Goal: Task Accomplishment & Management: Complete application form

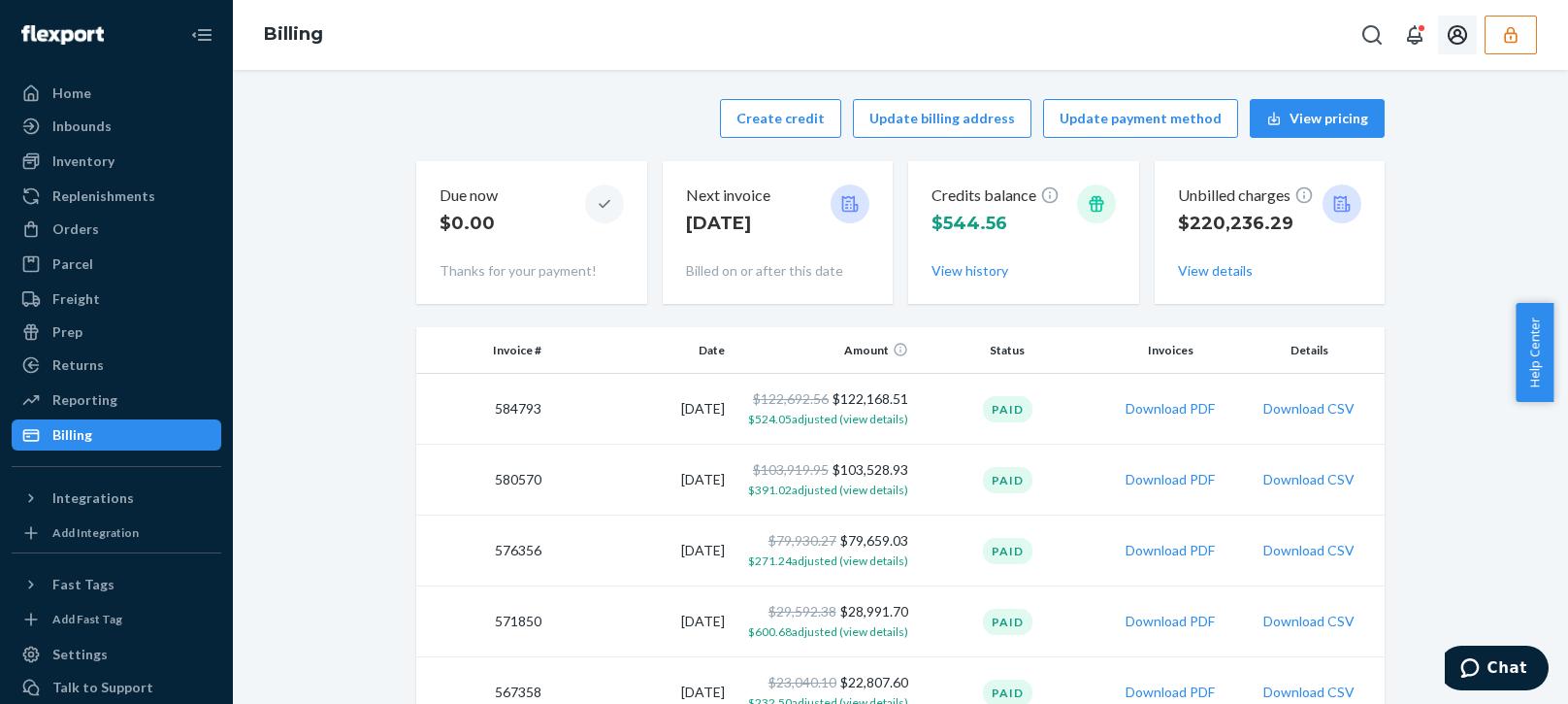
click at [1491, 34] on button "button" at bounding box center [1510, 35] width 53 height 39
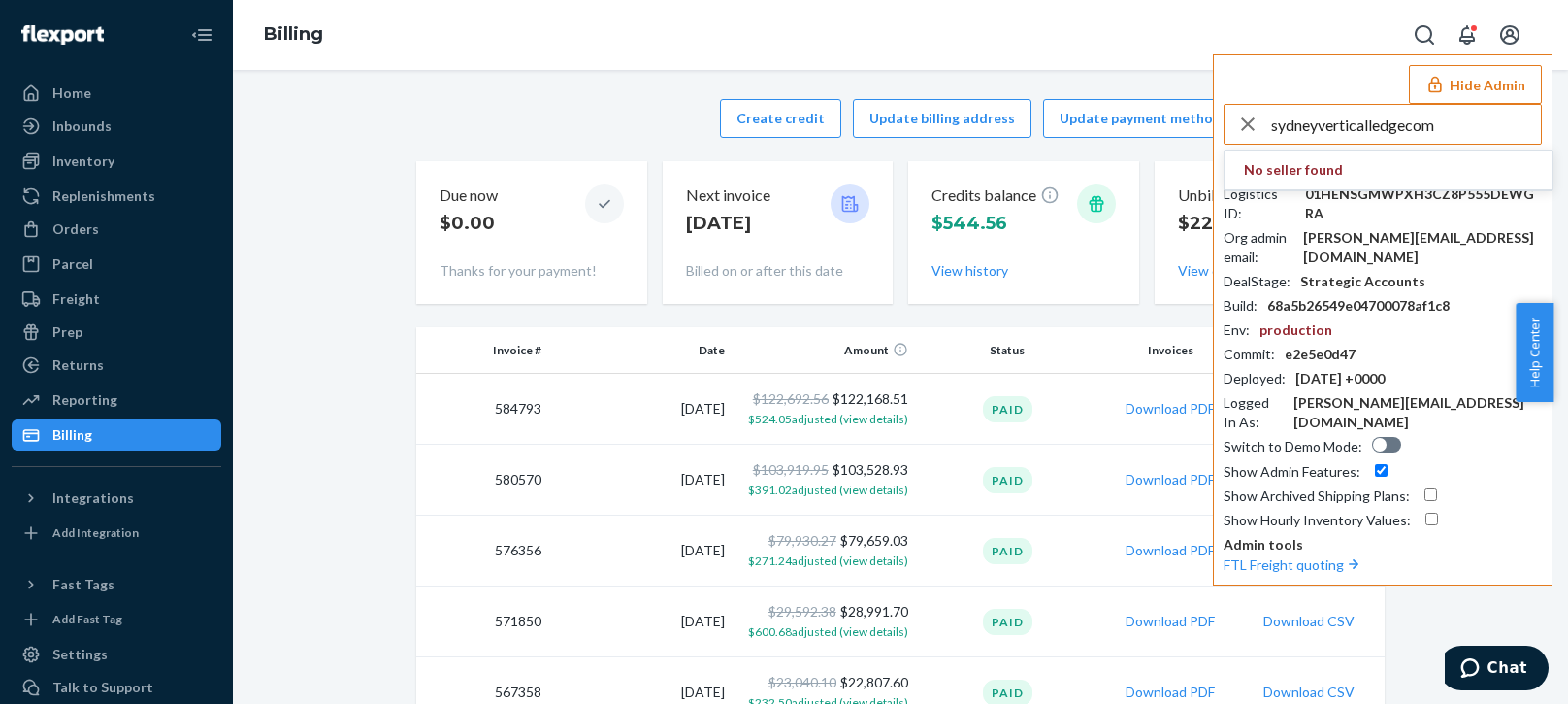
click at [1416, 127] on input "sydneyverticalledgecom" at bounding box center [1406, 123] width 270 height 39
click at [1447, 134] on input "sydneyverticalledgecom" at bounding box center [1406, 123] width 270 height 39
click at [1449, 139] on input "sydneyverticalledgecom" at bounding box center [1406, 123] width 270 height 39
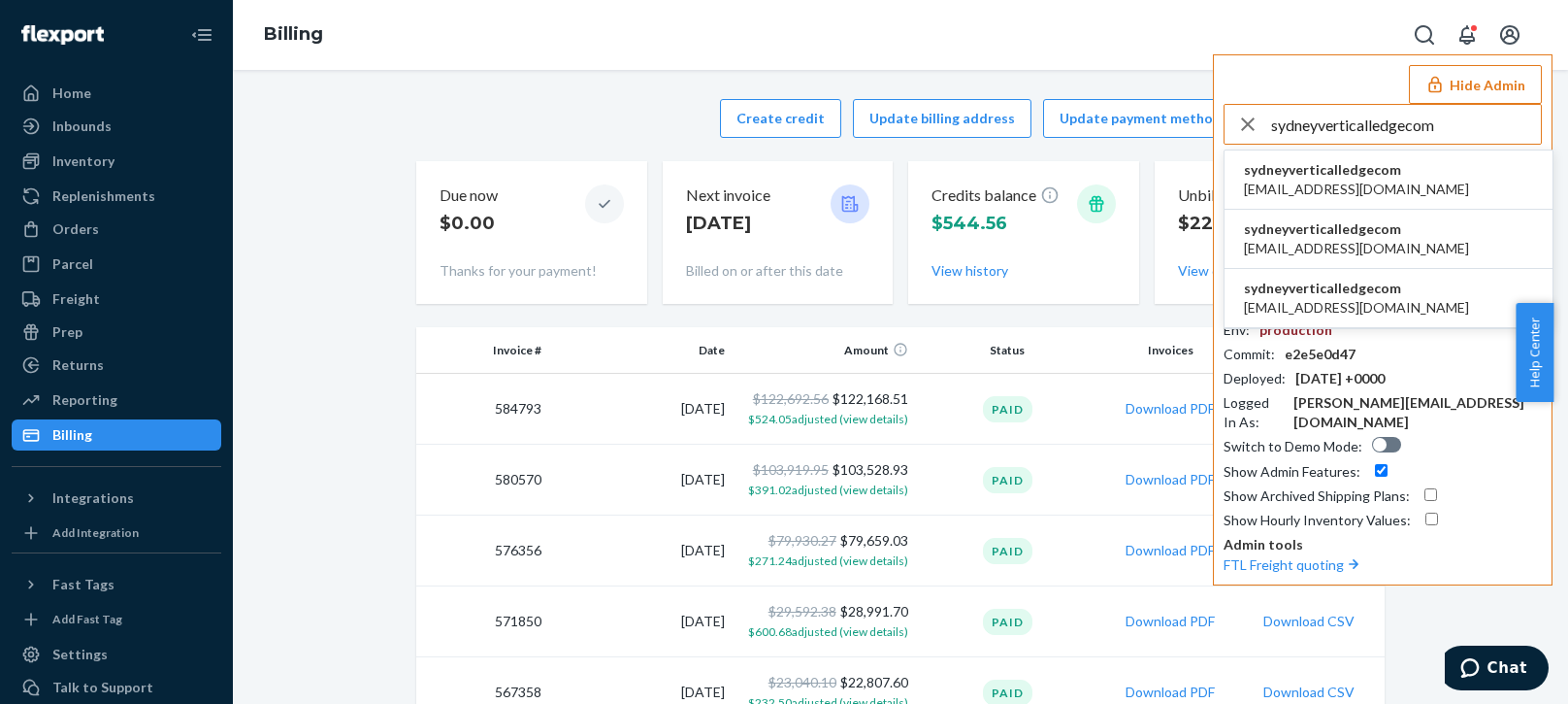
type input "sydneyverticalledgecom"
click at [1358, 172] on span "sydneyverticalledgecom" at bounding box center [1356, 169] width 225 height 19
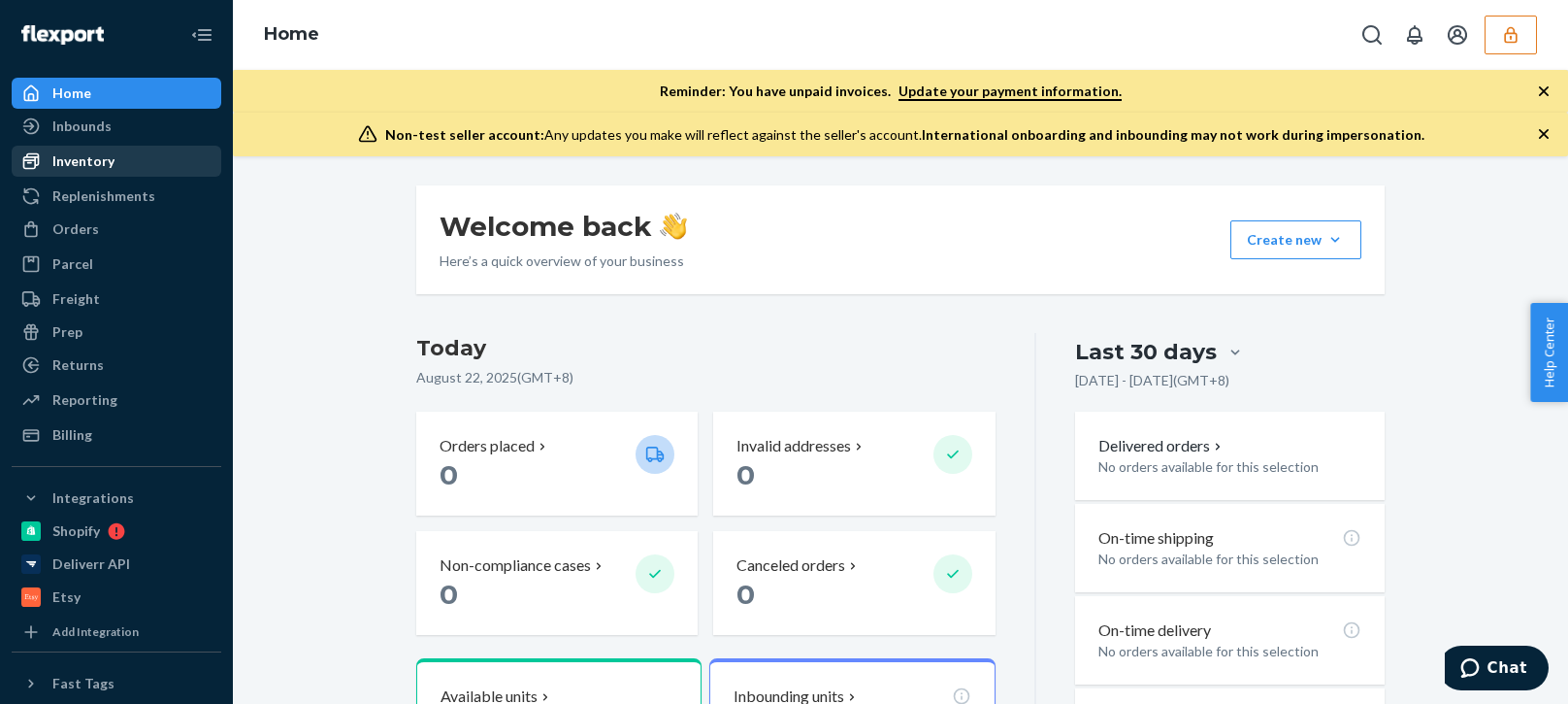
click at [92, 169] on div "Inventory" at bounding box center [84, 160] width 62 height 19
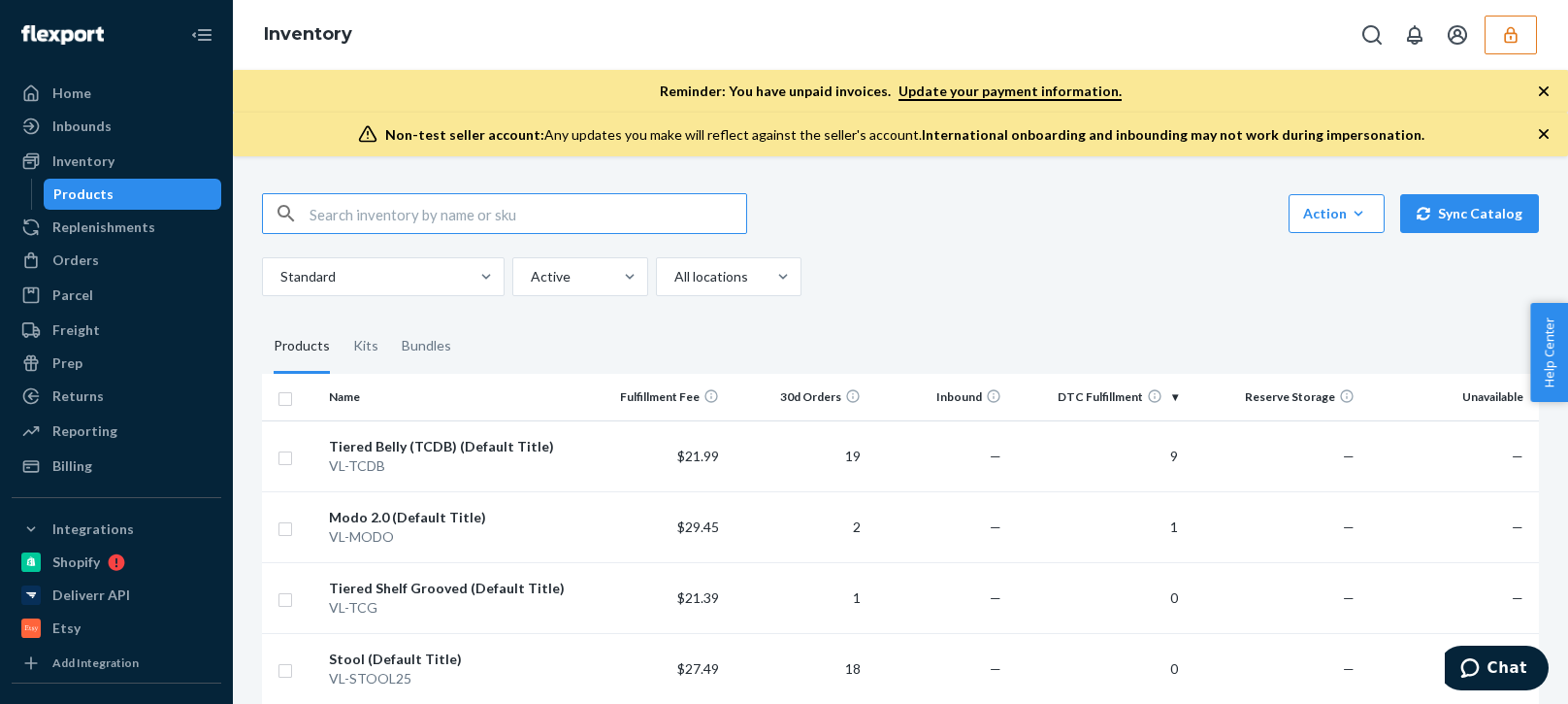
scroll to position [97, 0]
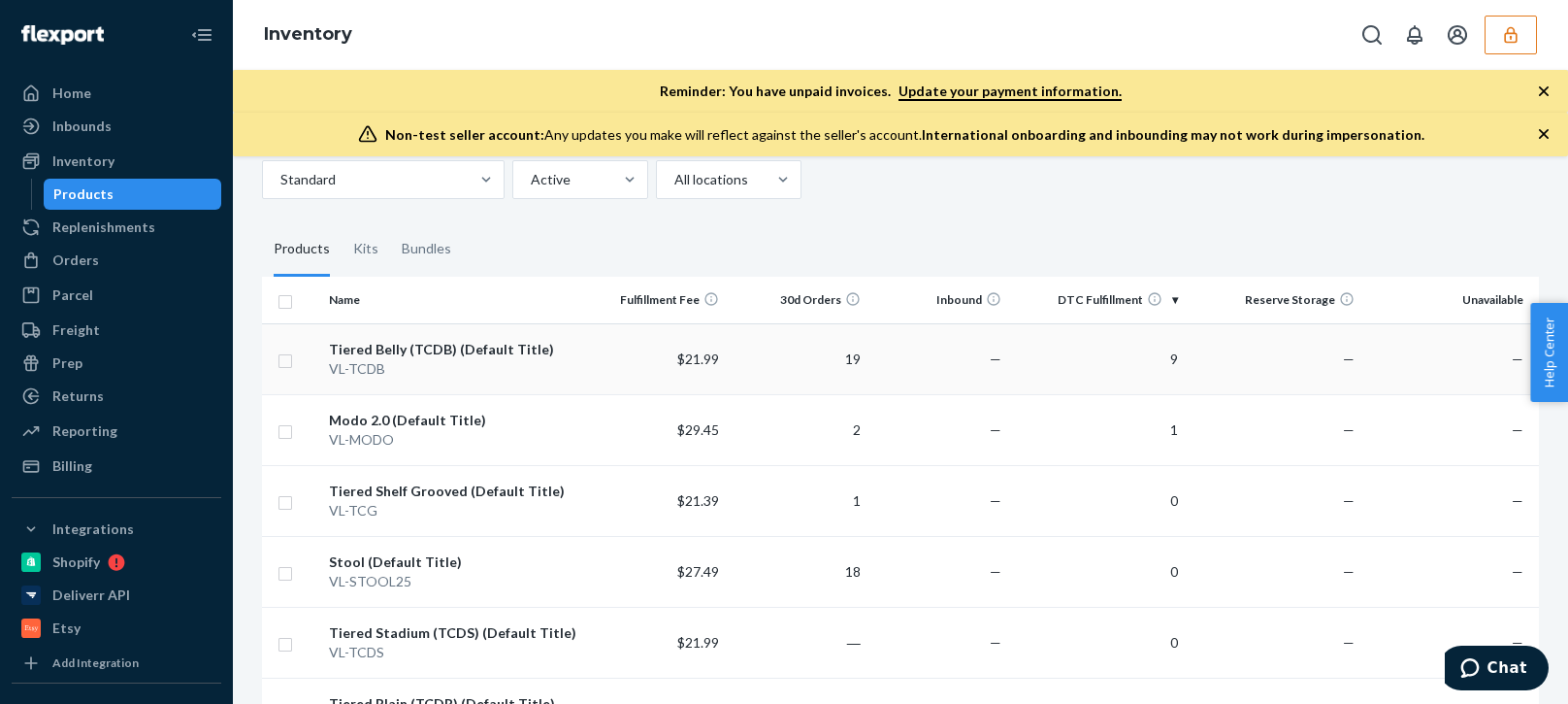
click at [665, 357] on td "$21.99" at bounding box center [657, 358] width 141 height 71
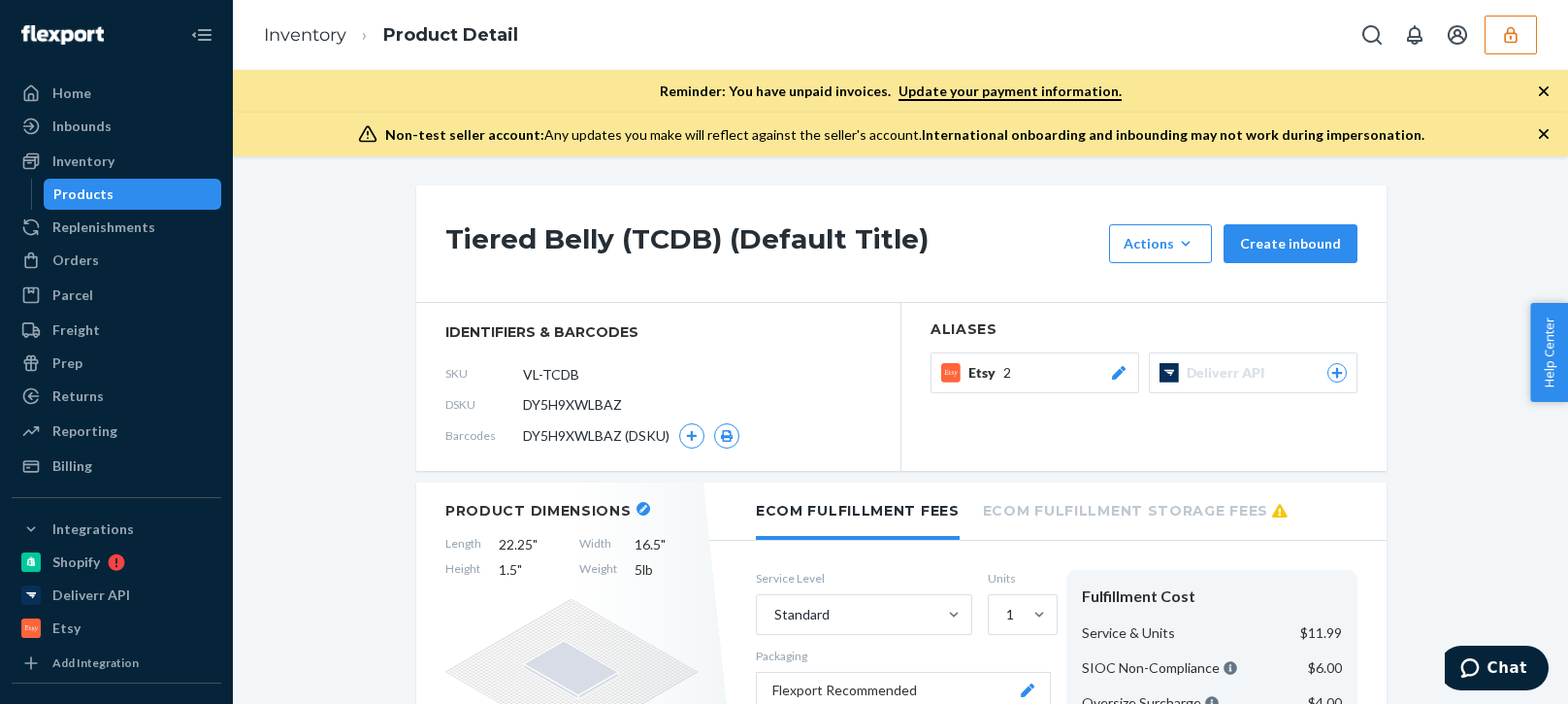
drag, startPoint x: 111, startPoint y: 203, endPoint x: 154, endPoint y: 182, distance: 47.9
click at [111, 203] on div "Products" at bounding box center [132, 193] width 174 height 27
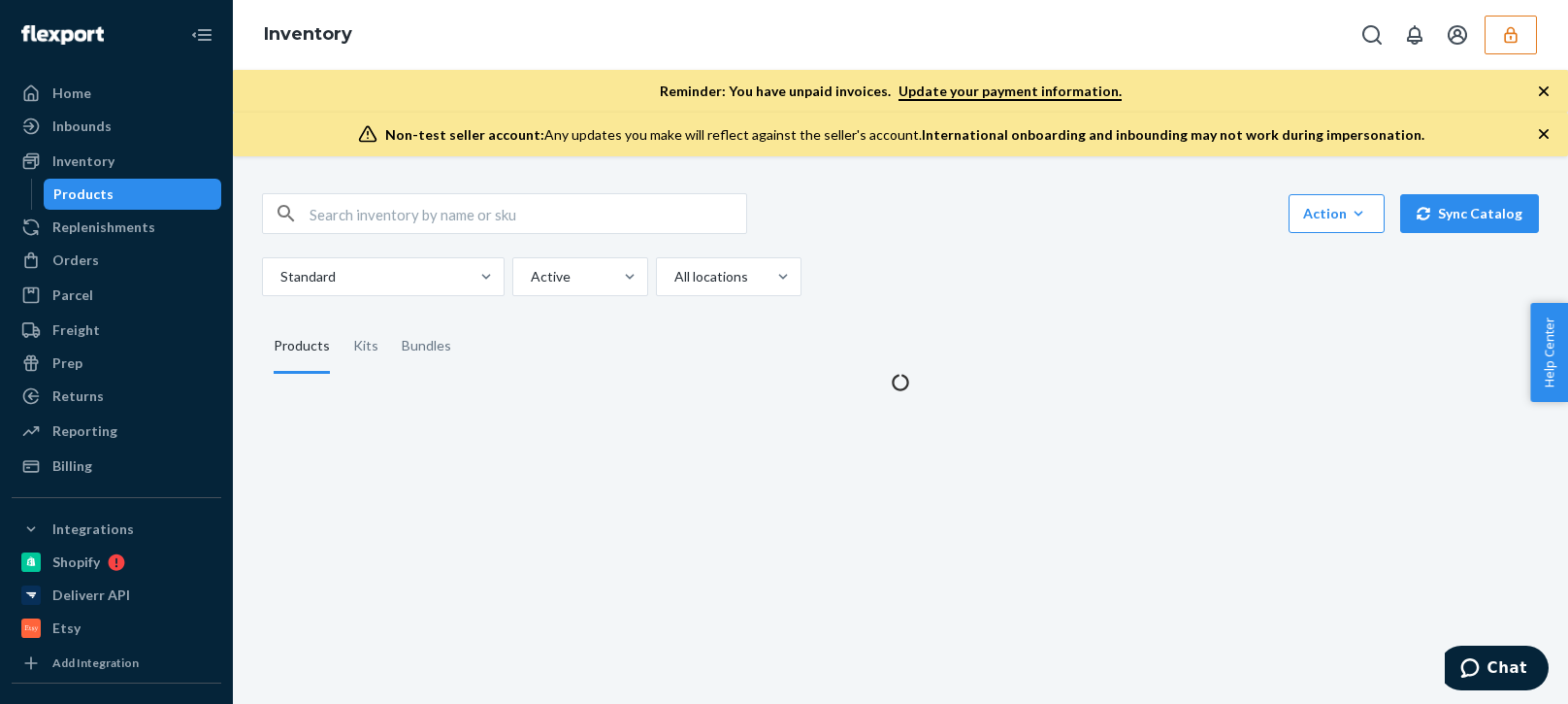
click at [1038, 298] on div "Action Create product Create kit or bundle Bulk create products Bulk update pro…" at bounding box center [901, 281] width 1306 height 222
click at [1546, 135] on icon "button" at bounding box center [1544, 134] width 10 height 10
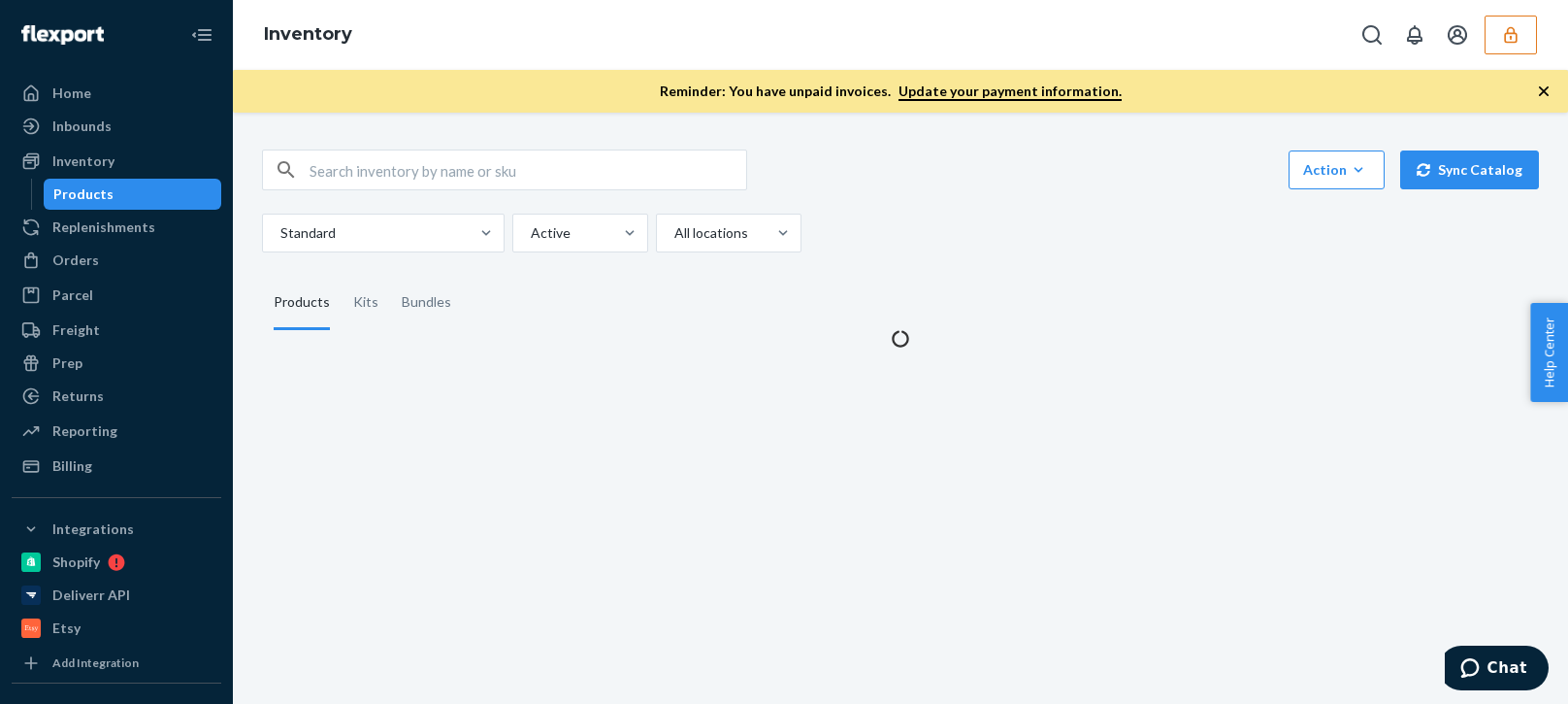
click at [1552, 85] on div "Reminder: You have unpaid invoices. Update your payment information." at bounding box center [900, 91] width 1335 height 43
click at [1543, 93] on icon "button" at bounding box center [1544, 92] width 10 height 10
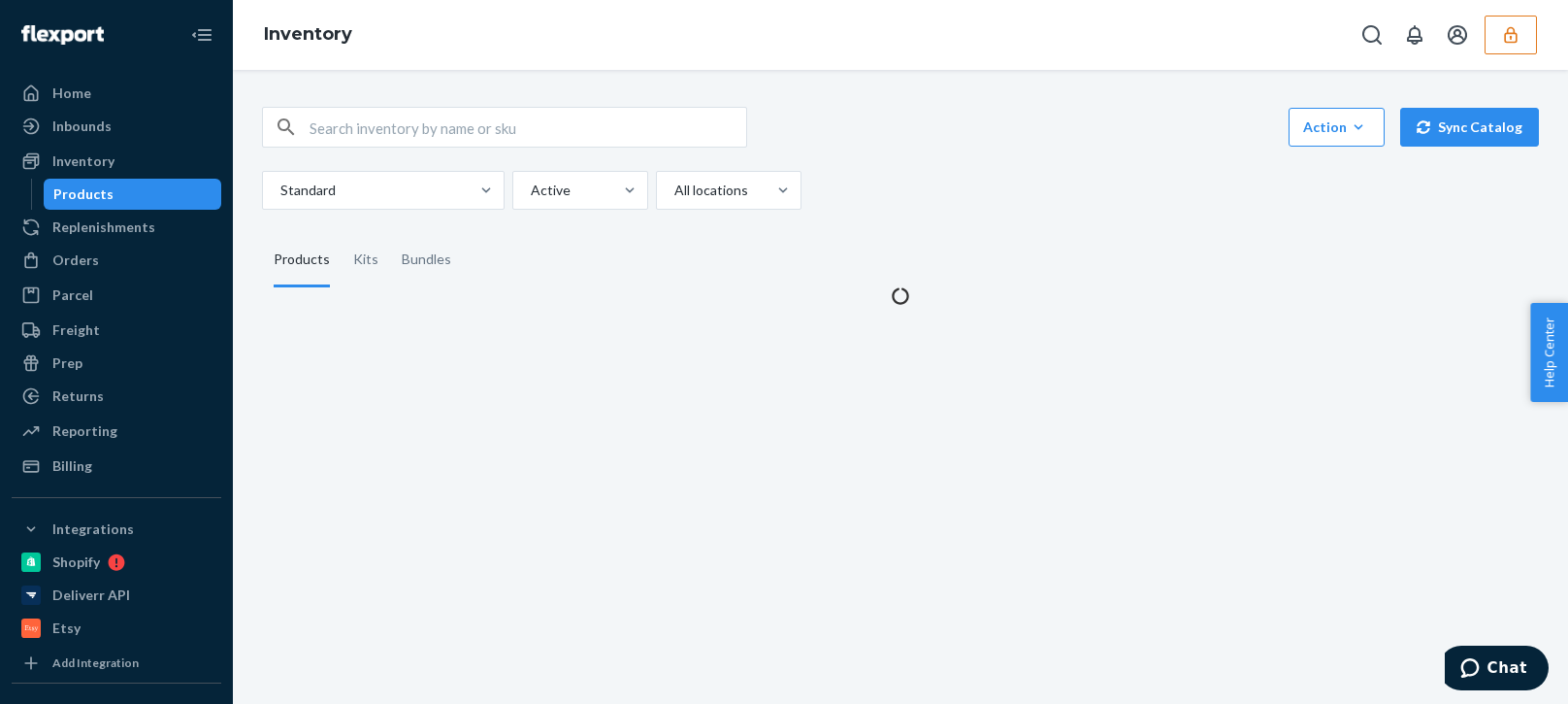
click at [1502, 37] on icon "button" at bounding box center [1510, 34] width 19 height 19
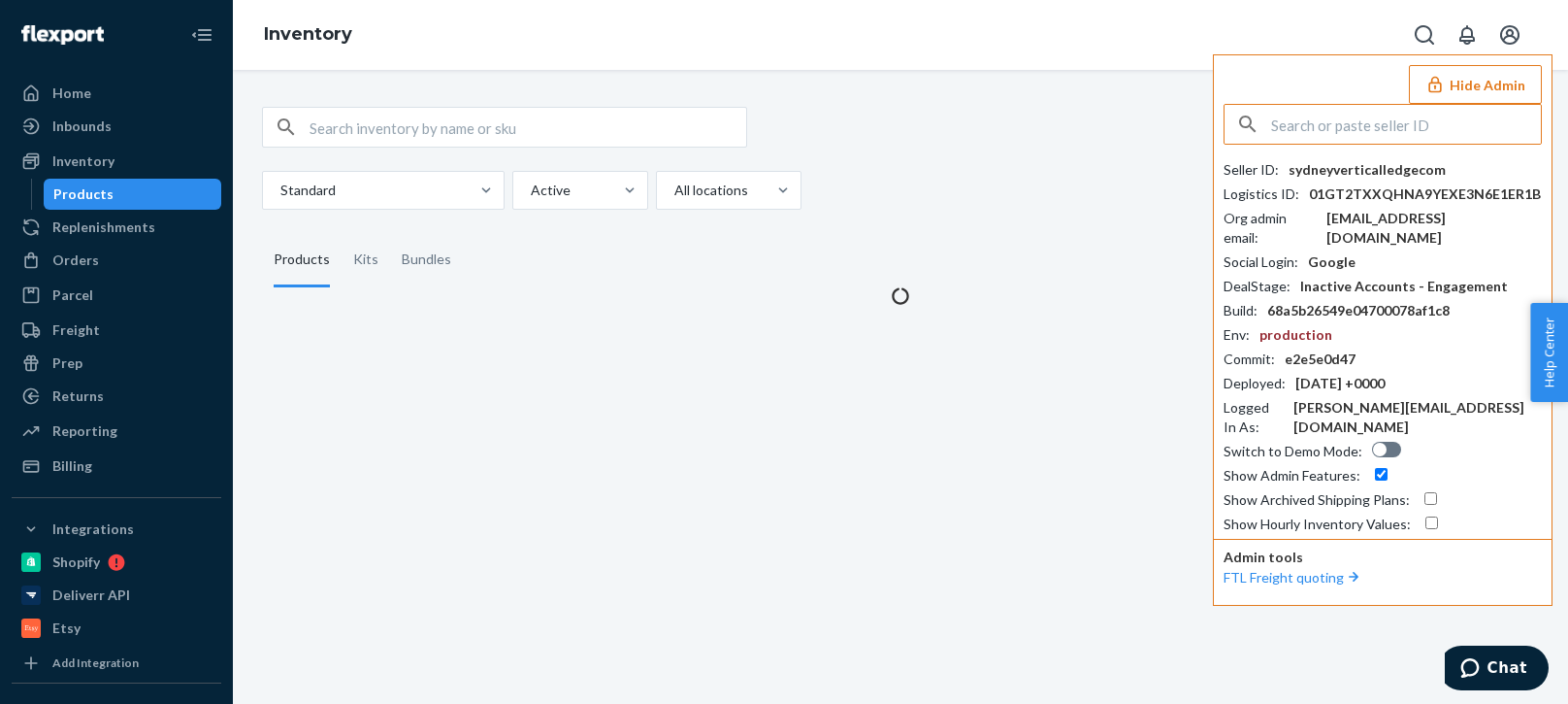
click at [1453, 85] on button "Hide Admin" at bounding box center [1475, 84] width 133 height 39
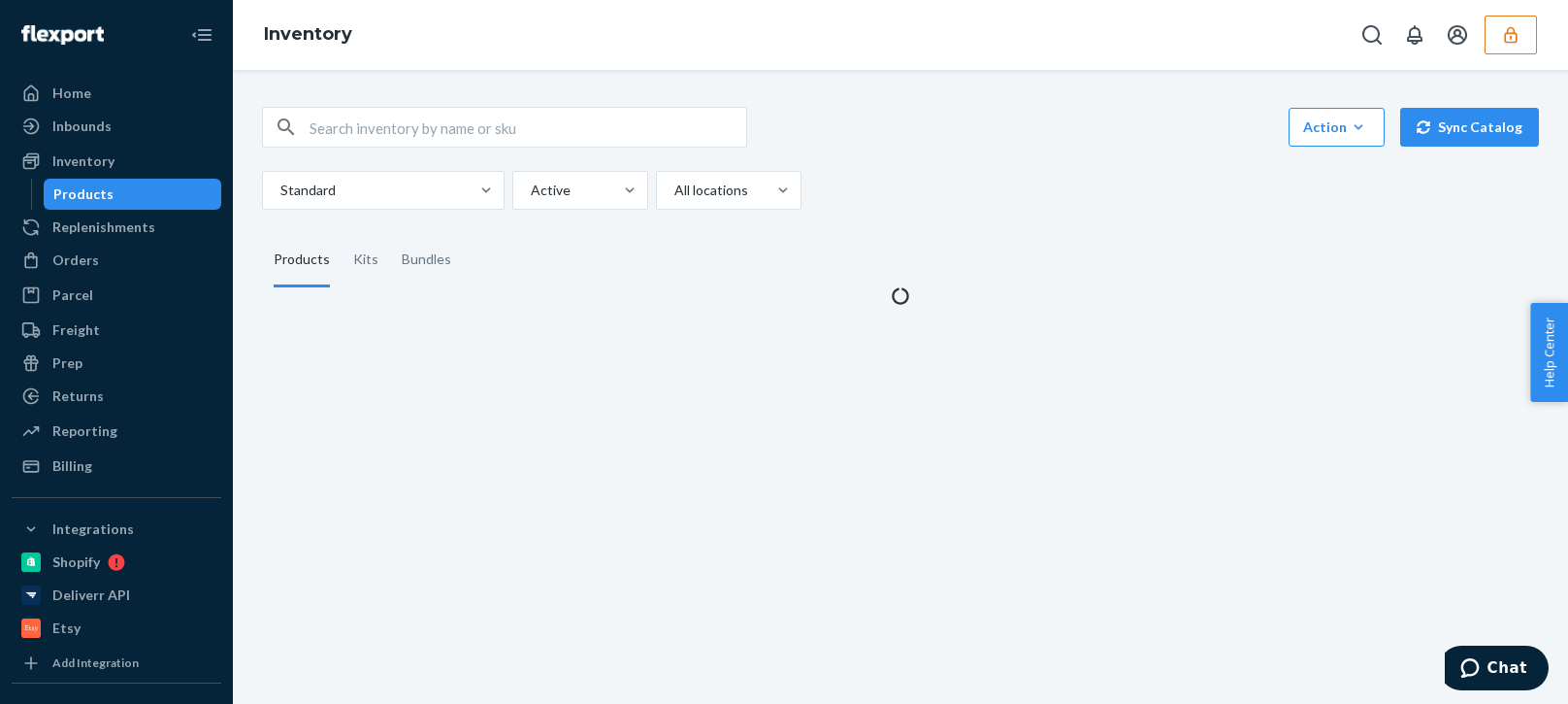
click at [98, 181] on div "Products" at bounding box center [132, 193] width 174 height 27
click at [100, 186] on div "Products" at bounding box center [84, 193] width 60 height 19
click at [90, 248] on div "Orders" at bounding box center [116, 260] width 206 height 27
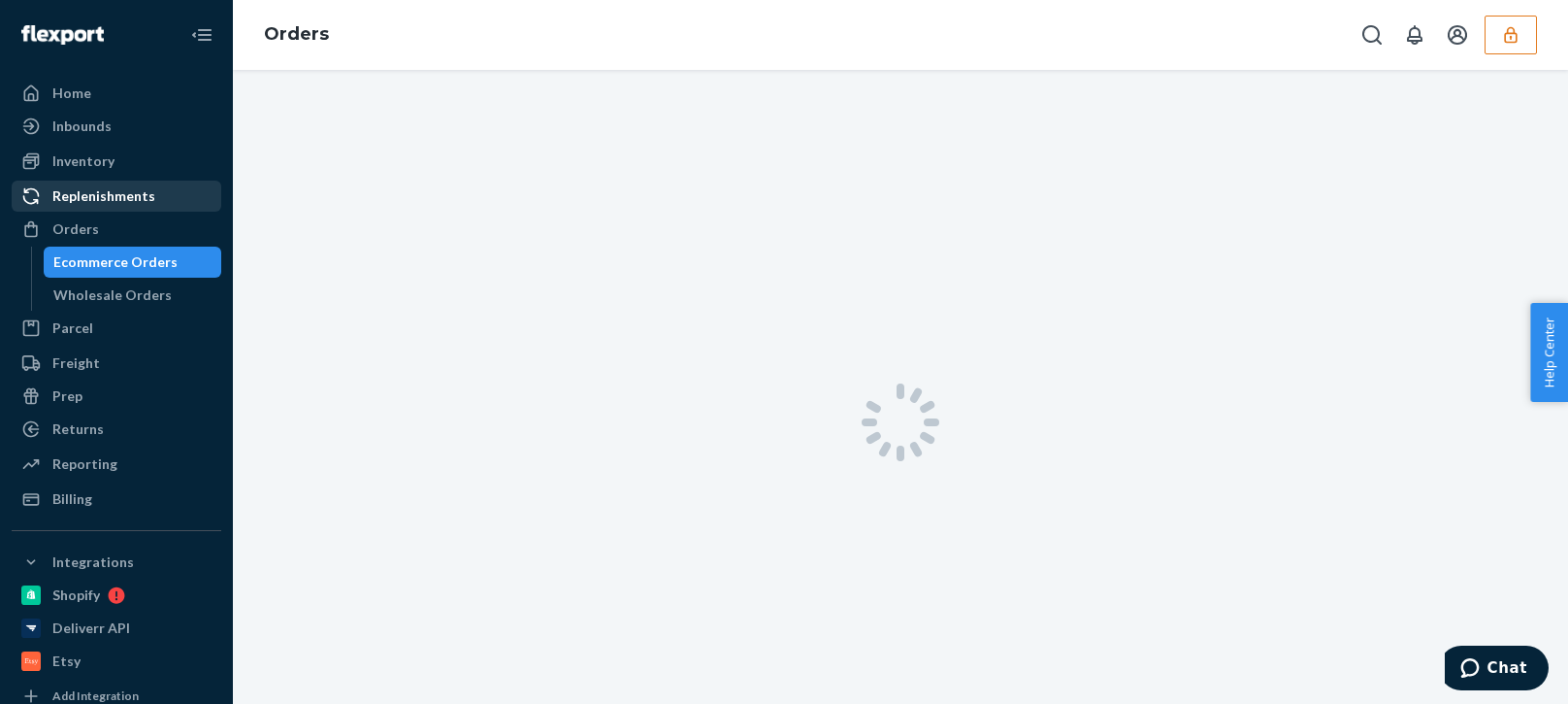
click at [116, 199] on div "Replenishments" at bounding box center [104, 195] width 103 height 19
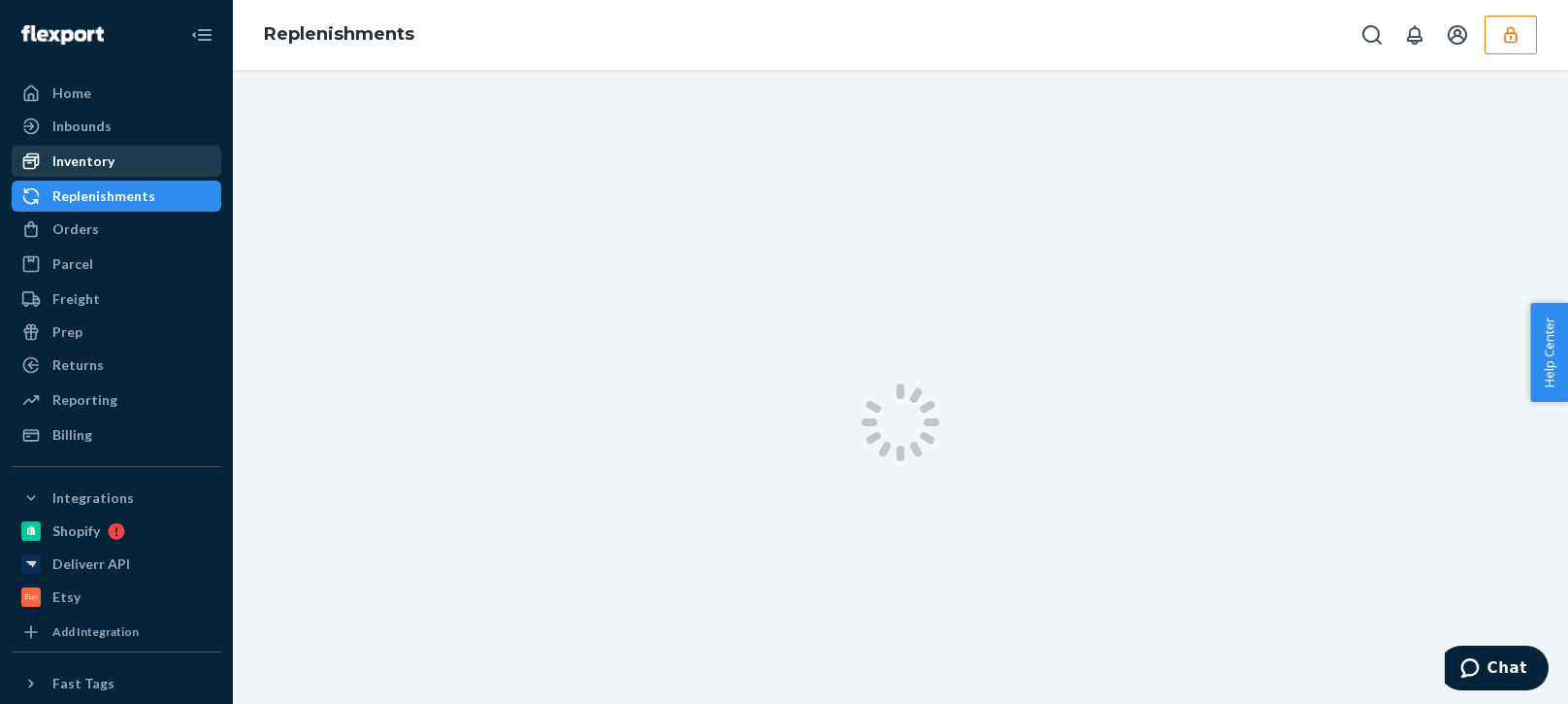
click at [111, 157] on div "Inventory" at bounding box center [84, 160] width 62 height 19
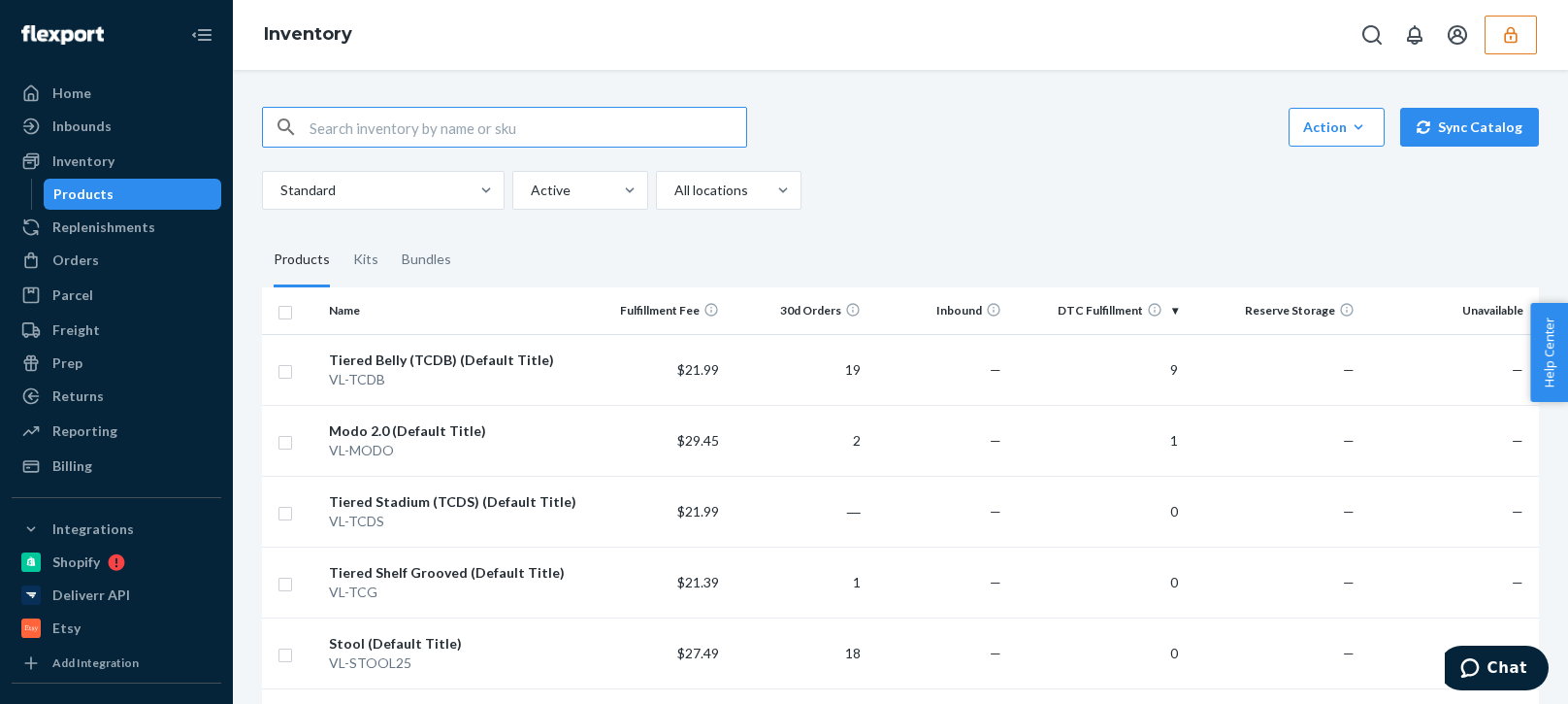
click at [618, 458] on td "$29.45" at bounding box center [657, 439] width 141 height 71
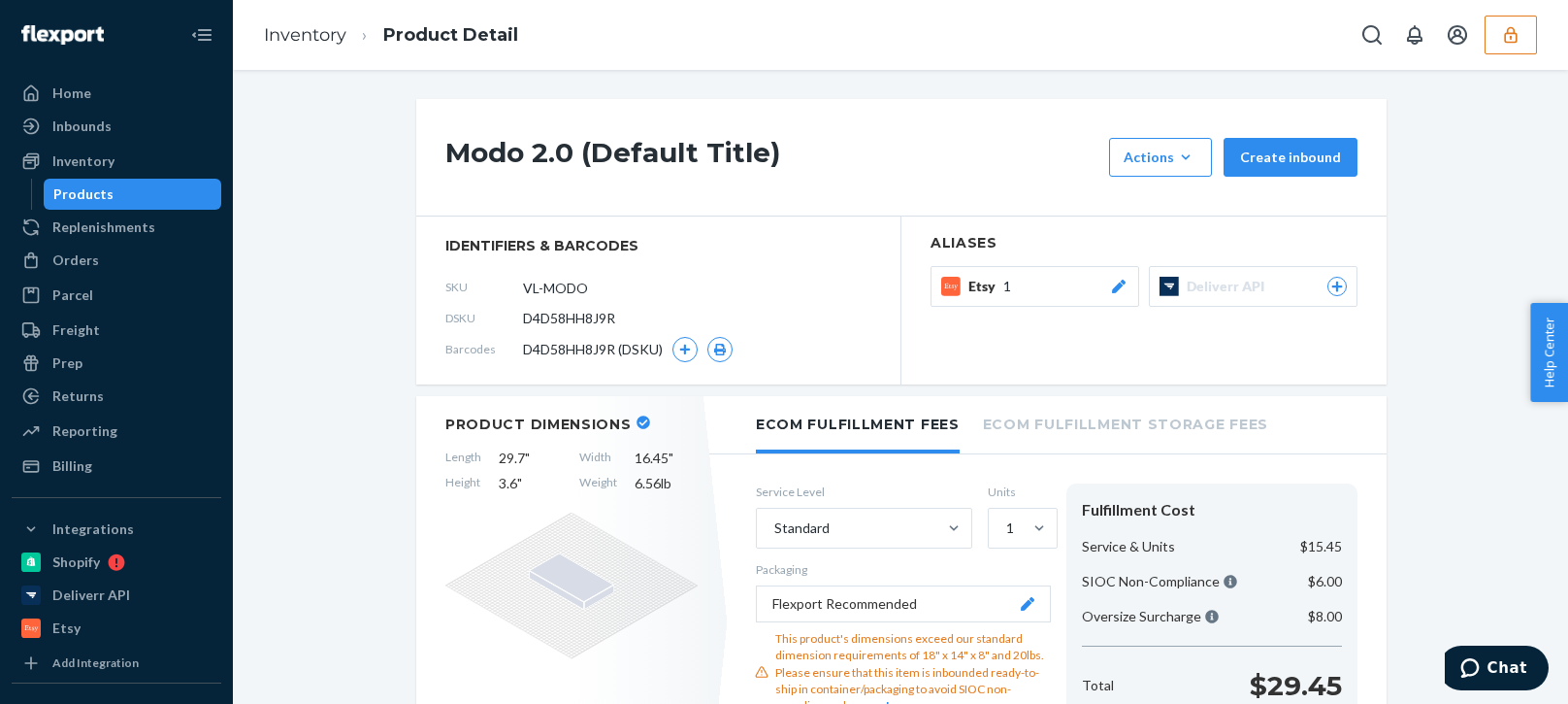
click at [100, 187] on div "Products" at bounding box center [84, 193] width 60 height 19
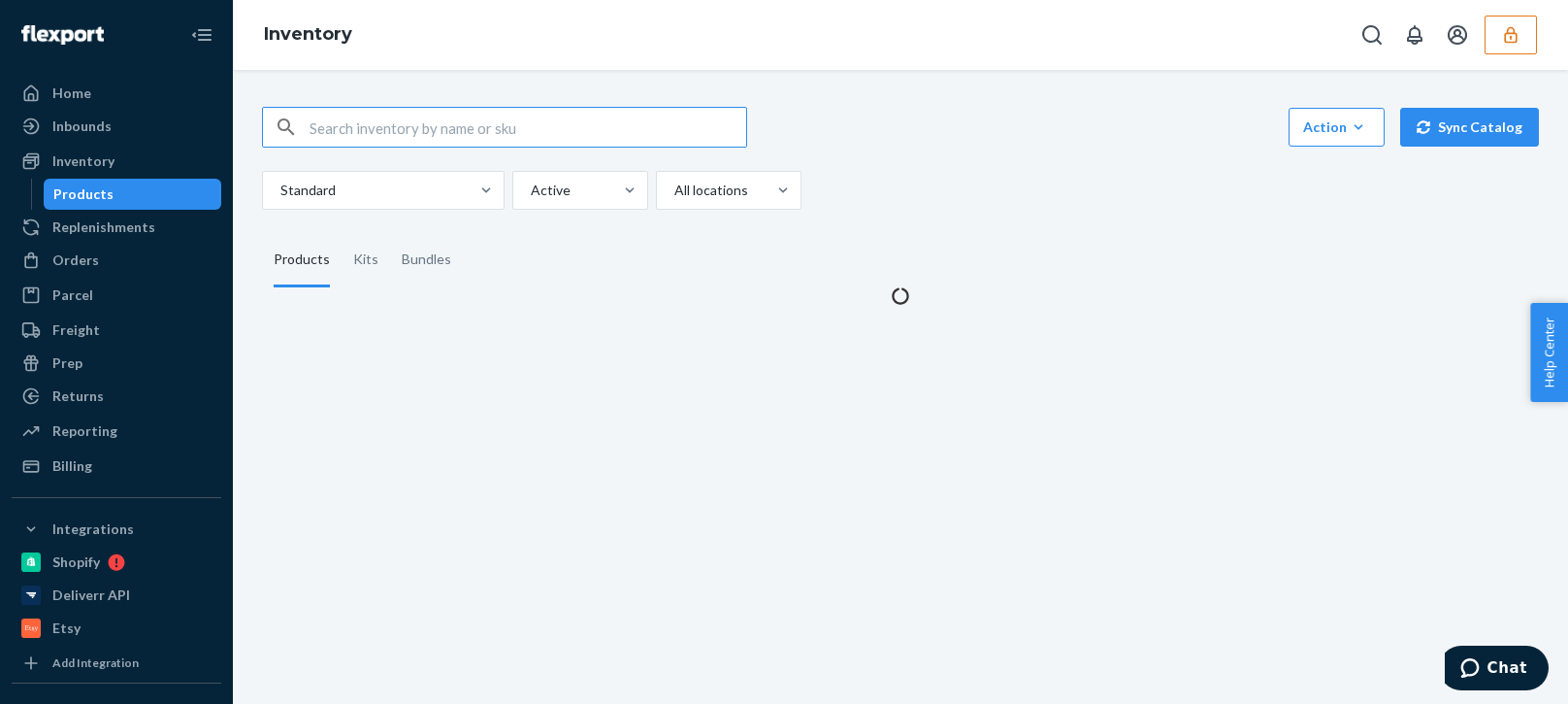
click at [1097, 183] on div "Standard Active All locations" at bounding box center [893, 190] width 1262 height 39
click at [586, 195] on div at bounding box center [577, 189] width 99 height 23
click at [531, 195] on input "Active" at bounding box center [530, 189] width 2 height 19
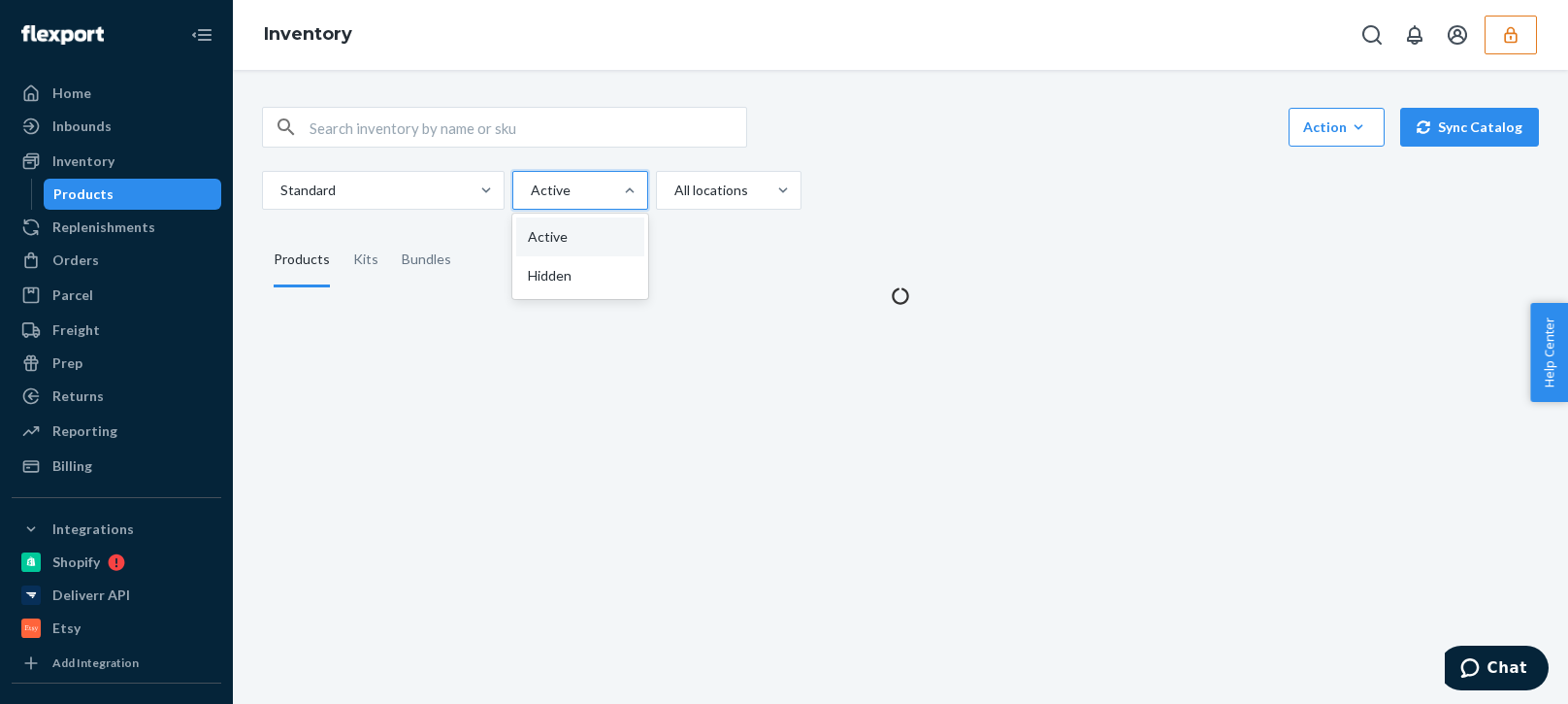
click at [1052, 168] on div "Action Create product Create kit or bundle Bulk create products Bulk update pro…" at bounding box center [900, 157] width 1277 height 103
click at [1042, 172] on div "Standard Active All locations" at bounding box center [893, 190] width 1262 height 39
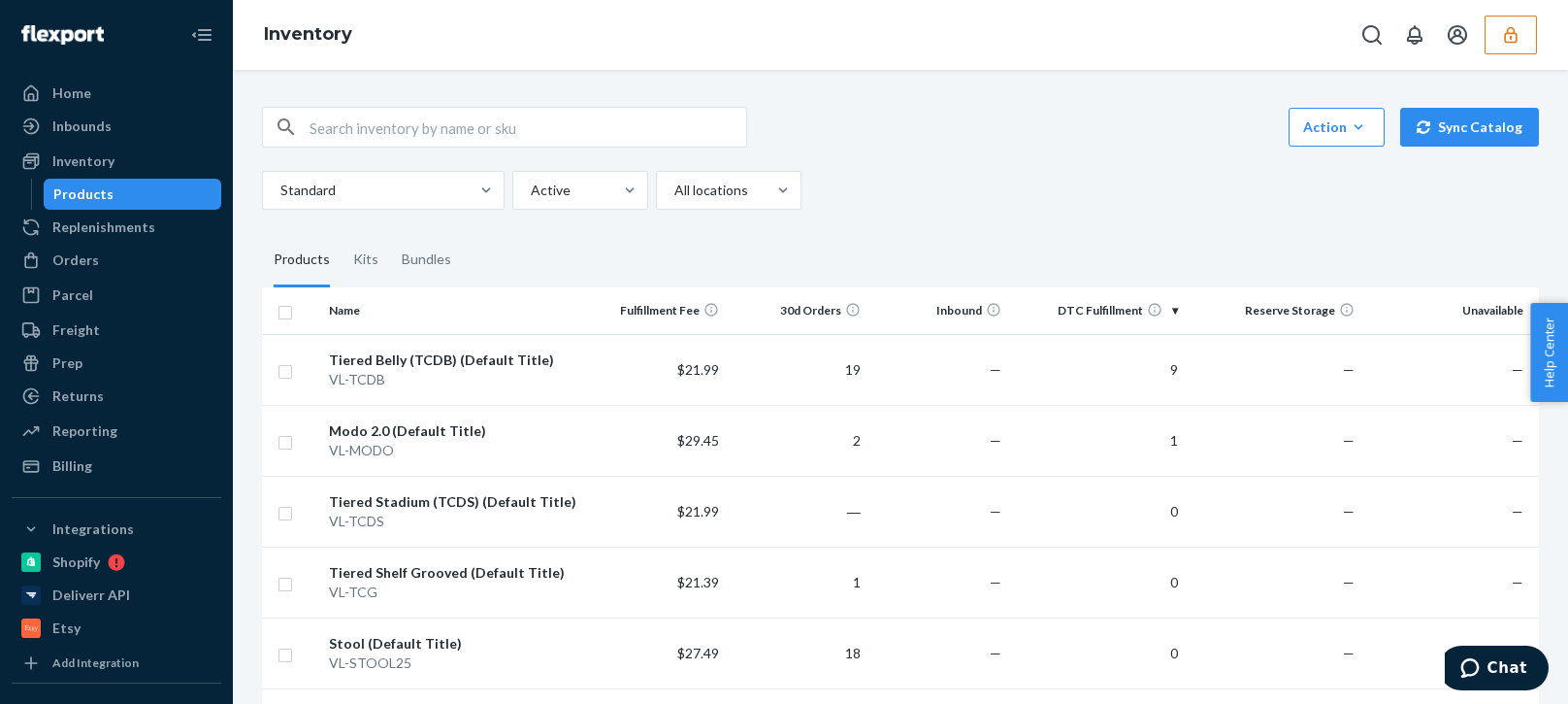
click at [1505, 38] on icon "button" at bounding box center [1510, 34] width 13 height 17
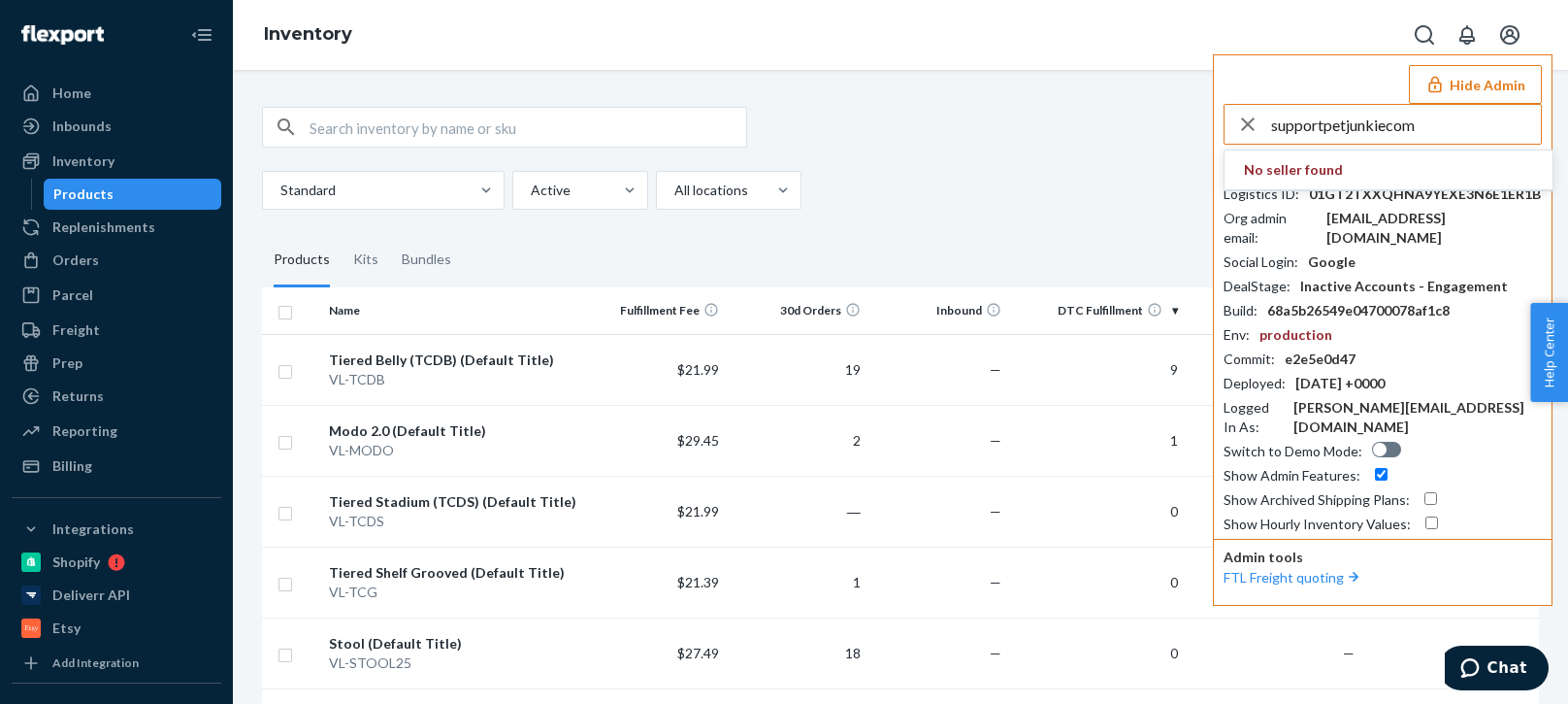
click at [1416, 131] on input "supportpetjunkiecom" at bounding box center [1406, 123] width 270 height 39
type input "supportpetjunkiecom"
click at [1329, 177] on span "supportpetjunkiecom" at bounding box center [1388, 169] width 289 height 19
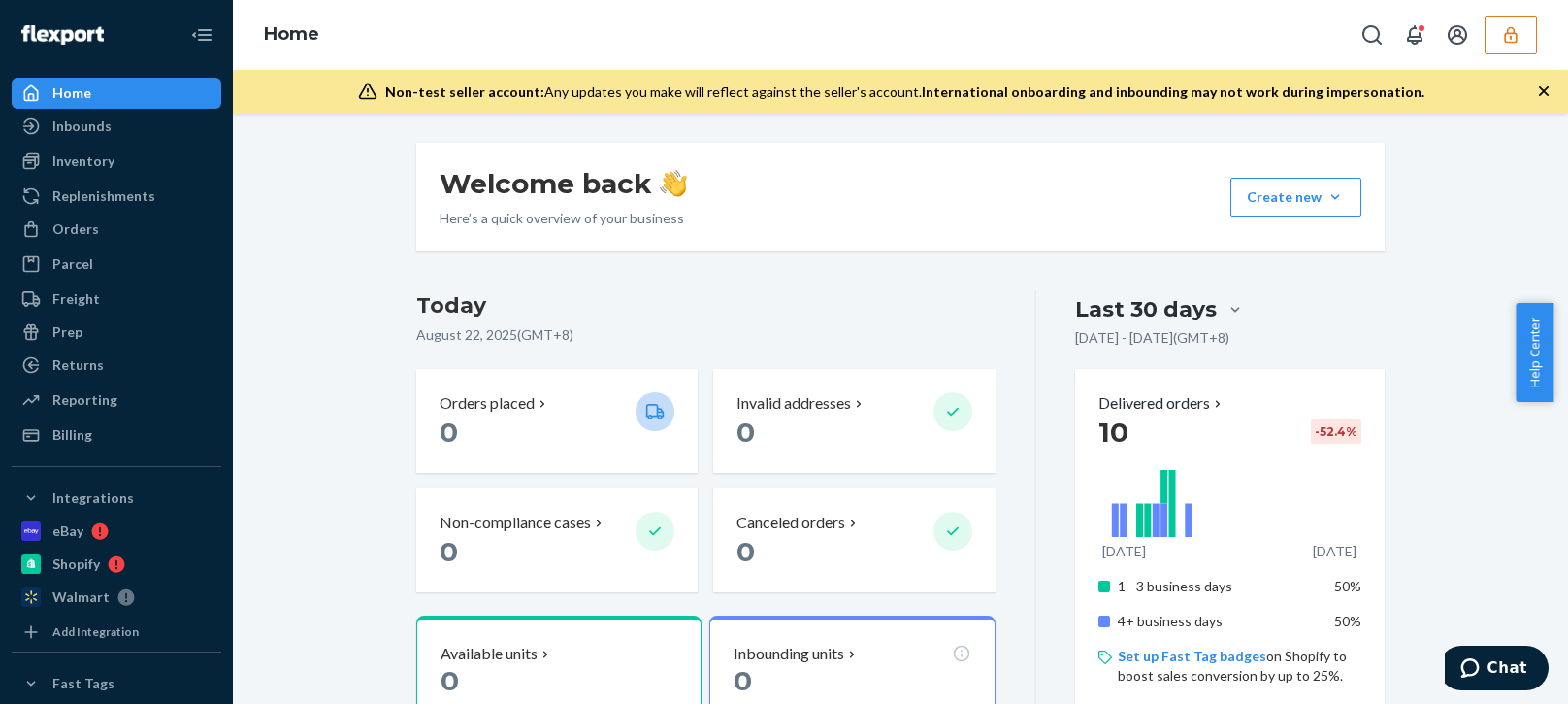
click at [1496, 46] on button "button" at bounding box center [1510, 35] width 53 height 39
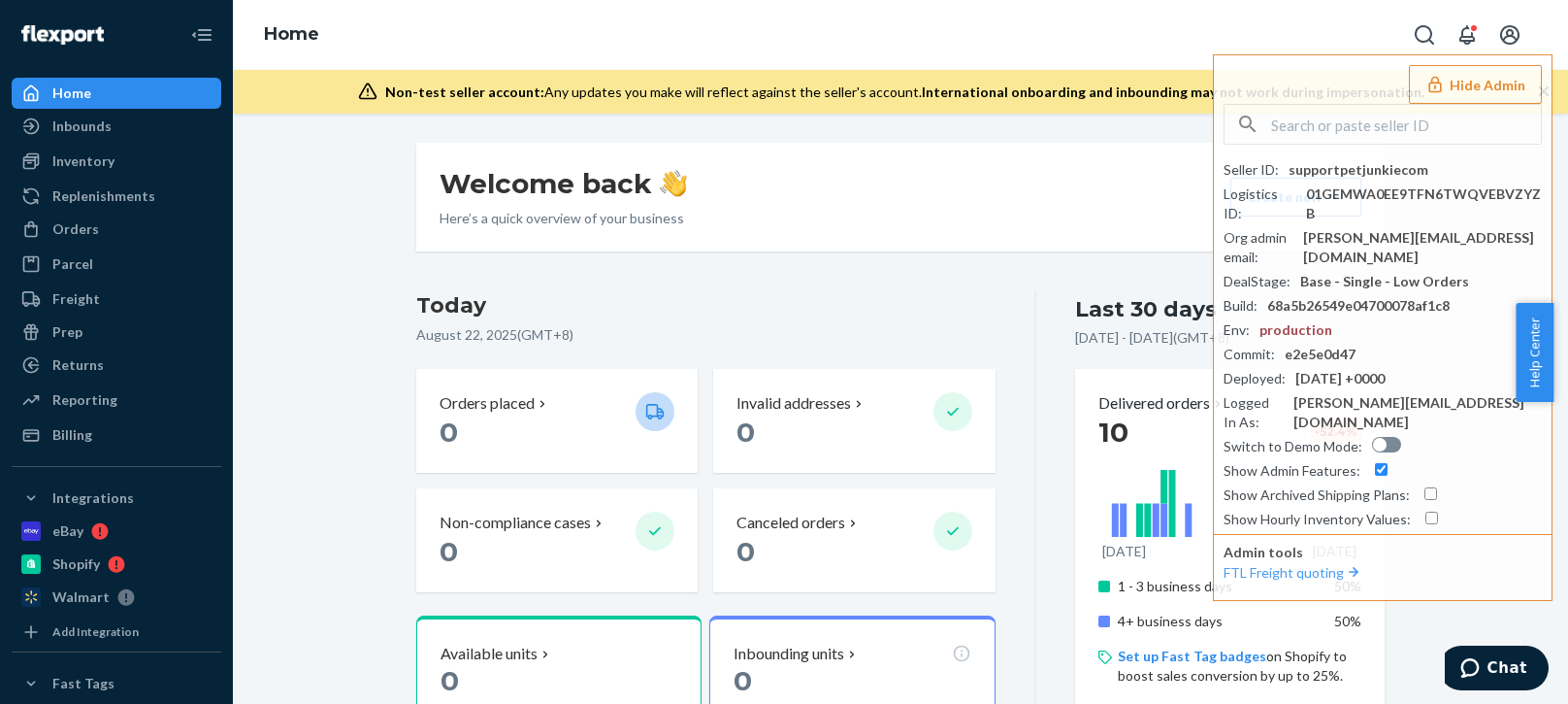
drag, startPoint x: 58, startPoint y: 429, endPoint x: 97, endPoint y: 428, distance: 39.0
click at [58, 429] on div "Billing" at bounding box center [73, 434] width 40 height 19
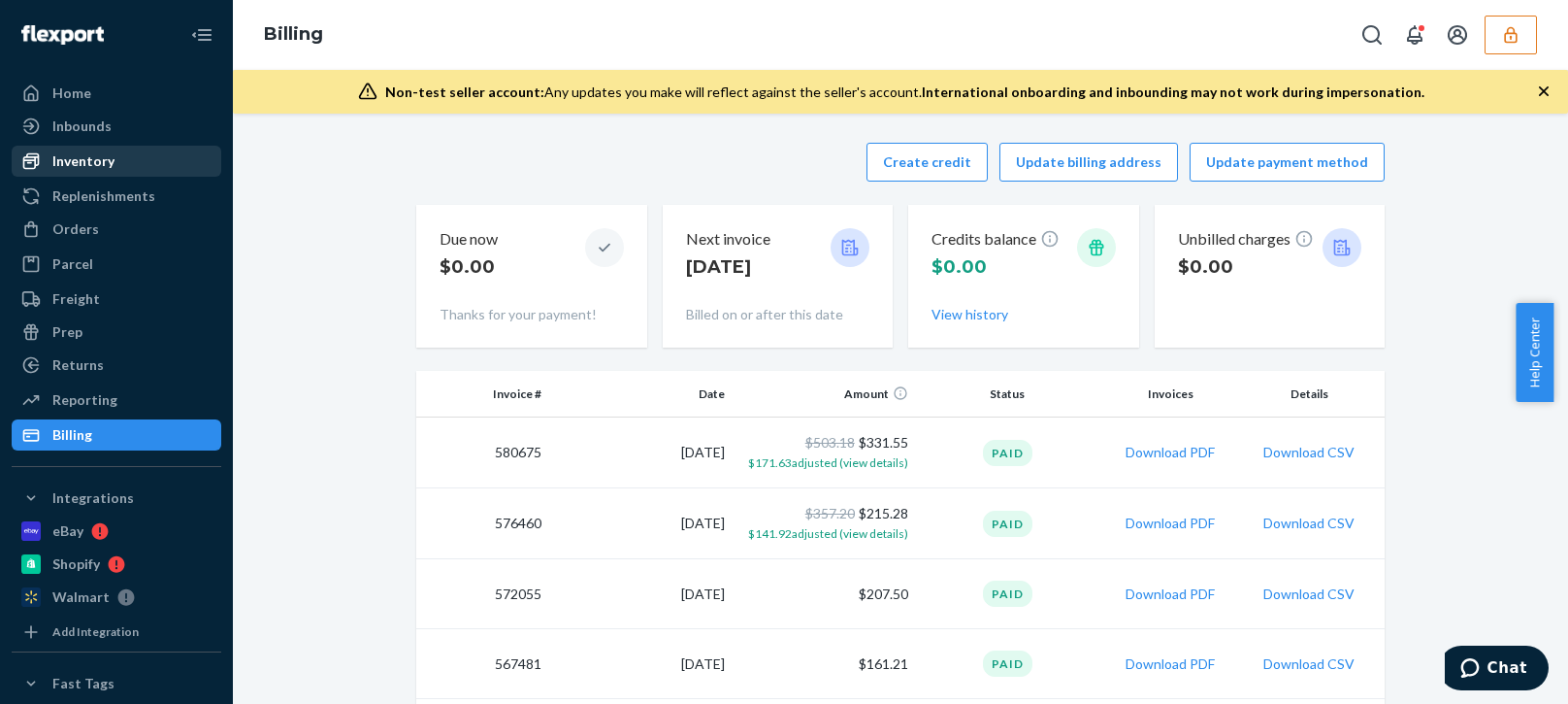
click at [106, 165] on div "Inventory" at bounding box center [84, 160] width 62 height 19
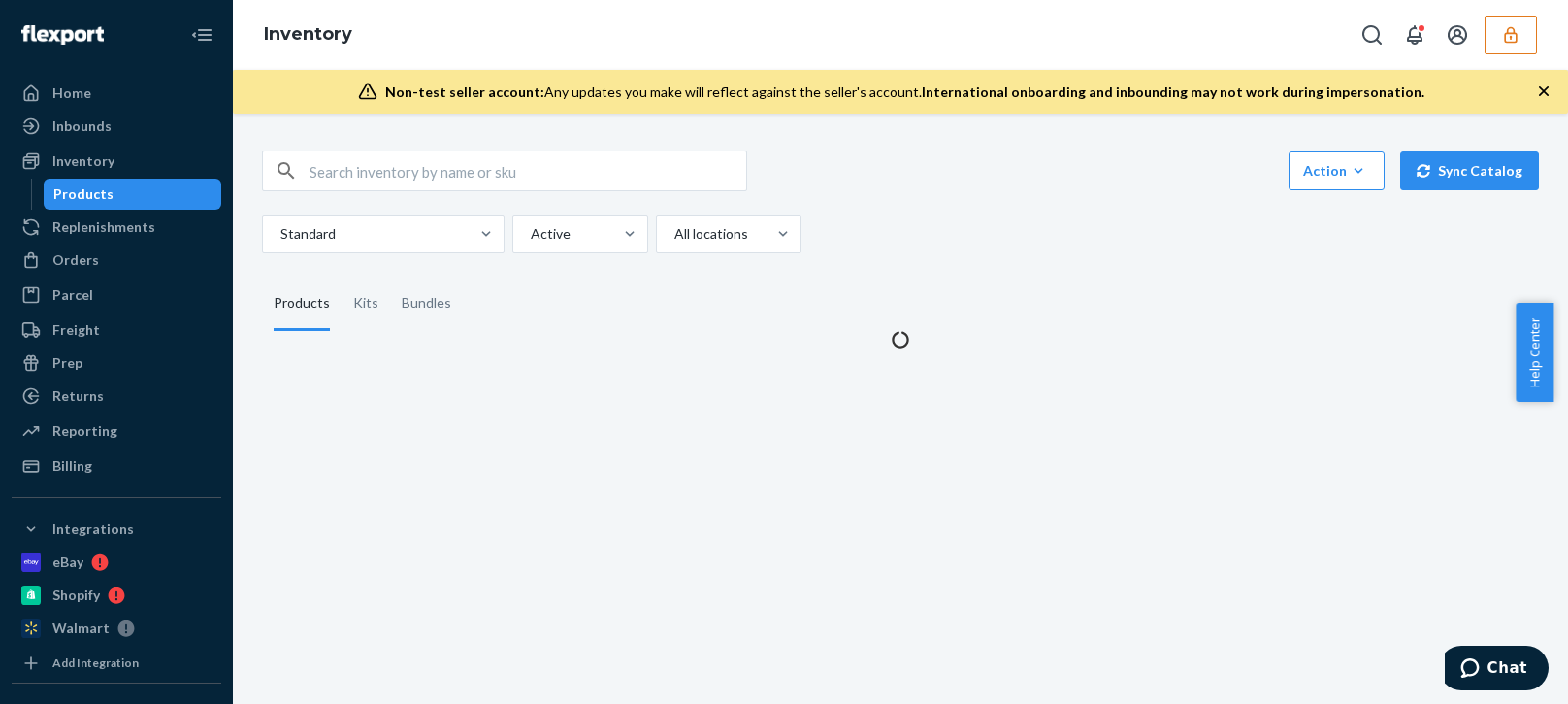
click at [1011, 216] on div "Standard Active All locations" at bounding box center [893, 233] width 1262 height 39
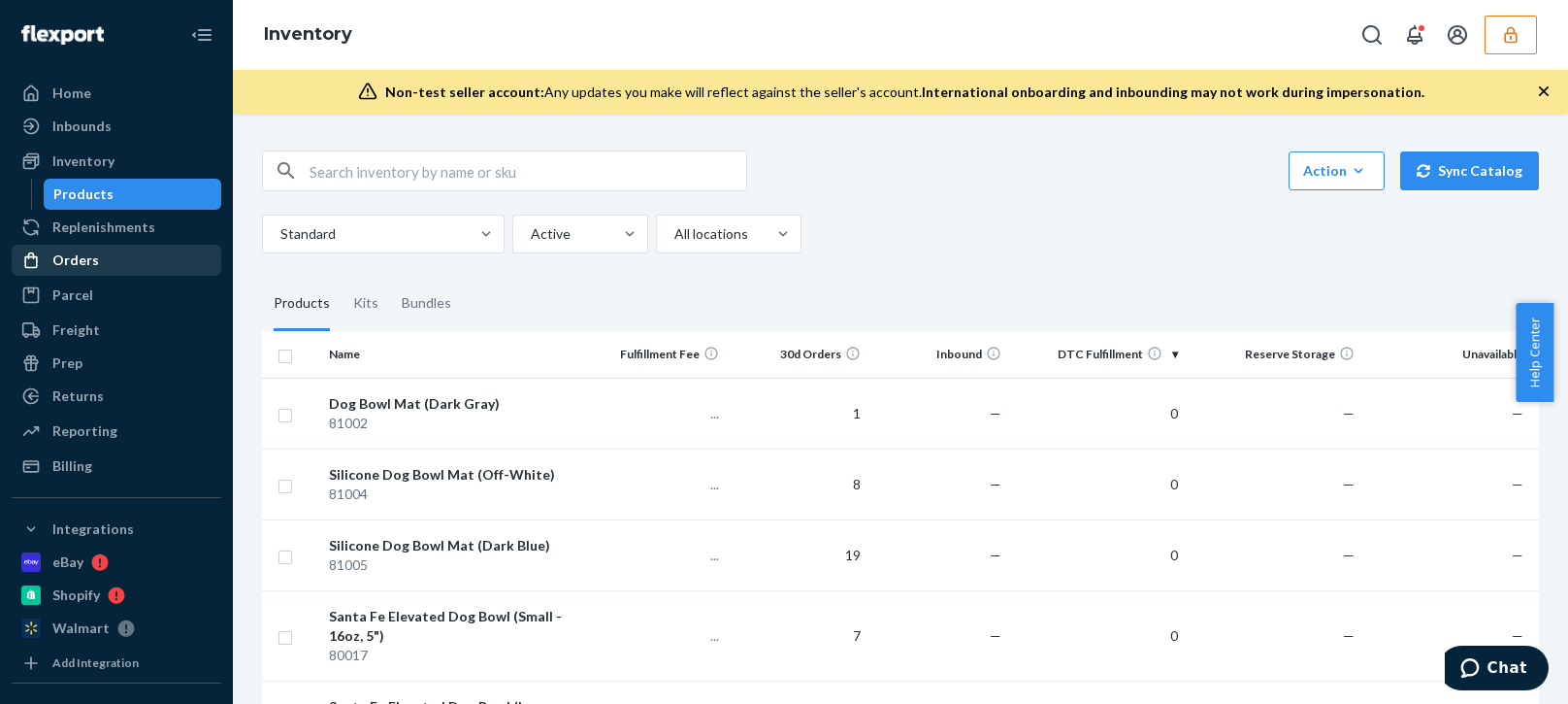
click at [91, 266] on div "Orders" at bounding box center [76, 259] width 47 height 19
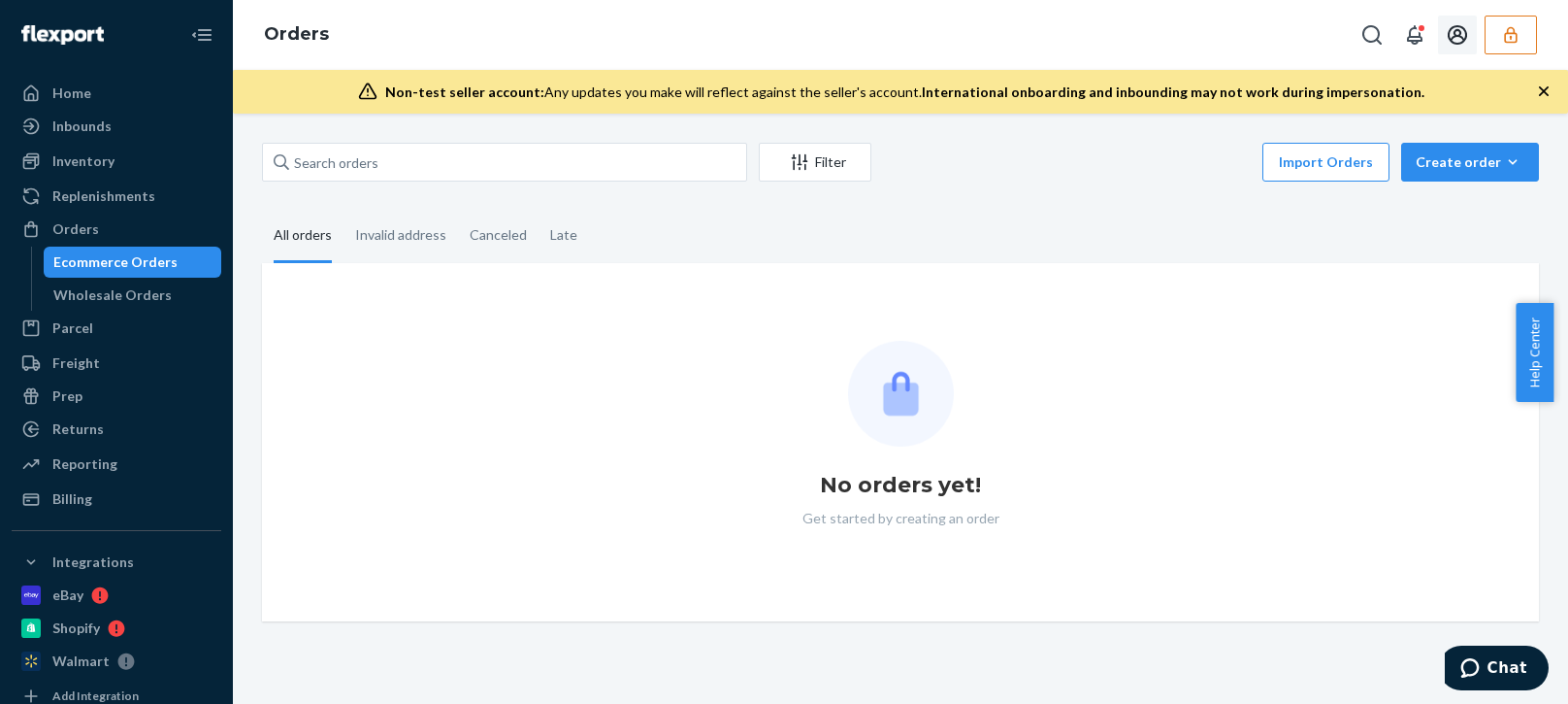
click at [1511, 38] on icon "button" at bounding box center [1510, 34] width 19 height 19
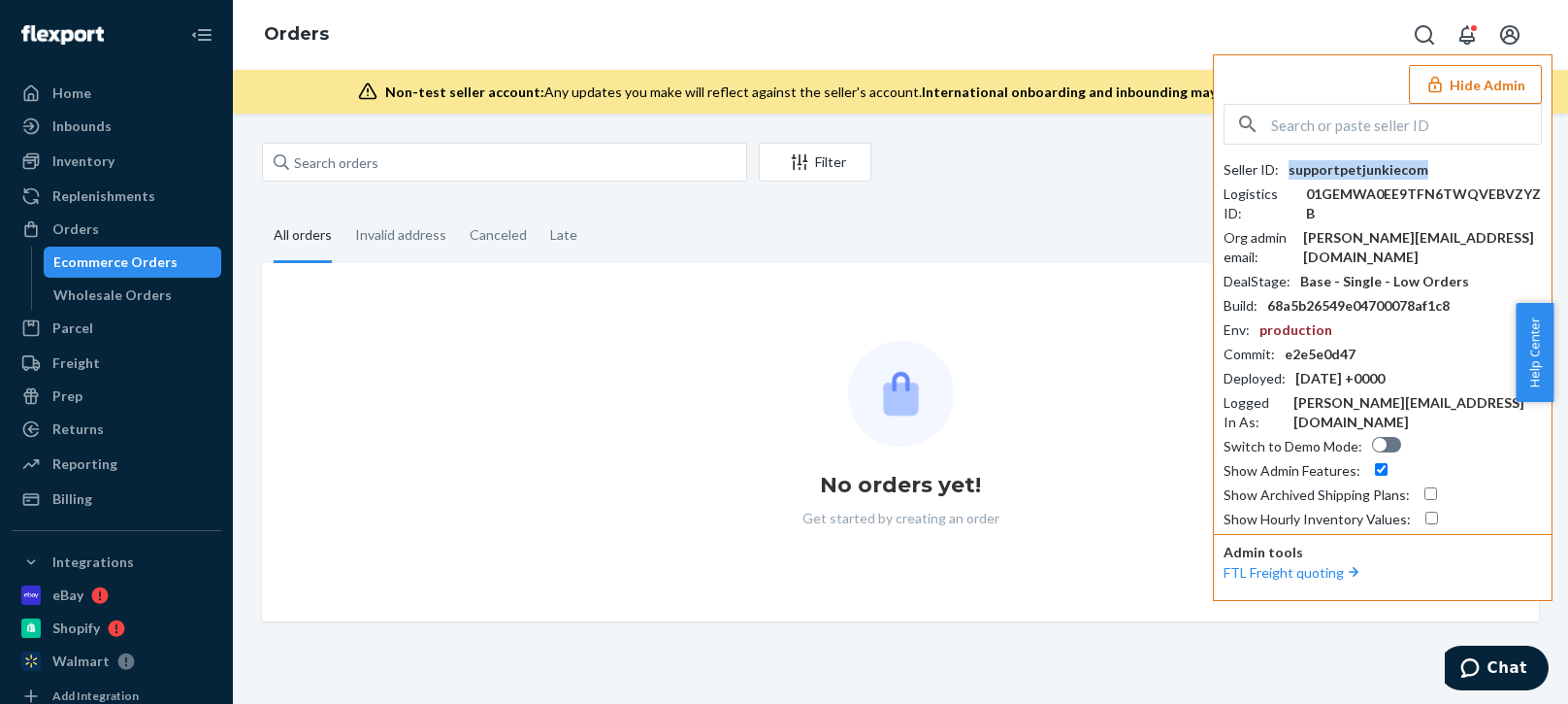
click at [1342, 161] on div "supportpetjunkiecom" at bounding box center [1358, 169] width 139 height 19
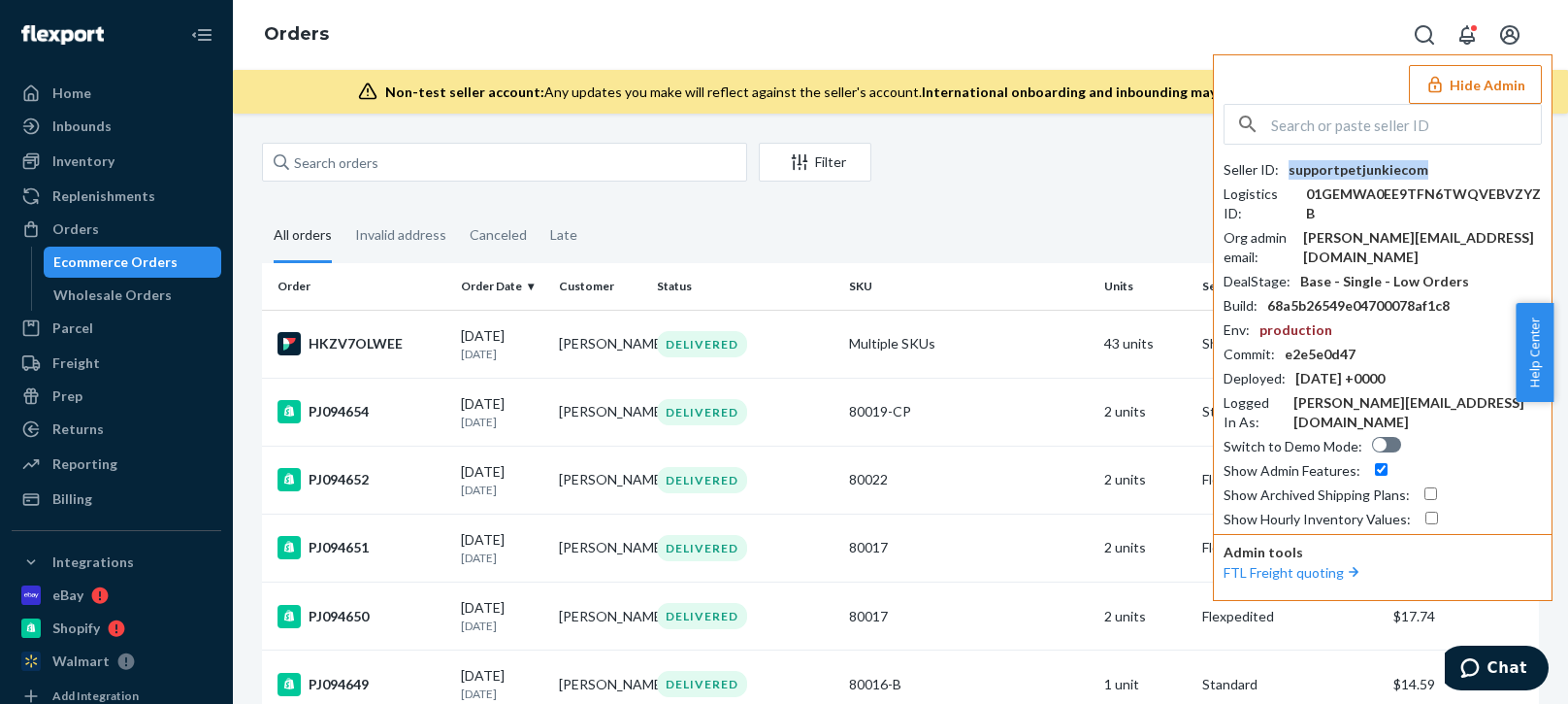
click at [1340, 183] on div "Seller ID : supportpetjunkiecom Logistics ID : 01GEMWA0EE9TFN6TWQVEBVZYZB Org a…" at bounding box center [1383, 345] width 319 height 368
click at [1337, 181] on div "Seller ID : supportpetjunkiecom Logistics ID : 01GEMWA0EE9TFN6TWQVEBVZYZB Org a…" at bounding box center [1383, 345] width 319 height 368
click at [1350, 173] on div "supportpetjunkiecom" at bounding box center [1358, 169] width 139 height 19
copy div "supportpetjunkiecom"
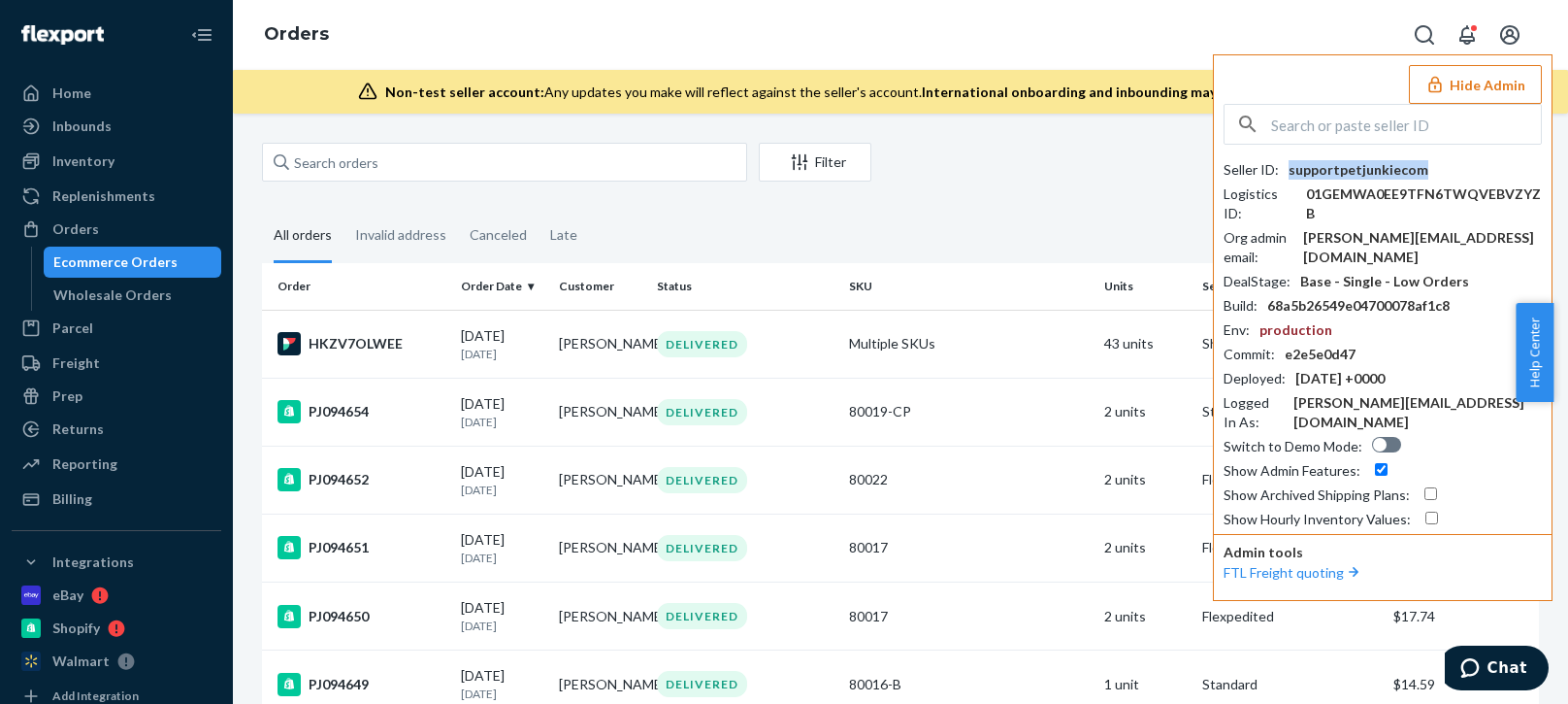
click at [1496, 192] on div "01GEMWA0EE9TFN6TWQVEBVZYZB" at bounding box center [1424, 203] width 236 height 39
click at [1393, 249] on div "Seller ID : supportpetjunkiecom Logistics ID : 01GEMWA0EE9TFN6TWQVEBVZYZB Org a…" at bounding box center [1383, 345] width 319 height 368
click at [1397, 243] on div "tim@petjunkie.com" at bounding box center [1423, 247] width 239 height 39
copy div "tim@petjunkie.com"
click at [1364, 124] on input "text" at bounding box center [1406, 123] width 270 height 39
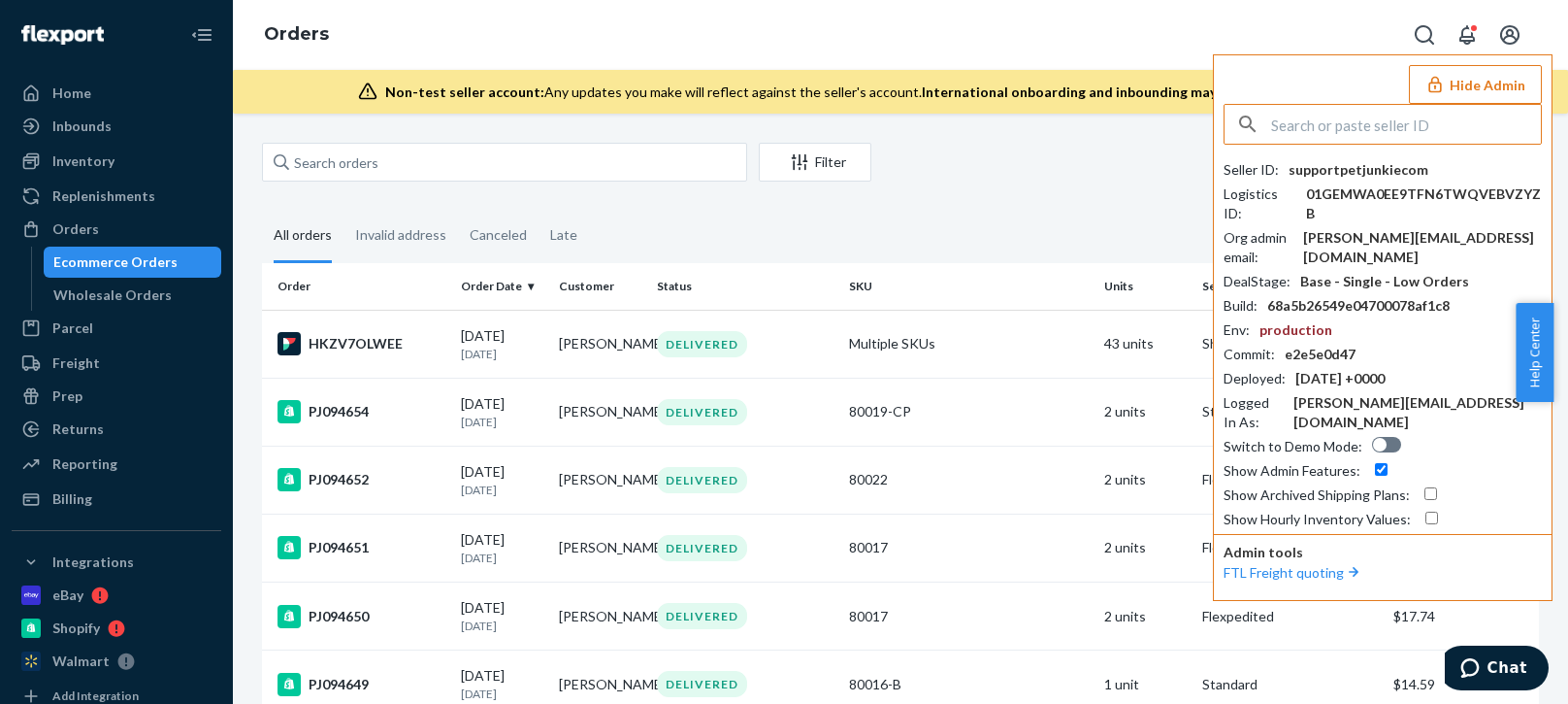
paste input "sfnonboardingneversplit10sflexportcom"
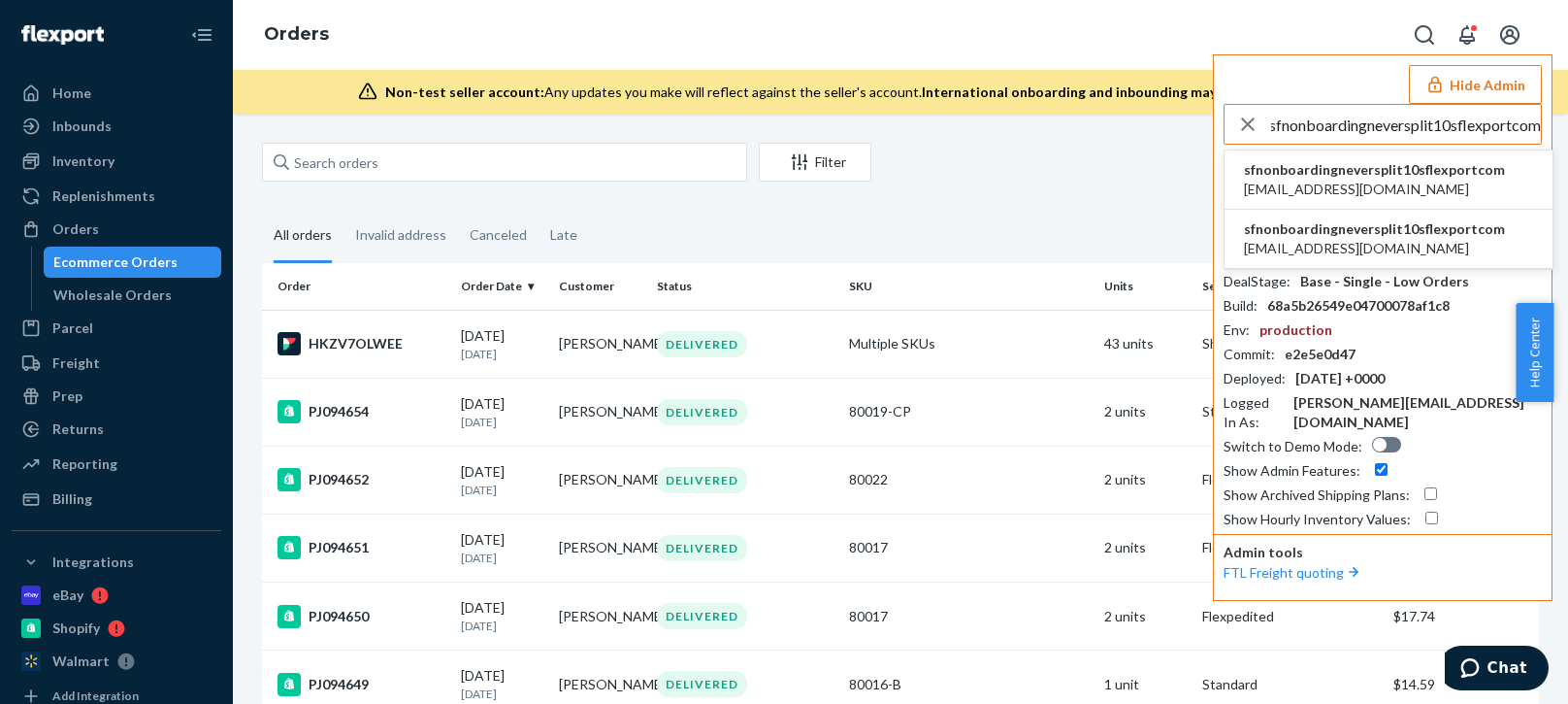
click at [1336, 126] on input "sfnonboardingneversplit10sflexportcom" at bounding box center [1406, 123] width 270 height 39
type input "sfnonboardingneversplit10sflexportcom"
click at [1302, 179] on span "[EMAIL_ADDRESS][DOMAIN_NAME]" at bounding box center [1374, 188] width 261 height 19
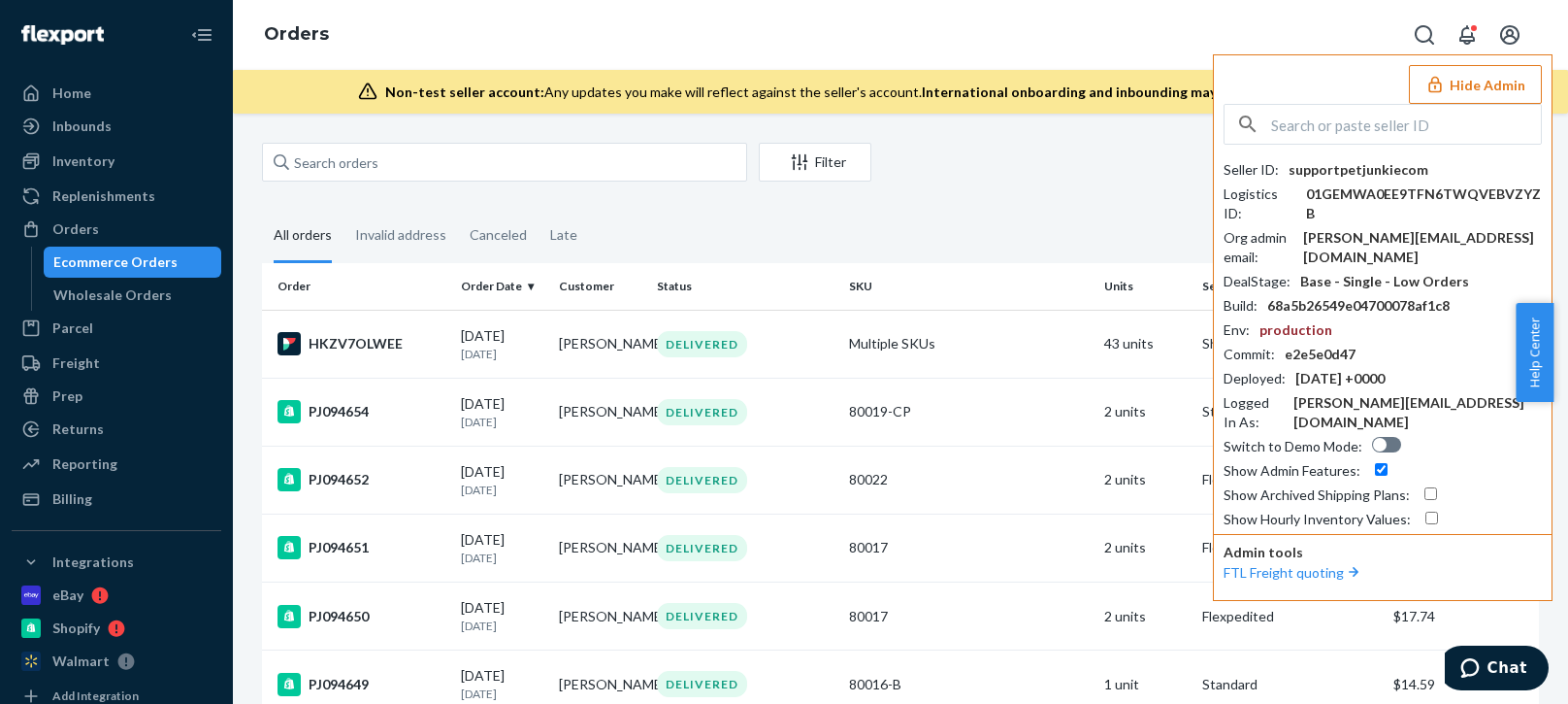
scroll to position [0, 0]
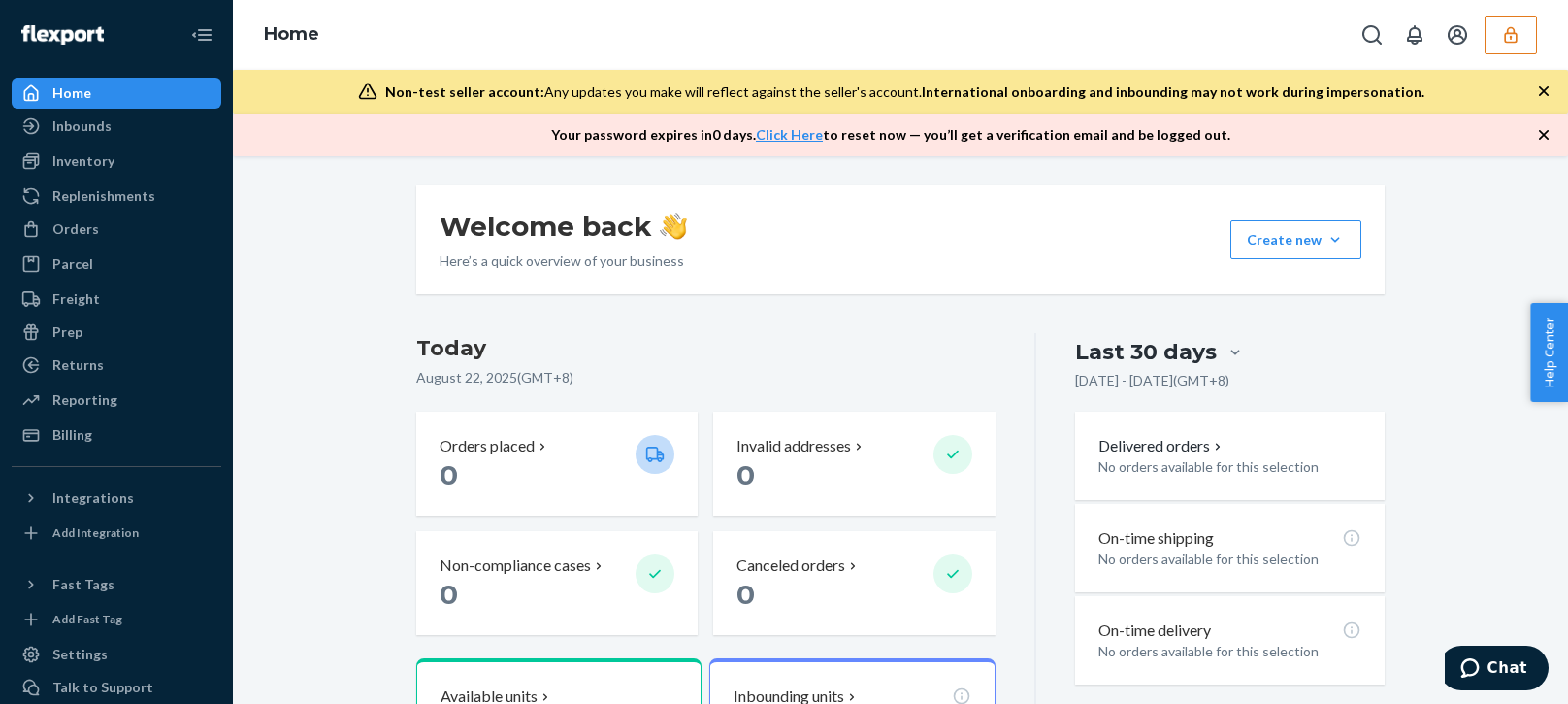
drag, startPoint x: 1493, startPoint y: 208, endPoint x: 1511, endPoint y: 106, distance: 103.6
click at [1493, 208] on div "Welcome back Here’s a quick overview of your business Create new Create new inb…" at bounding box center [901, 704] width 1306 height 1038
click at [1505, 44] on icon "button" at bounding box center [1510, 34] width 19 height 19
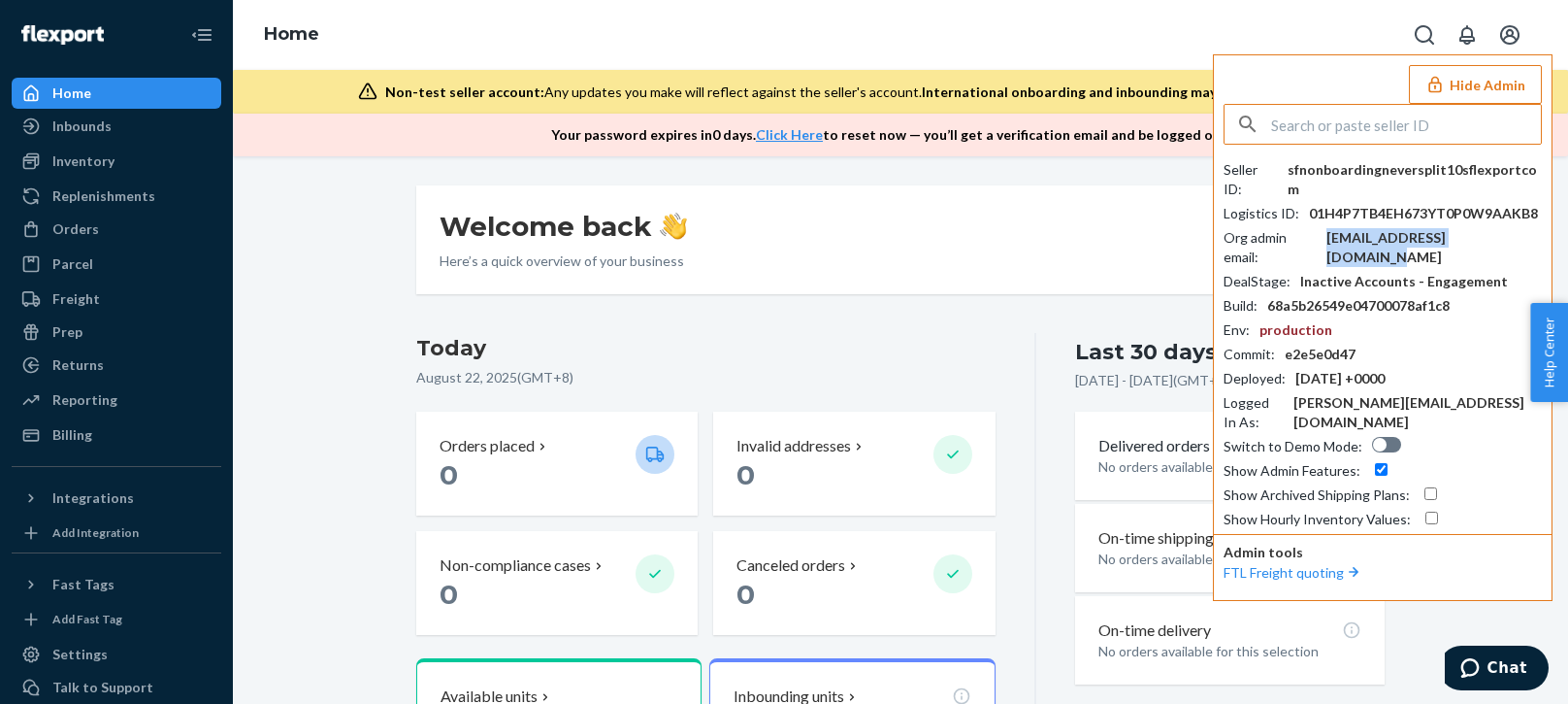
click at [1406, 228] on div "neversplit1010@gmail.com" at bounding box center [1434, 247] width 215 height 39
copy div "neversplit1010@gmail.com"
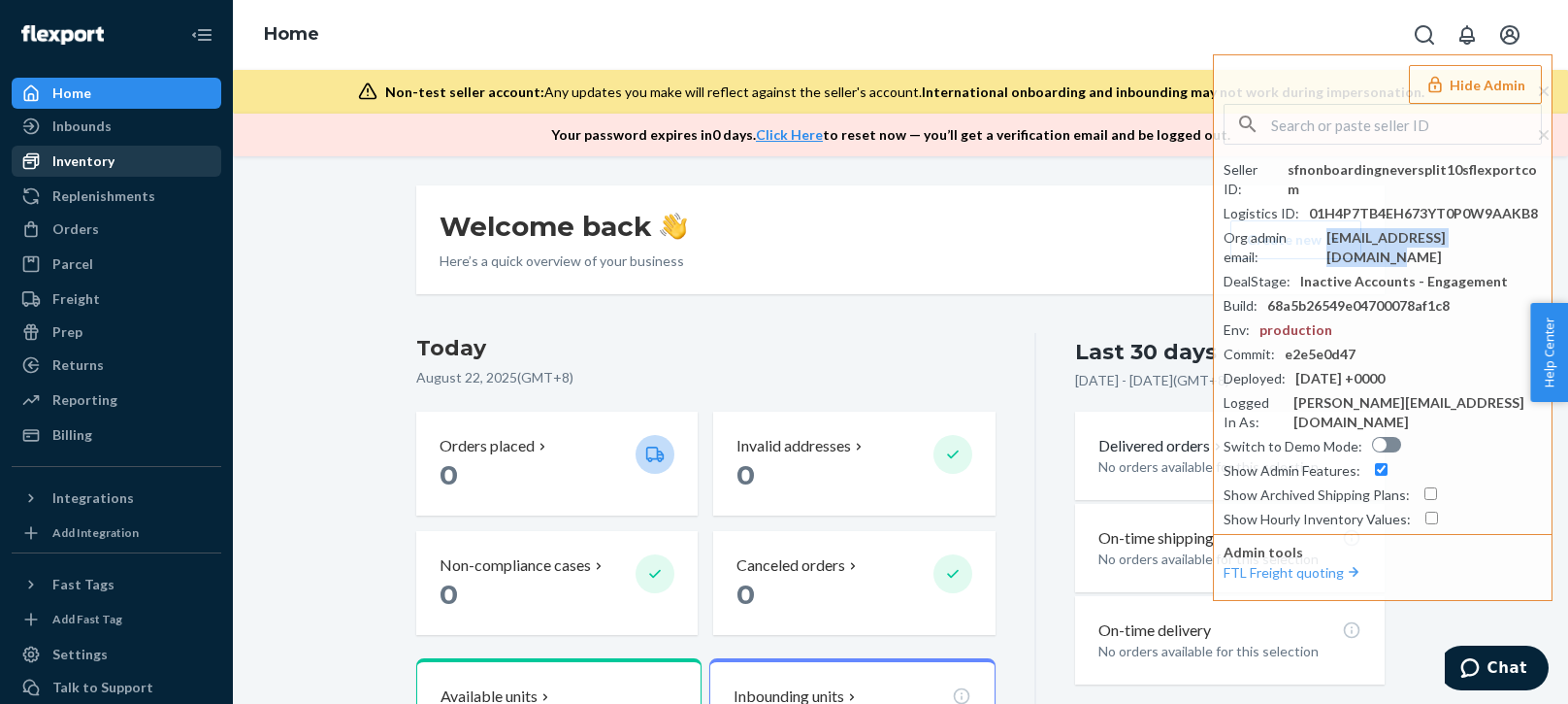
click at [72, 129] on div "Inbounds" at bounding box center [82, 125] width 59 height 19
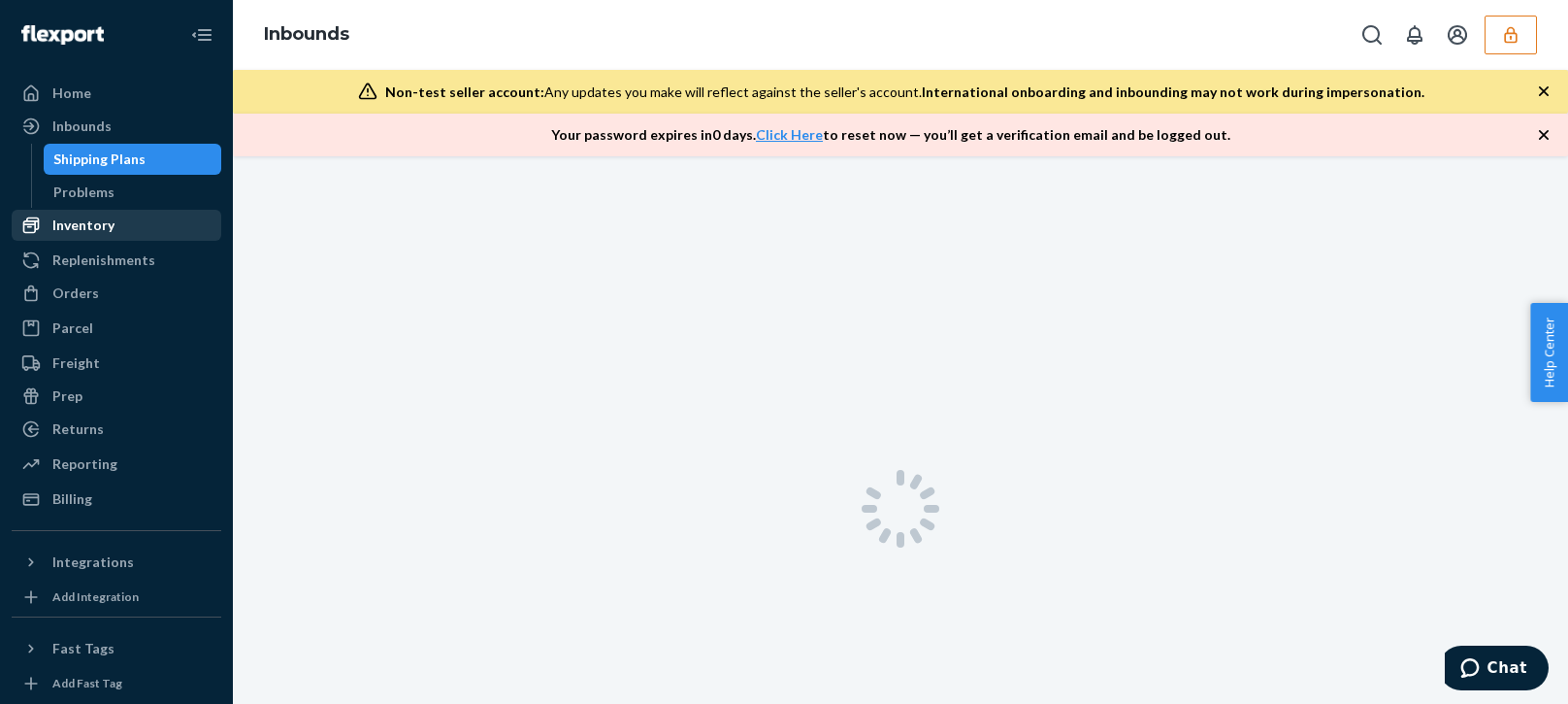
click at [60, 154] on div "Shipping Plans" at bounding box center [100, 158] width 93 height 19
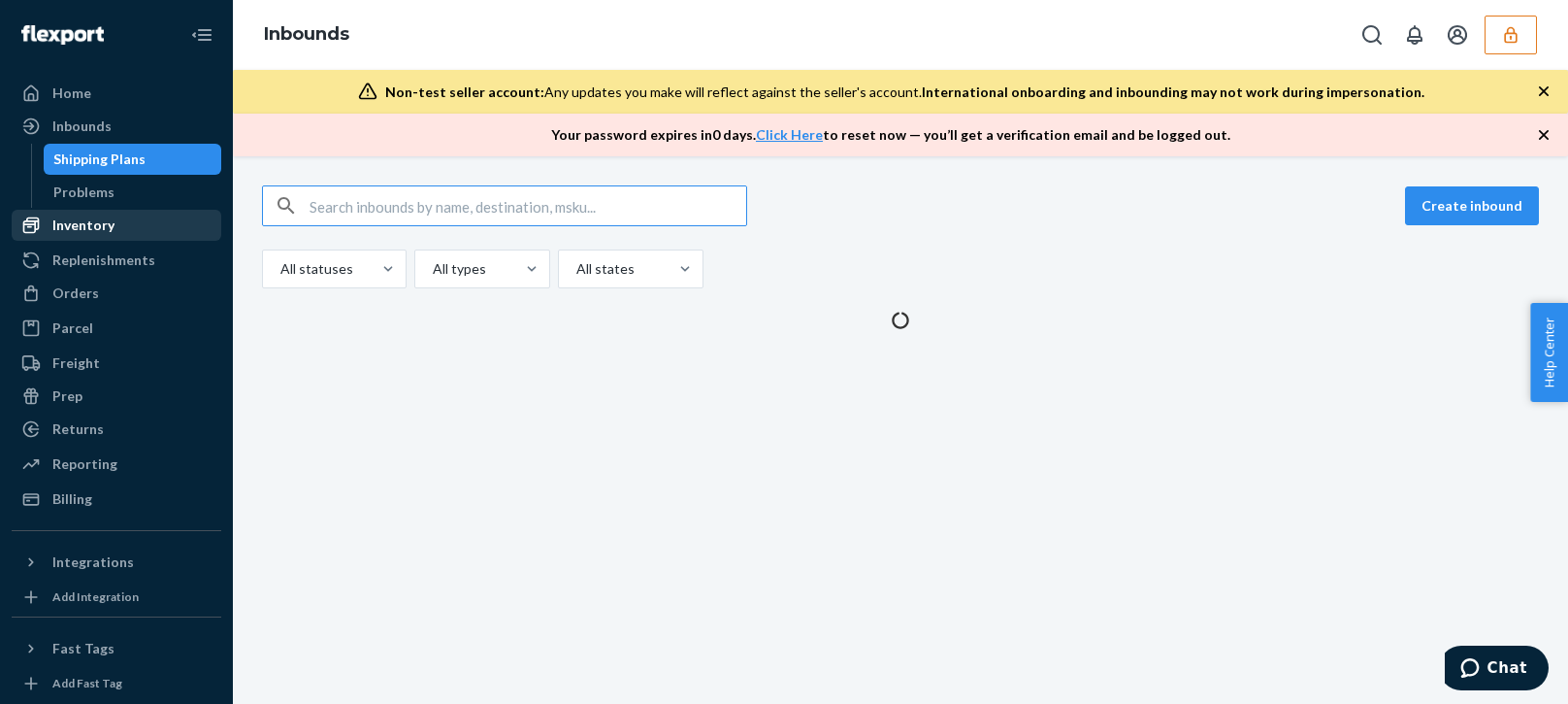
click at [86, 234] on div "Inventory" at bounding box center [84, 224] width 62 height 19
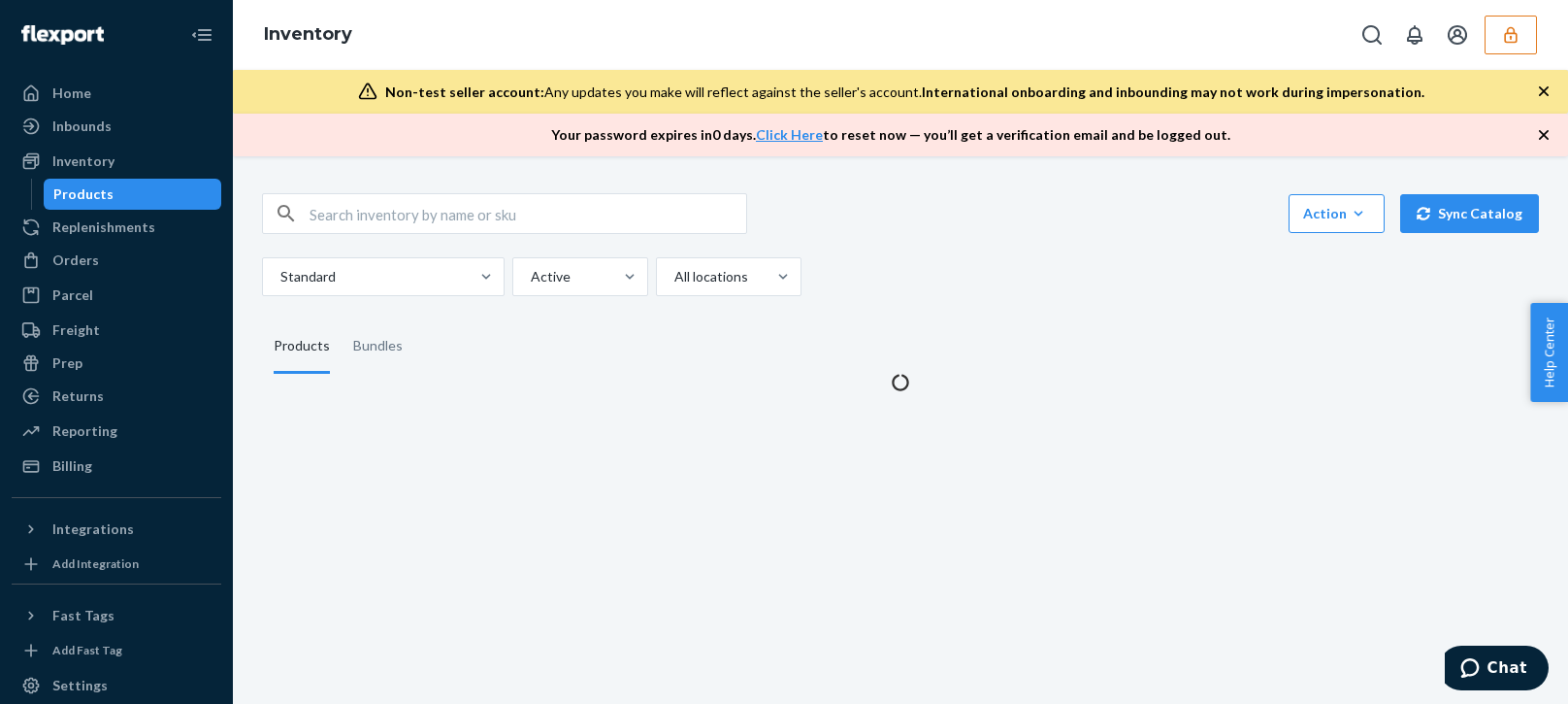
click at [974, 280] on div "Standard Active All locations" at bounding box center [893, 276] width 1262 height 39
click at [1158, 302] on div "Action Create product Create bundle Bulk create products Bulk update products B…" at bounding box center [901, 281] width 1306 height 222
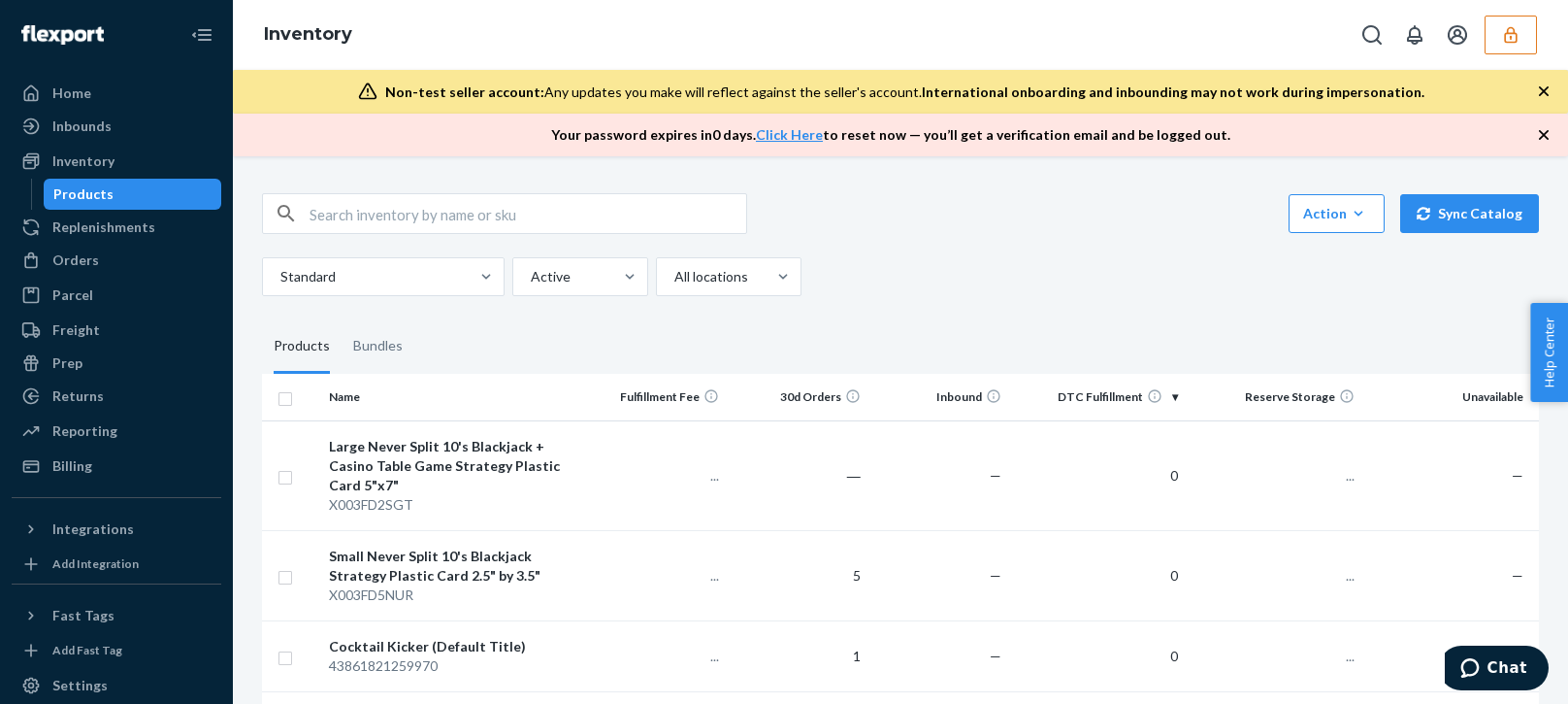
click at [1541, 133] on icon "button" at bounding box center [1543, 134] width 19 height 19
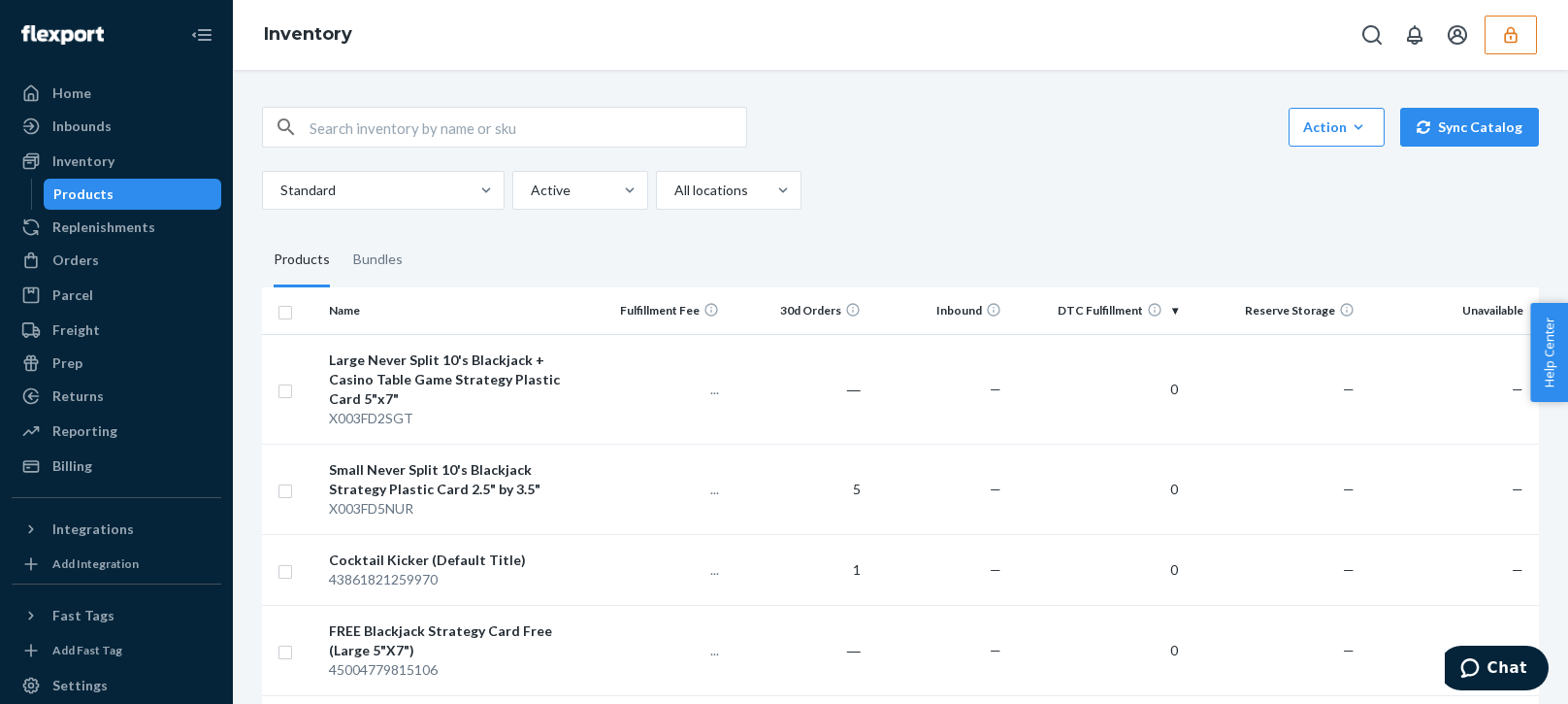
scroll to position [97, 0]
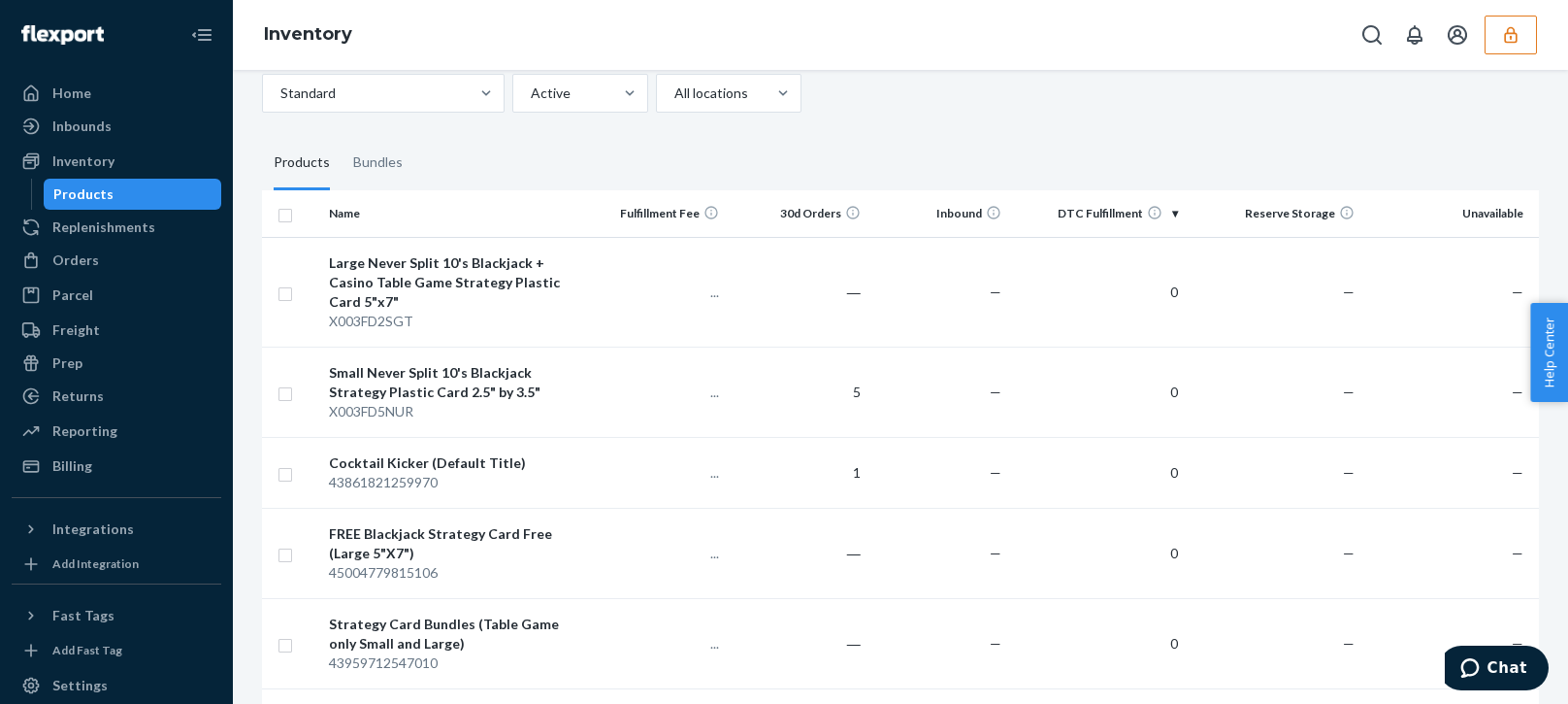
click at [1507, 34] on icon "button" at bounding box center [1510, 34] width 19 height 19
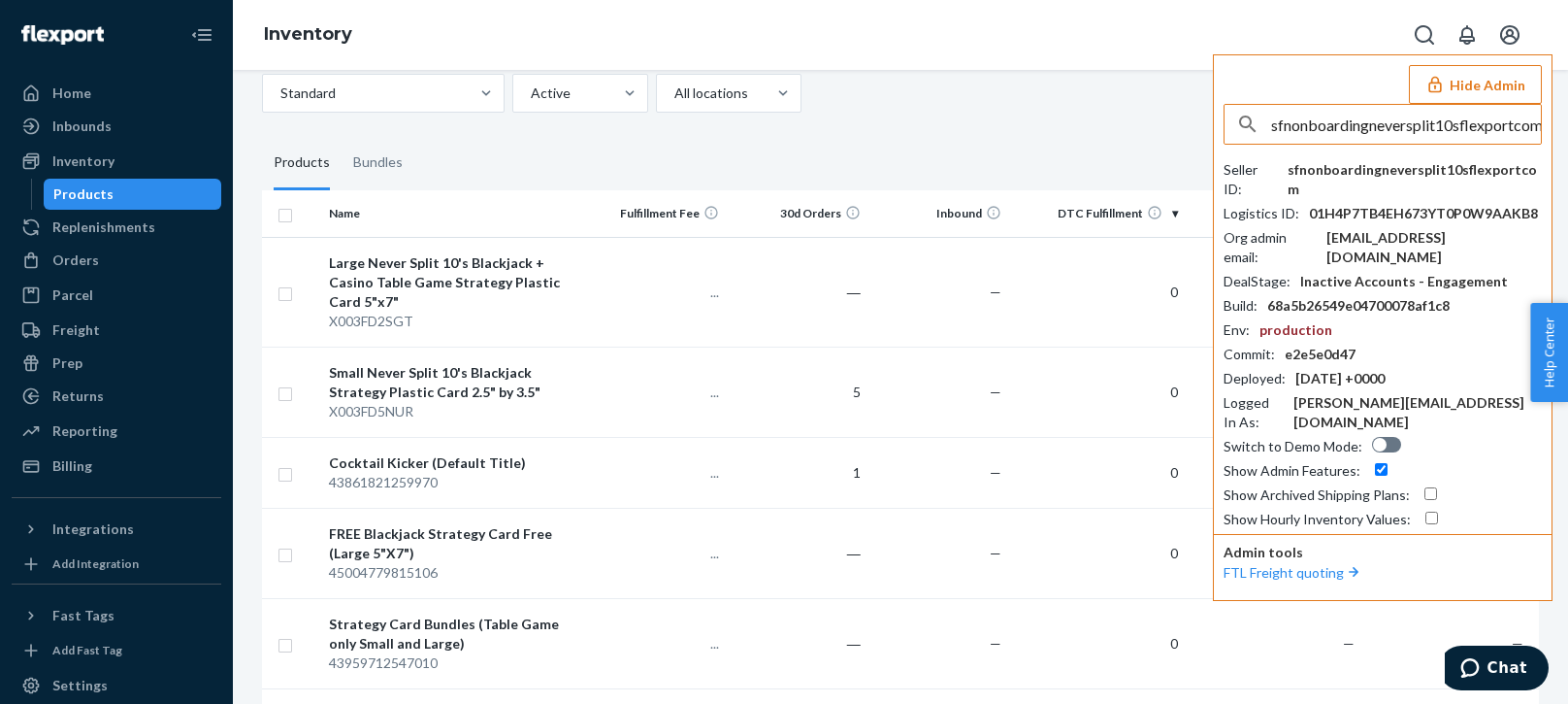
scroll to position [0, 3]
click at [1343, 130] on input "sfnonboardingneversplit10sflexportcom" at bounding box center [1406, 123] width 270 height 39
click at [1364, 124] on input "sfnonboardingneversplit10sflexportcom" at bounding box center [1406, 123] width 270 height 39
click at [1364, 125] on input "sfnonboardingneversplit10sflexportcom" at bounding box center [1406, 123] width 270 height 39
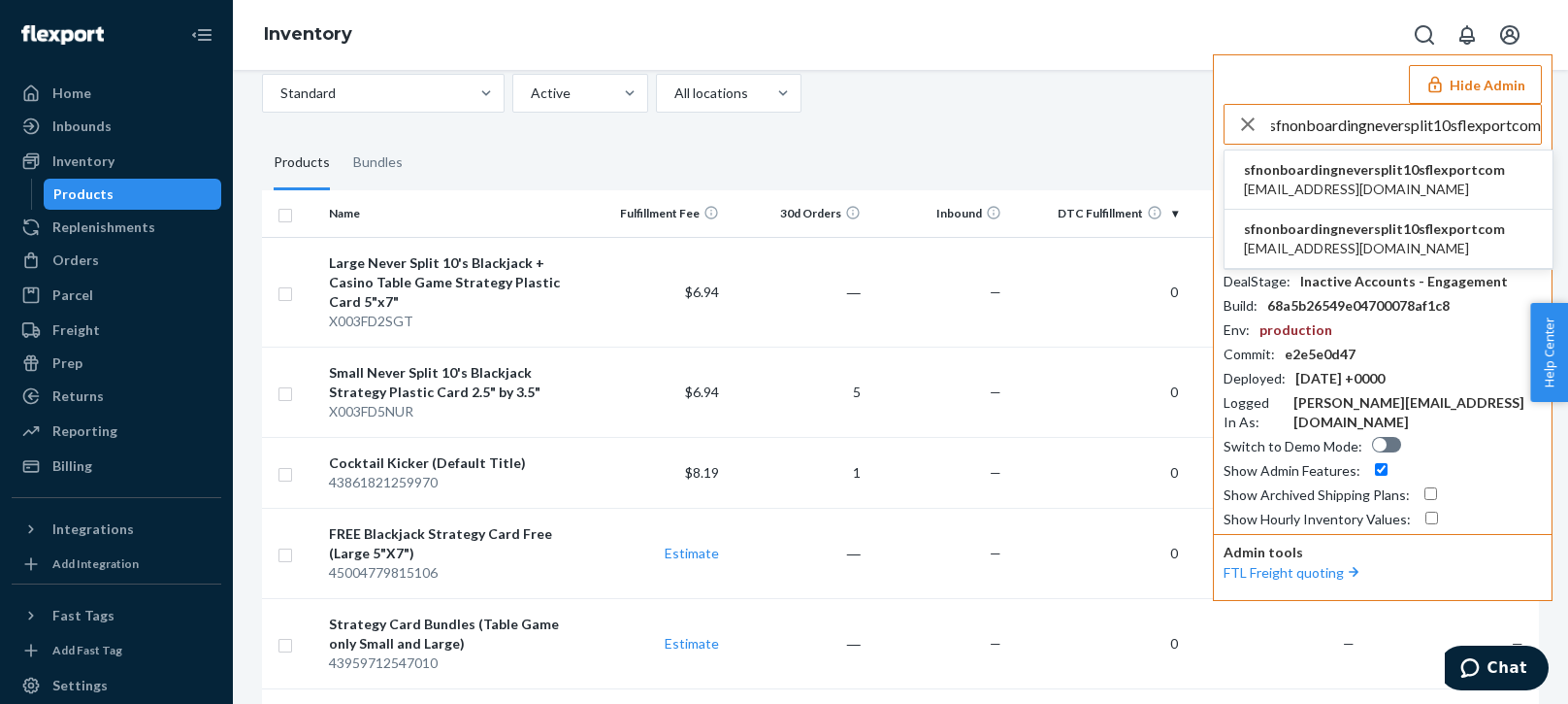
type input "sfnonboardingneversplit10sflexportcom"
click at [1314, 171] on span "sfnonboardingneversplit10sflexportcom" at bounding box center [1374, 169] width 261 height 19
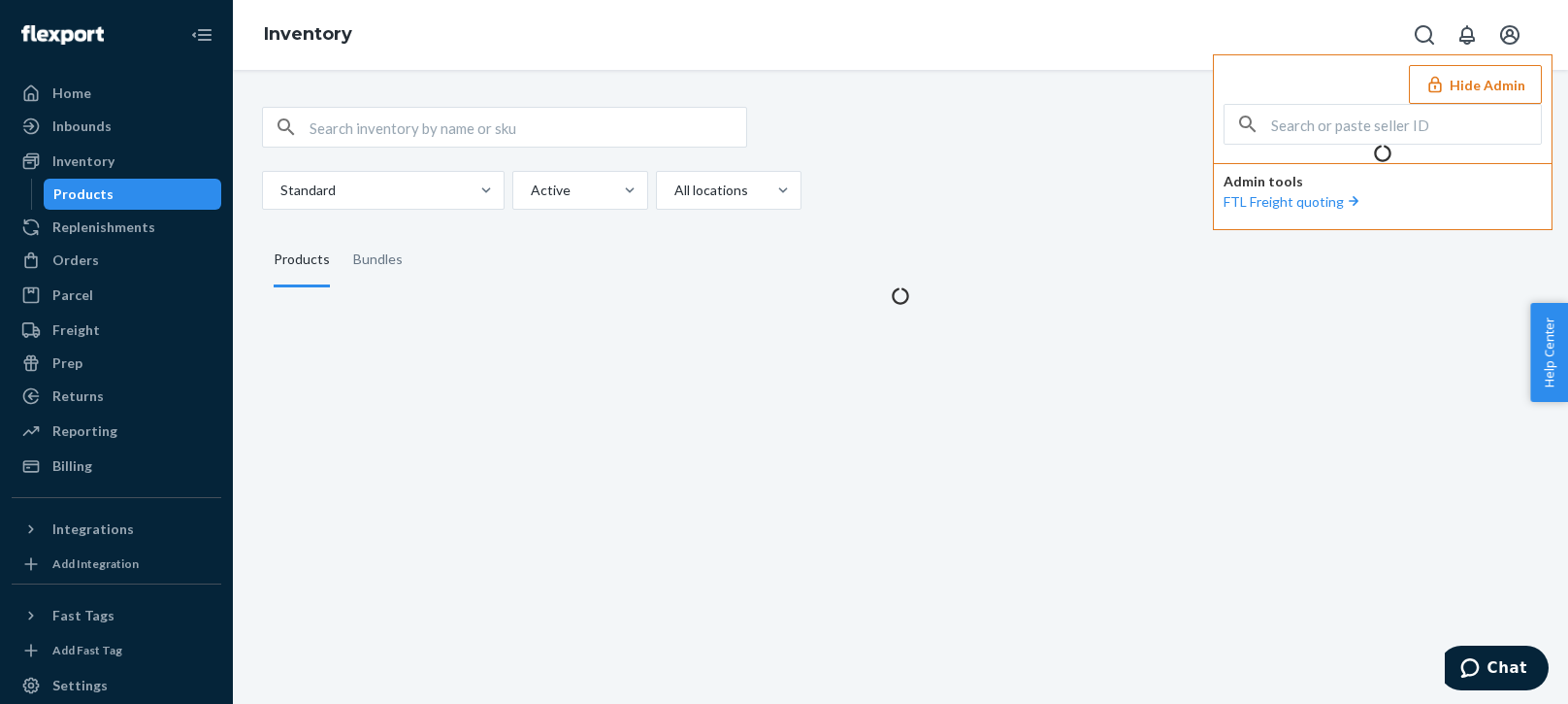
scroll to position [0, 0]
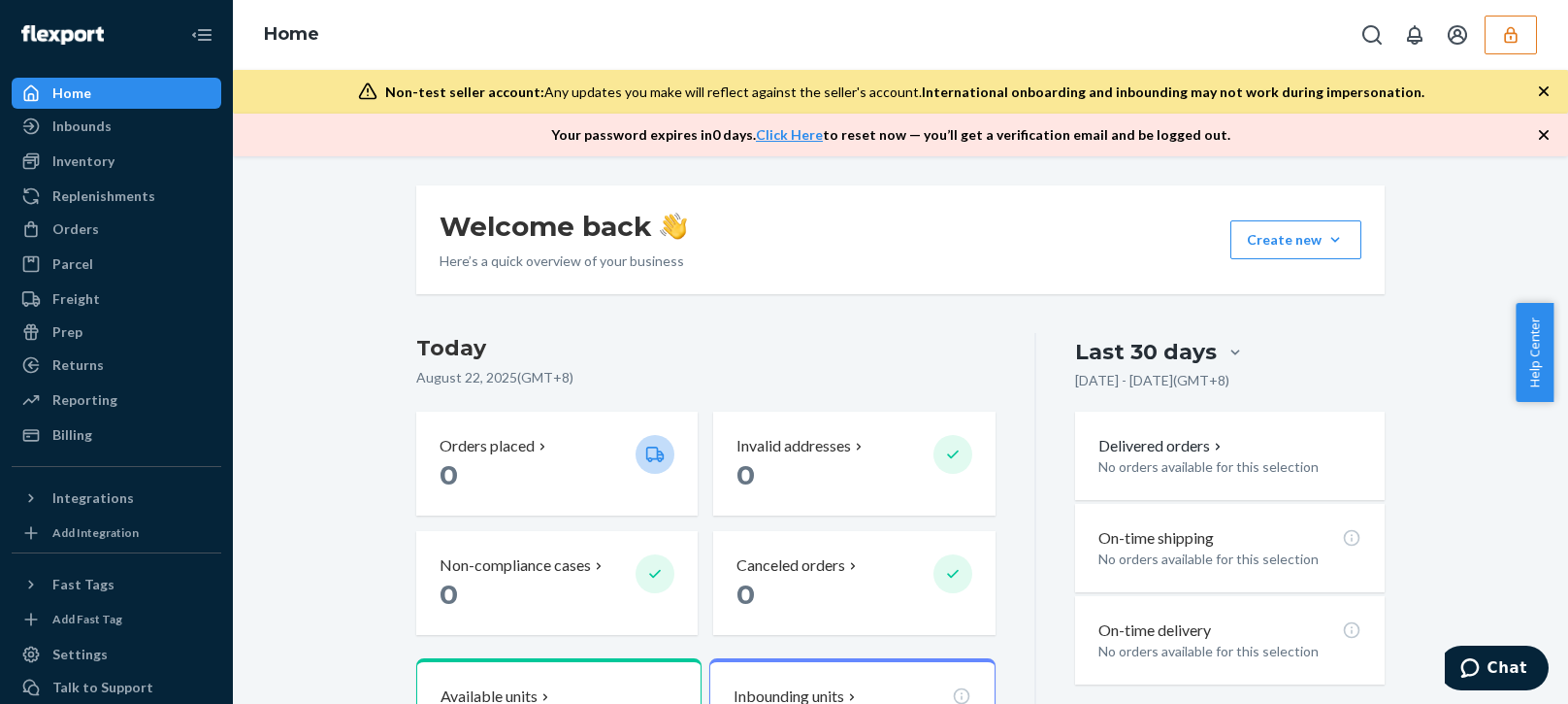
drag, startPoint x: 1417, startPoint y: 227, endPoint x: 1422, endPoint y: 152, distance: 75.2
click at [1417, 227] on div "Welcome back Here’s a quick overview of your business Create new Create new inb…" at bounding box center [901, 704] width 1306 height 1038
click at [1495, 52] on button "button" at bounding box center [1510, 35] width 53 height 39
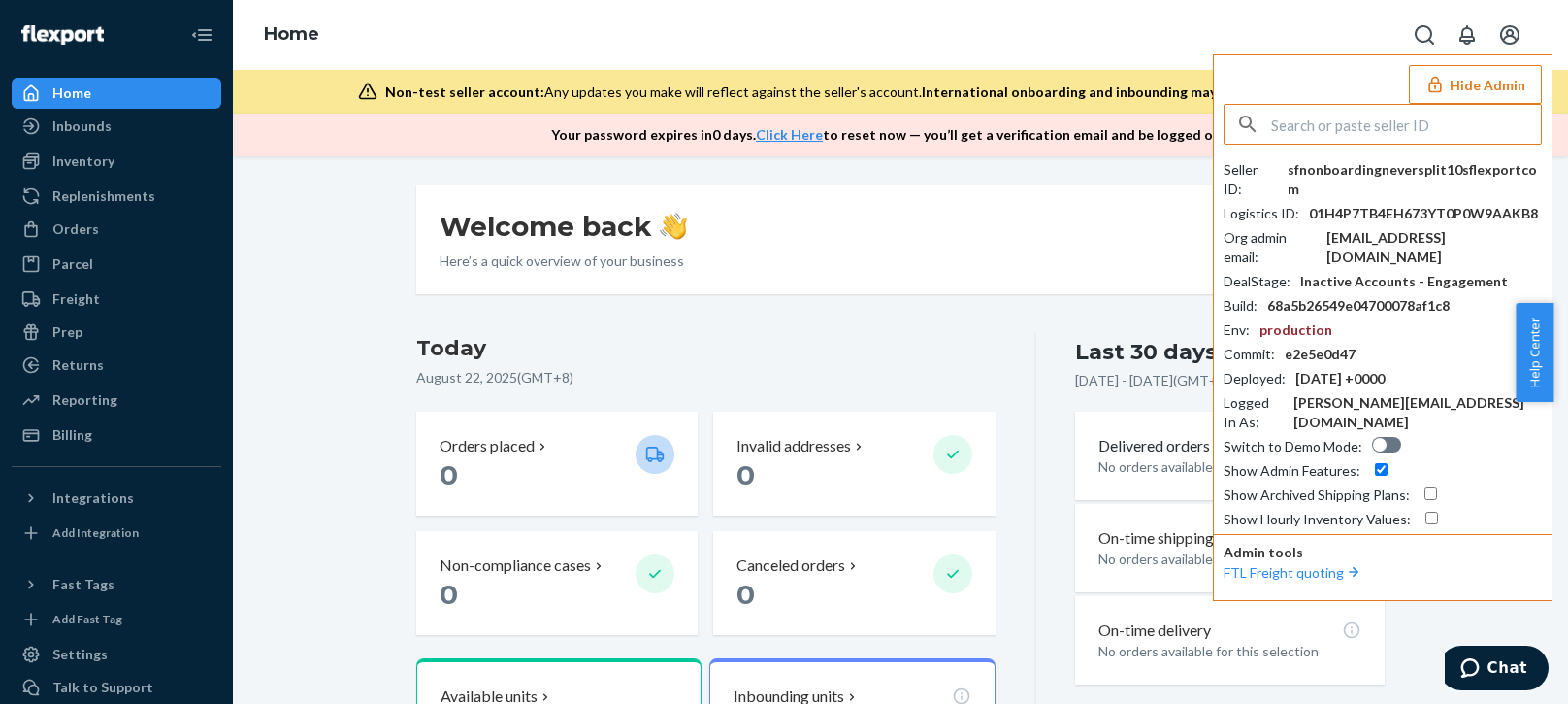
click at [1409, 207] on div "Seller ID : sfnonboardingneversplit10sflexportcom Logistics ID : 01H4P7TB4EH673…" at bounding box center [1383, 345] width 319 height 368
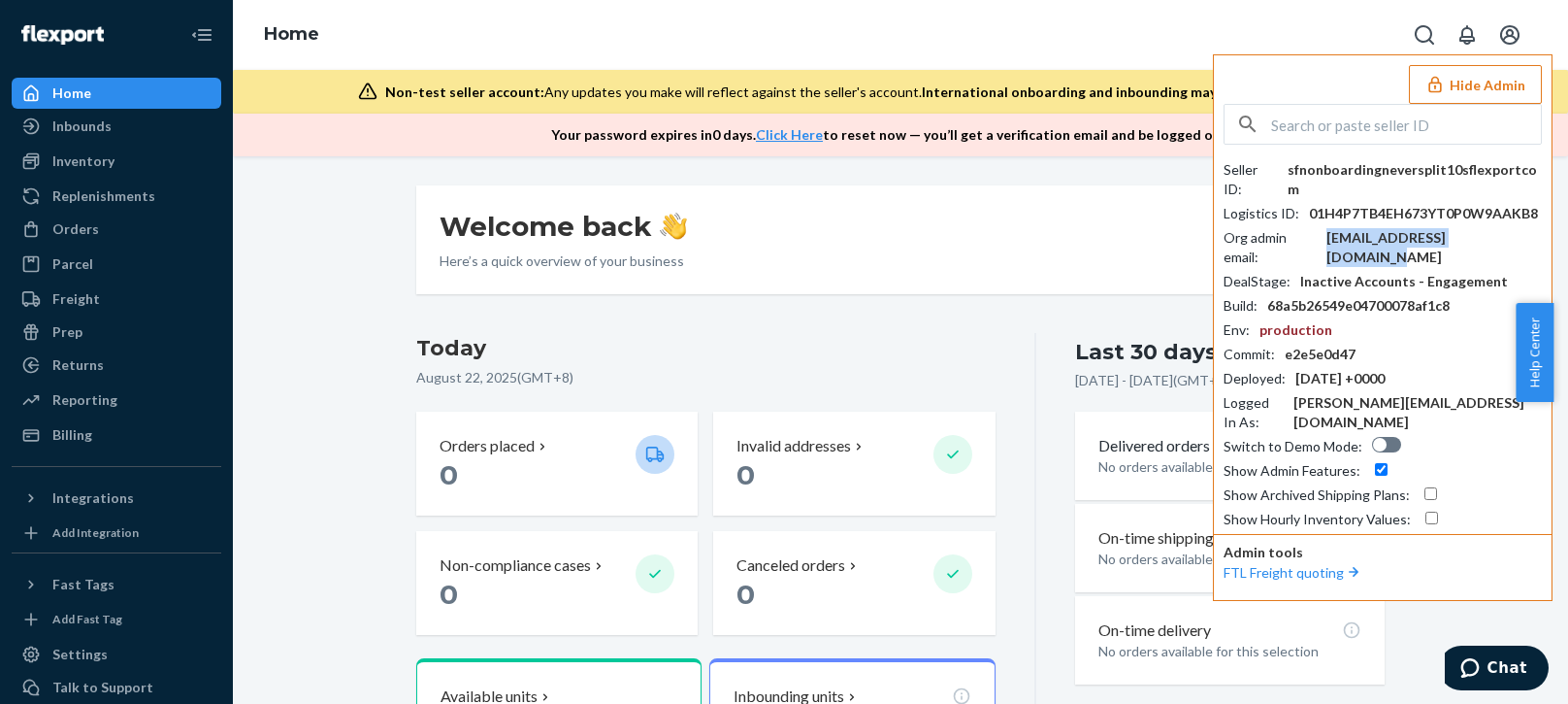
click at [1407, 228] on div "[EMAIL_ADDRESS][DOMAIN_NAME]" at bounding box center [1434, 247] width 215 height 39
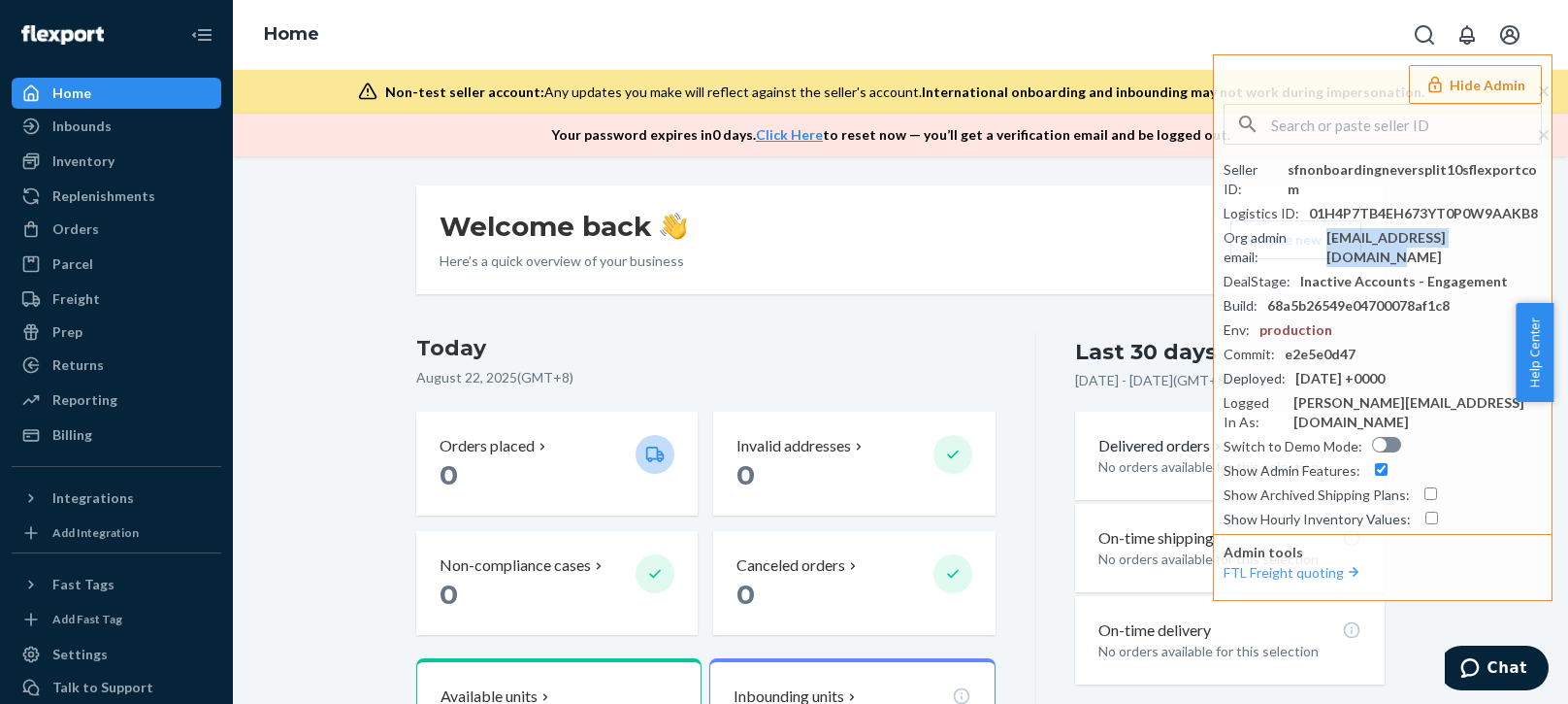
copy div "[EMAIL_ADDRESS][DOMAIN_NAME]"
click at [74, 219] on div "Orders" at bounding box center [76, 228] width 47 height 19
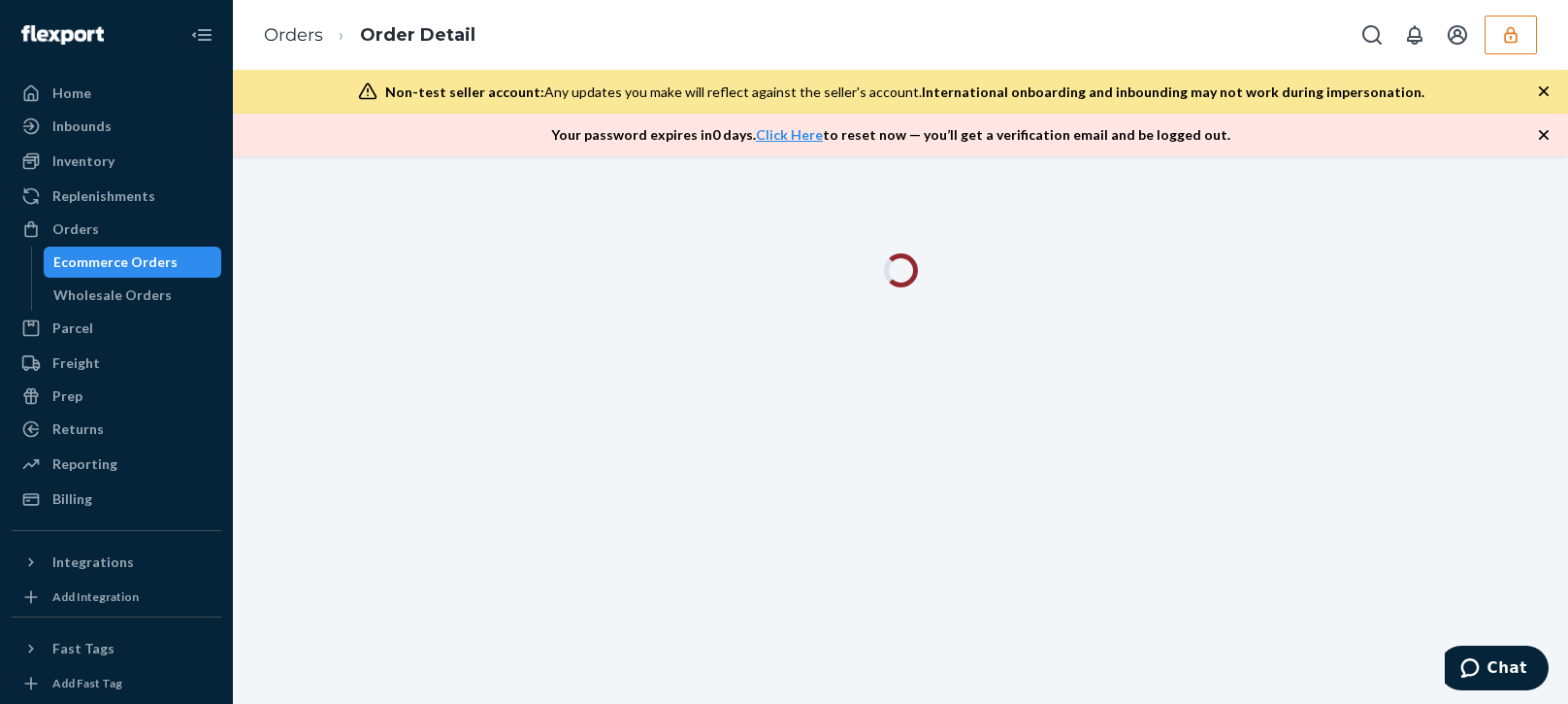
click at [1535, 136] on icon "button" at bounding box center [1543, 134] width 19 height 19
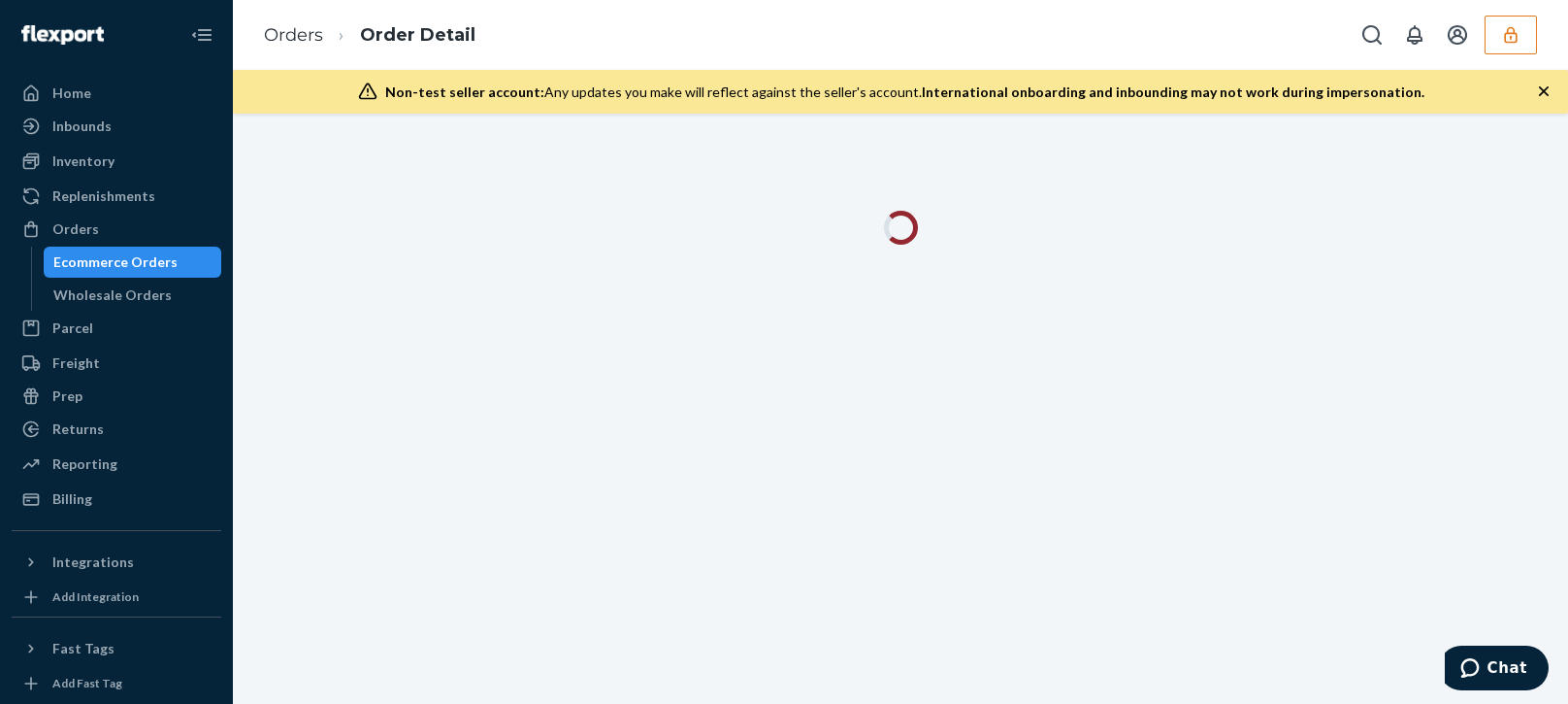
click at [1546, 107] on div "Non-test seller account: Any updates you make will reflect against the seller's…" at bounding box center [900, 92] width 1335 height 44
click at [1547, 97] on icon "button" at bounding box center [1543, 91] width 19 height 19
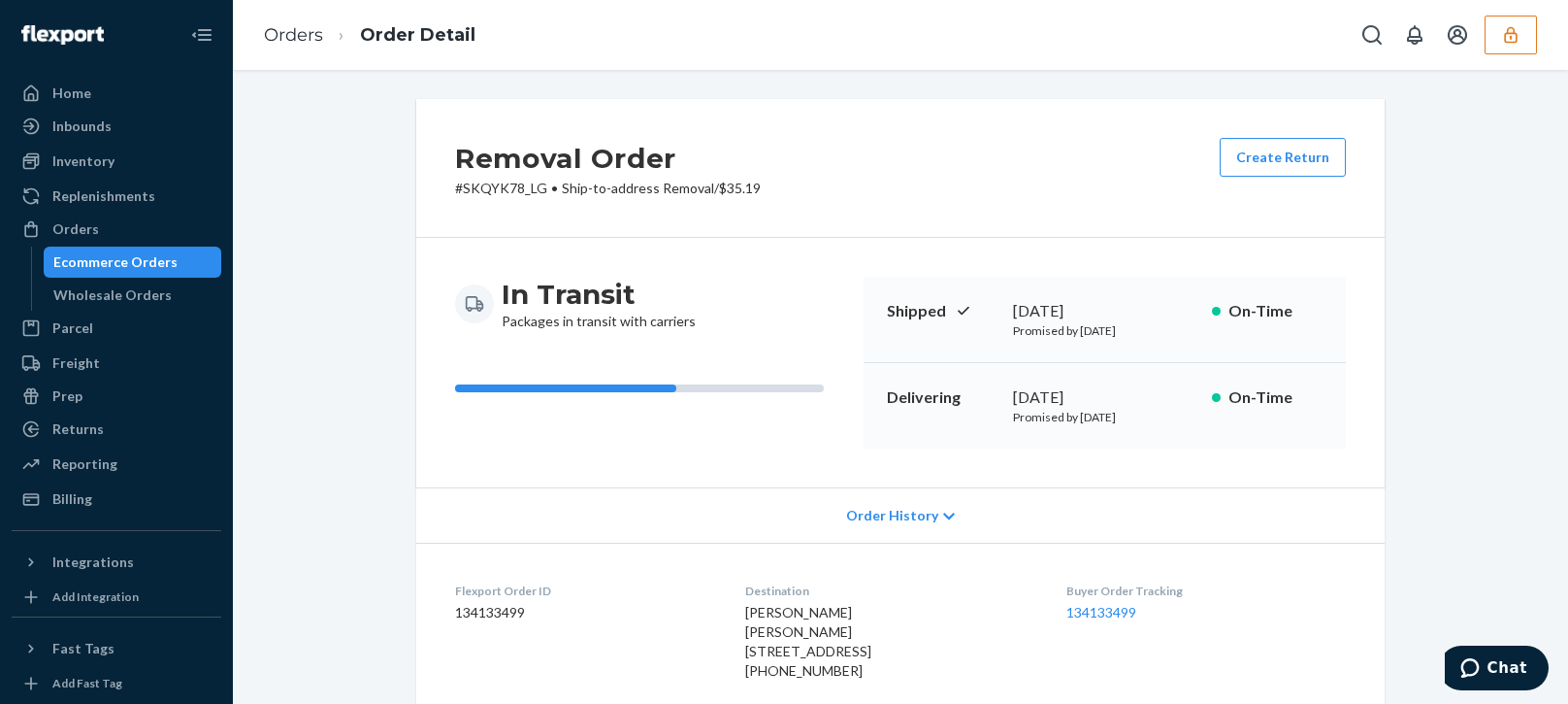
click at [900, 520] on span "Order History" at bounding box center [892, 515] width 93 height 19
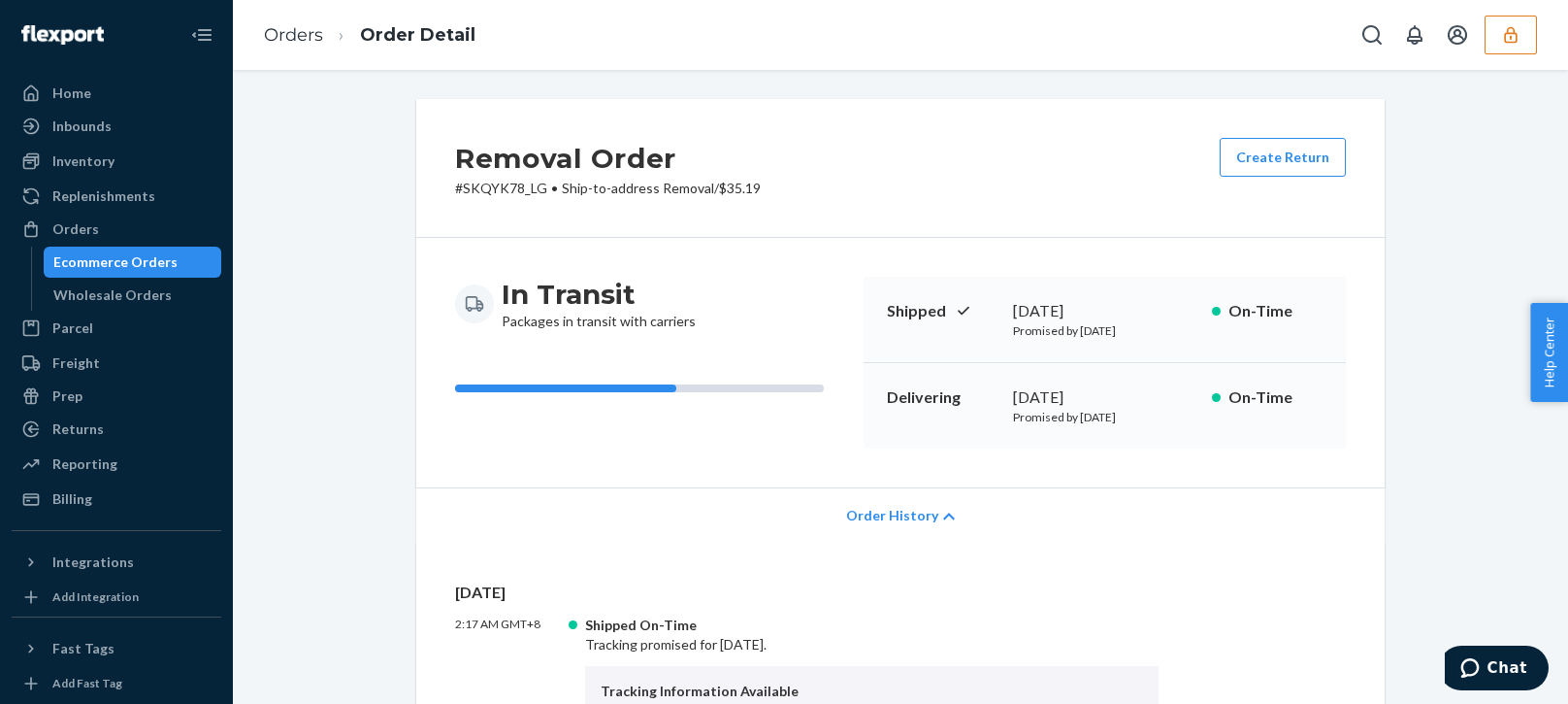
drag, startPoint x: 1117, startPoint y: 388, endPoint x: 836, endPoint y: 223, distance: 325.9
click at [891, 253] on div "In Transit Packages in transit with carriers Shipped [DATE] Promised by [DATE] …" at bounding box center [900, 362] width 969 height 249
drag, startPoint x: 1020, startPoint y: 315, endPoint x: 999, endPoint y: 322, distance: 22.1
click at [1021, 316] on div "[DATE]" at bounding box center [1105, 311] width 183 height 22
click at [992, 263] on div "In Transit Packages in transit with carriers Shipped August 11, 2025 Promised b…" at bounding box center [900, 362] width 969 height 249
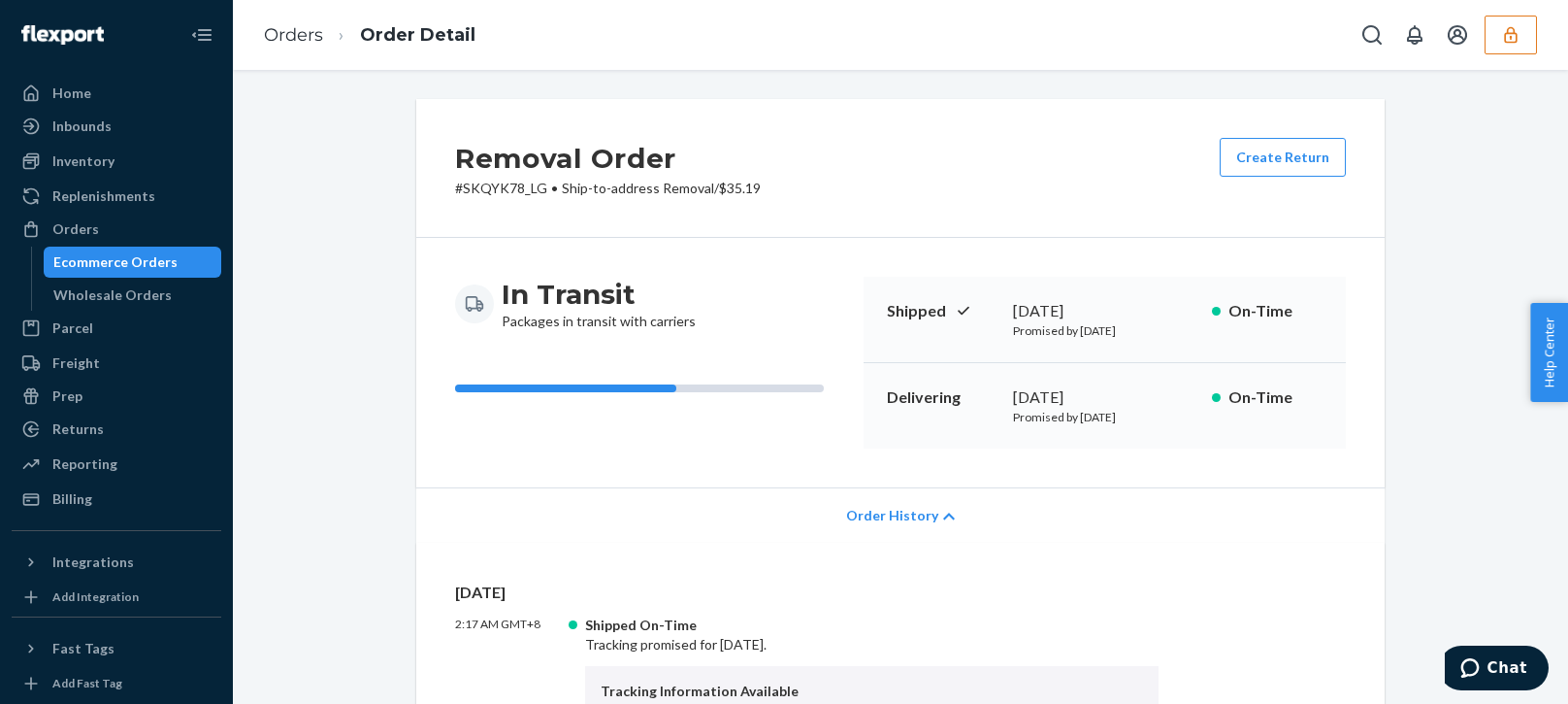
click at [973, 255] on div "In Transit Packages in transit with carriers Shipped August 11, 2025 Promised b…" at bounding box center [900, 362] width 969 height 249
click at [851, 244] on div "In Transit Packages in transit with carriers Shipped August 11, 2025 Promised b…" at bounding box center [900, 362] width 969 height 249
click at [1525, 32] on button "button" at bounding box center [1510, 35] width 53 height 39
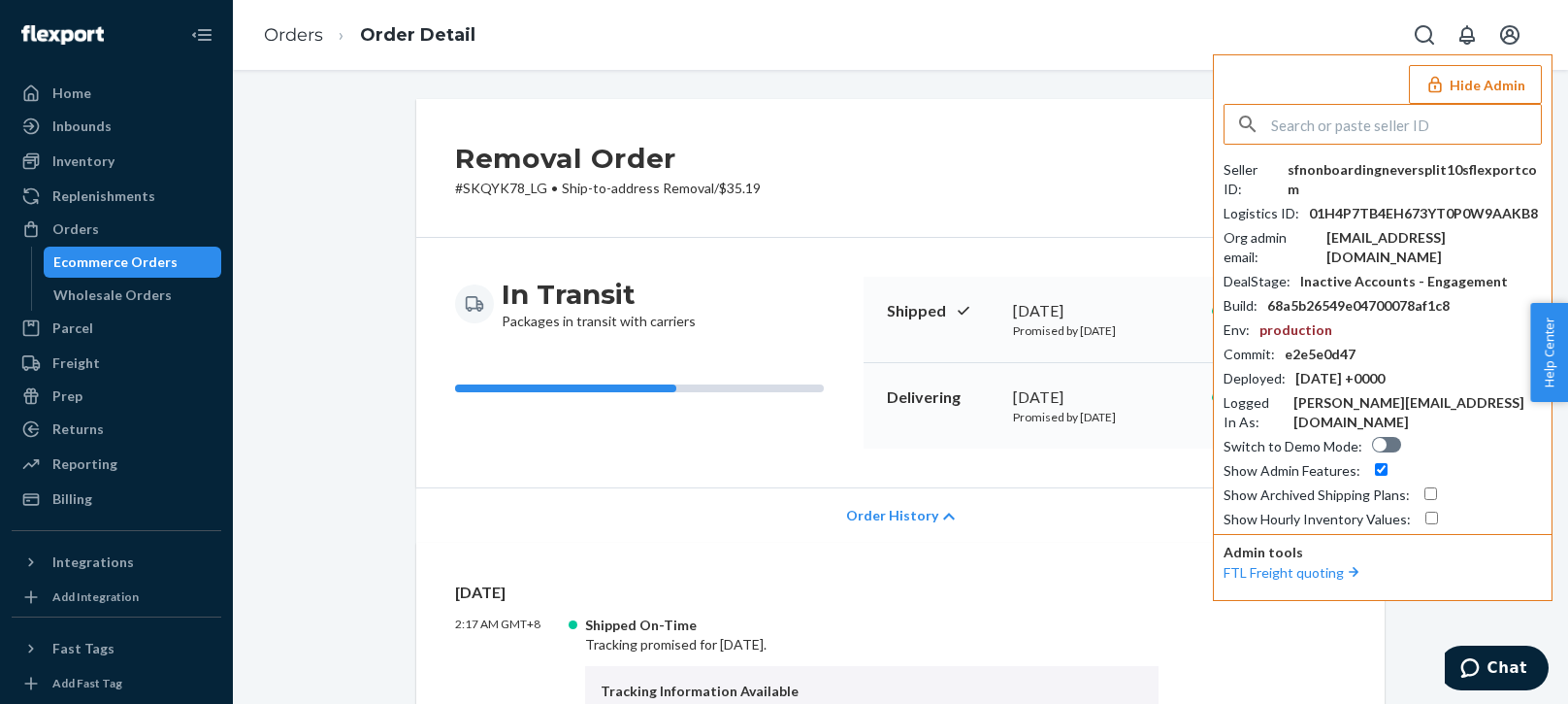
click at [1416, 110] on input "text" at bounding box center [1406, 123] width 270 height 39
click at [1391, 140] on input "liangzakcom" at bounding box center [1406, 123] width 270 height 39
click at [1391, 134] on input "liangzakcom" at bounding box center [1406, 123] width 270 height 39
click at [1393, 134] on input "liangzakcom" at bounding box center [1406, 123] width 270 height 39
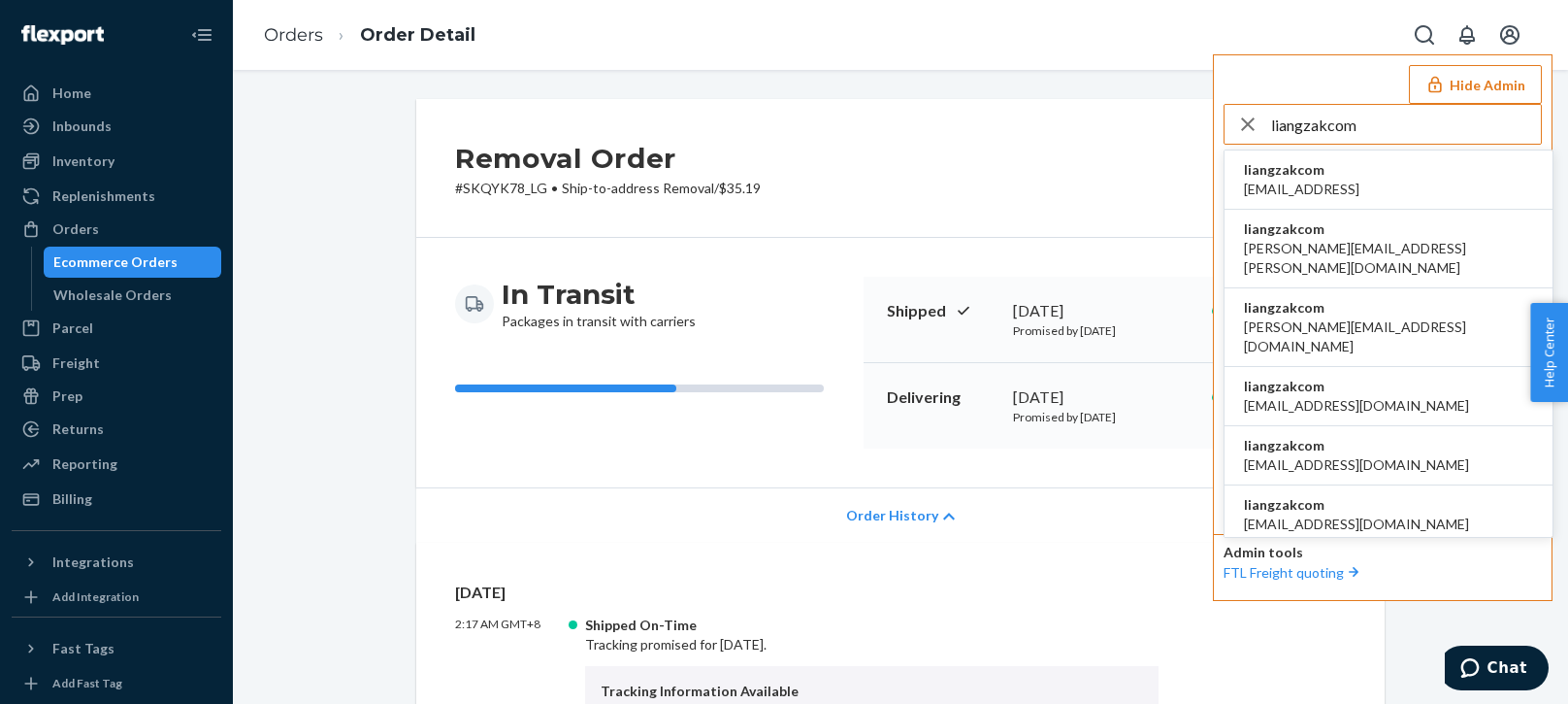
type input "liangzakcom"
click at [1290, 182] on span "anand@mobilityecommerce.ai" at bounding box center [1301, 188] width 115 height 19
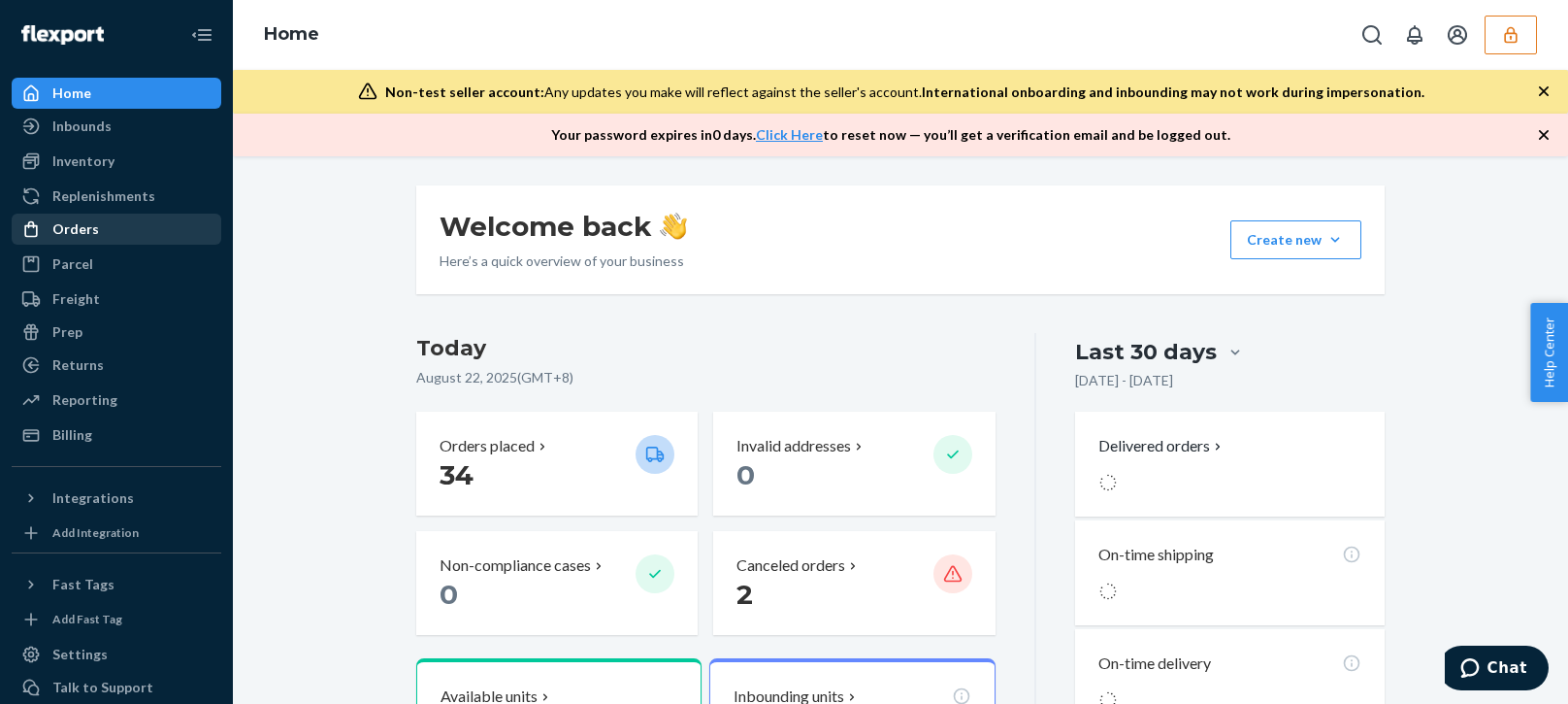
drag, startPoint x: 93, startPoint y: 236, endPoint x: 114, endPoint y: 235, distance: 21.0
click at [93, 235] on div "Orders" at bounding box center [76, 228] width 47 height 19
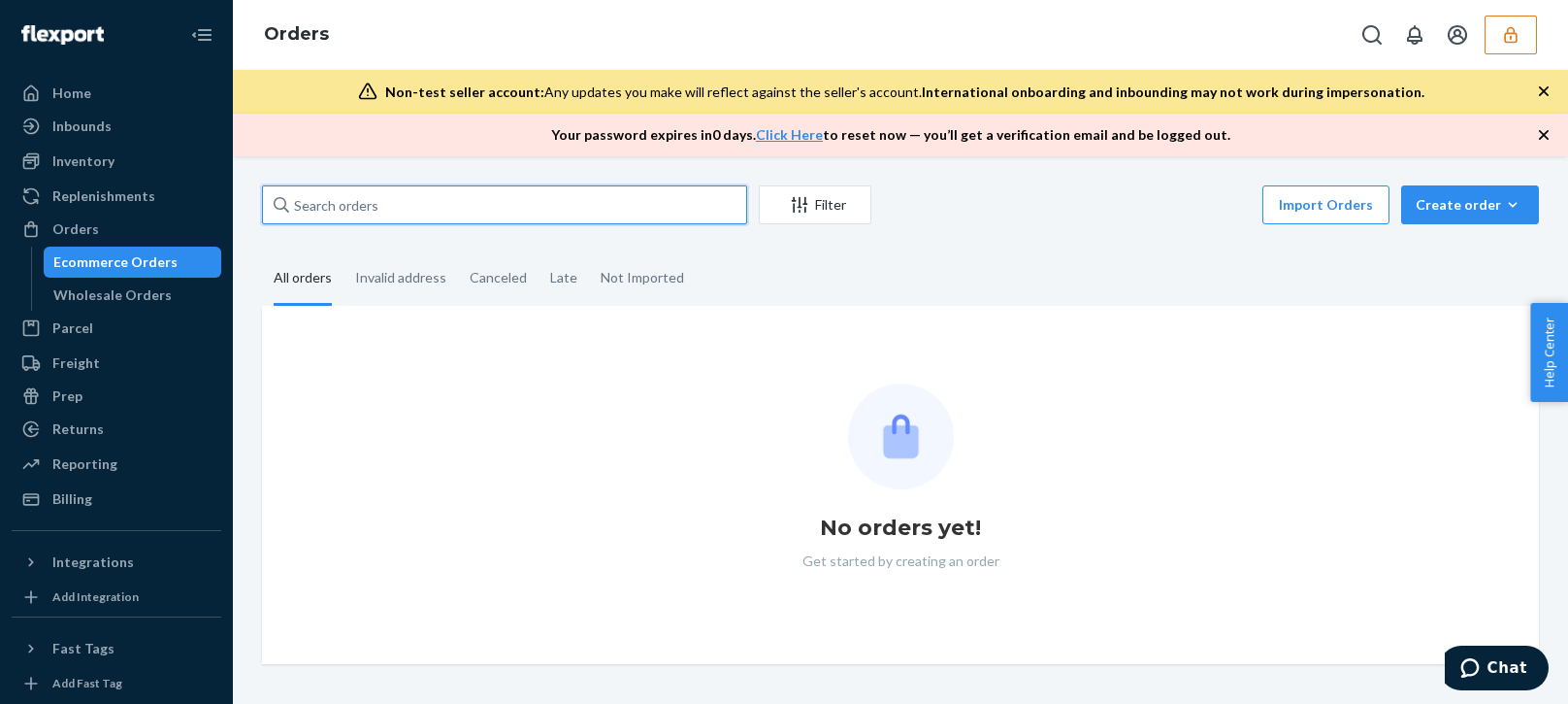
click at [420, 208] on input "text" at bounding box center [504, 204] width 485 height 39
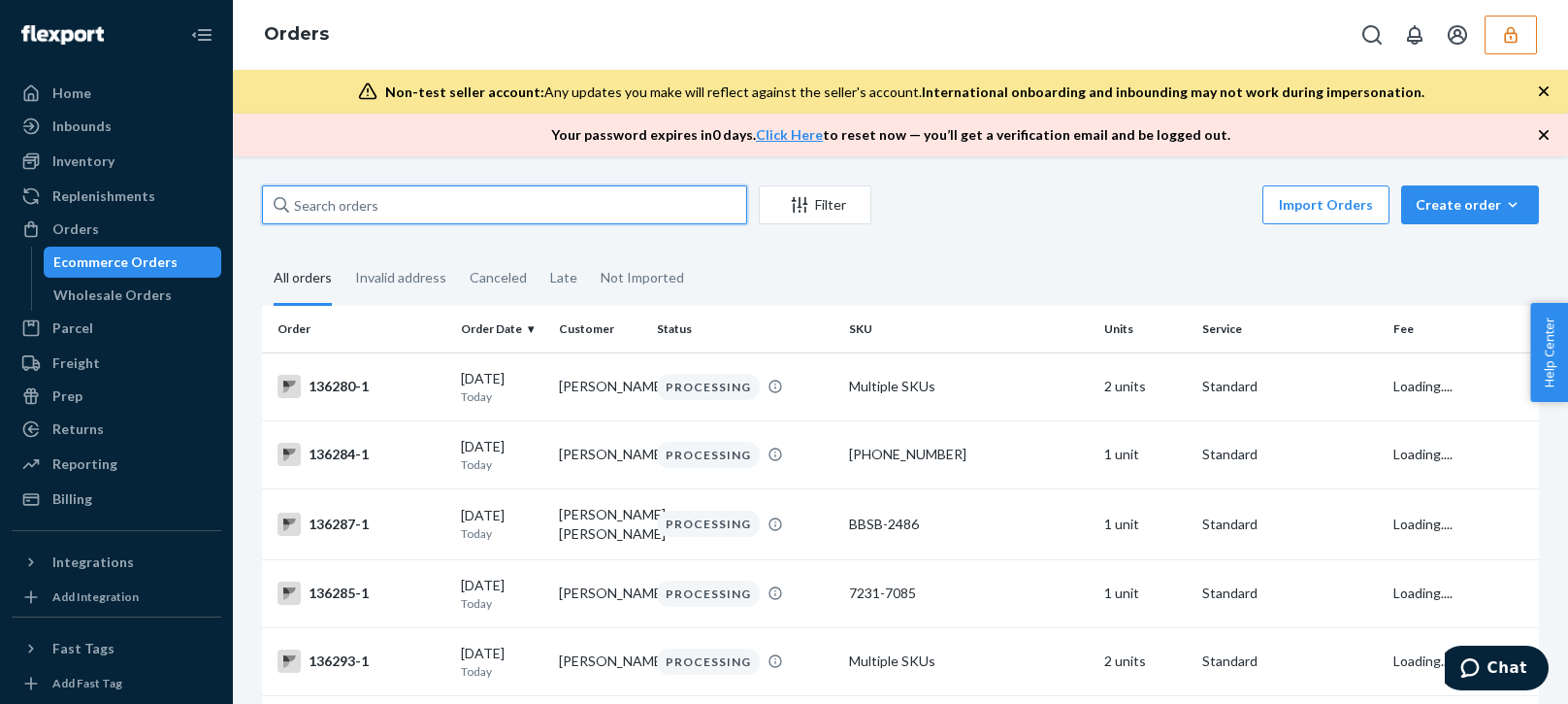
paste input "803717"
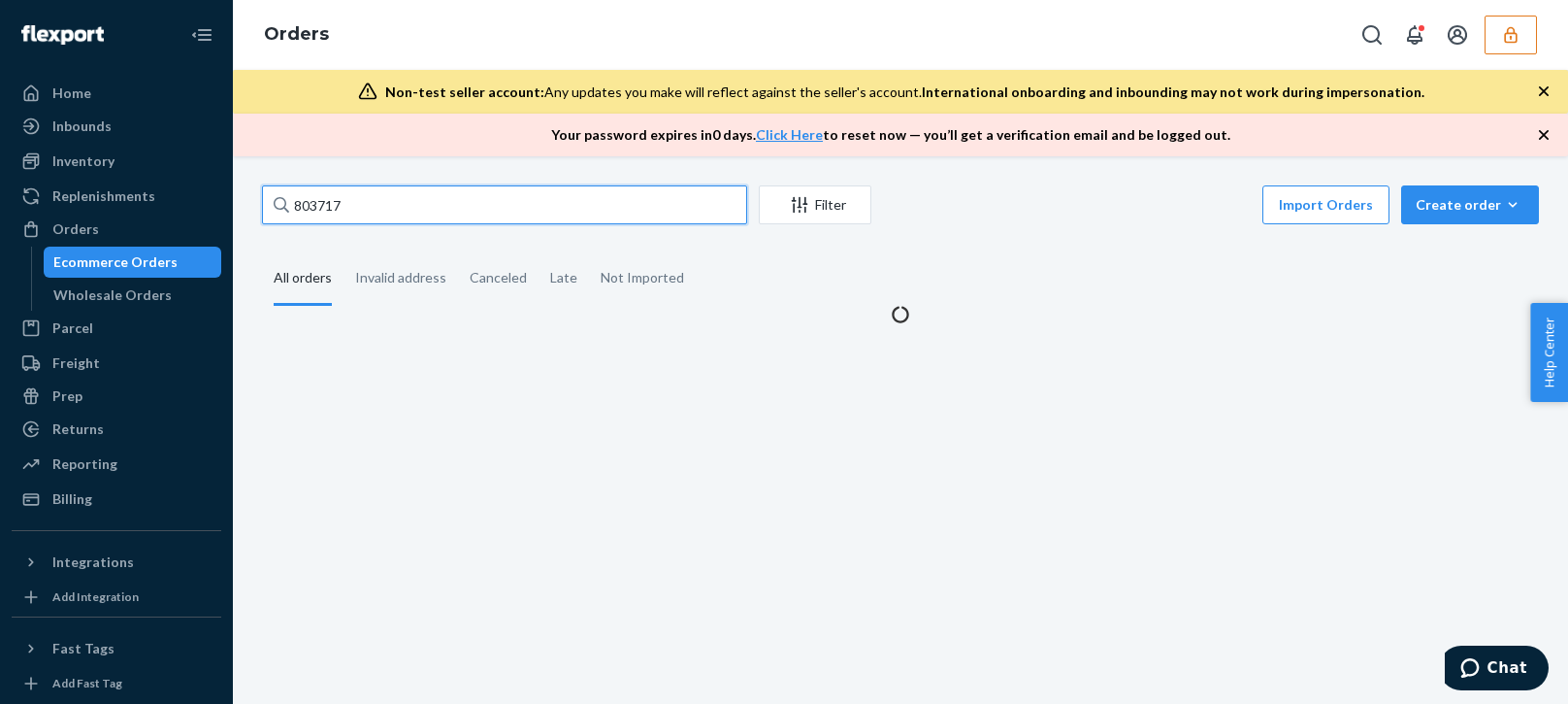
click at [413, 214] on input "803717" at bounding box center [504, 204] width 485 height 39
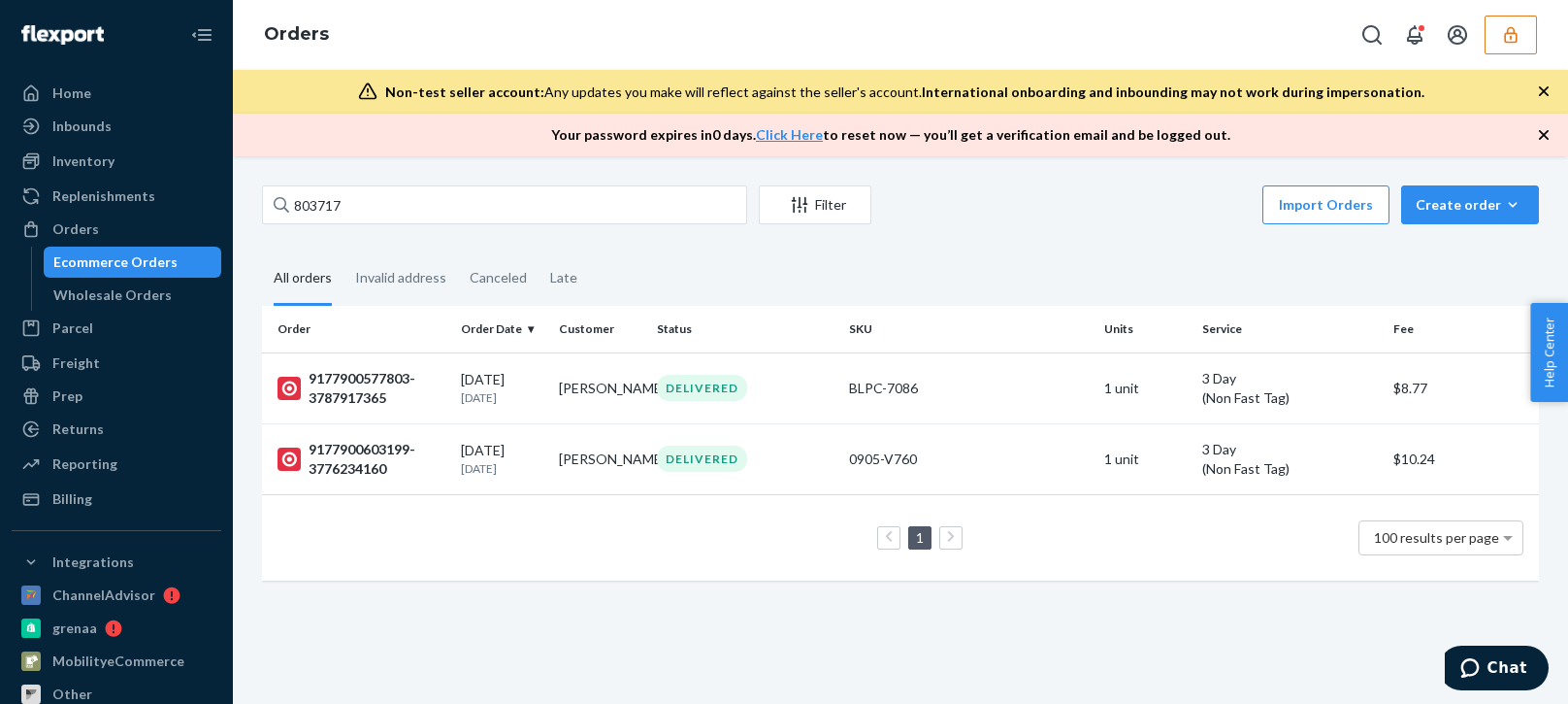
click at [100, 255] on div "Ecommerce Orders" at bounding box center [115, 261] width 124 height 19
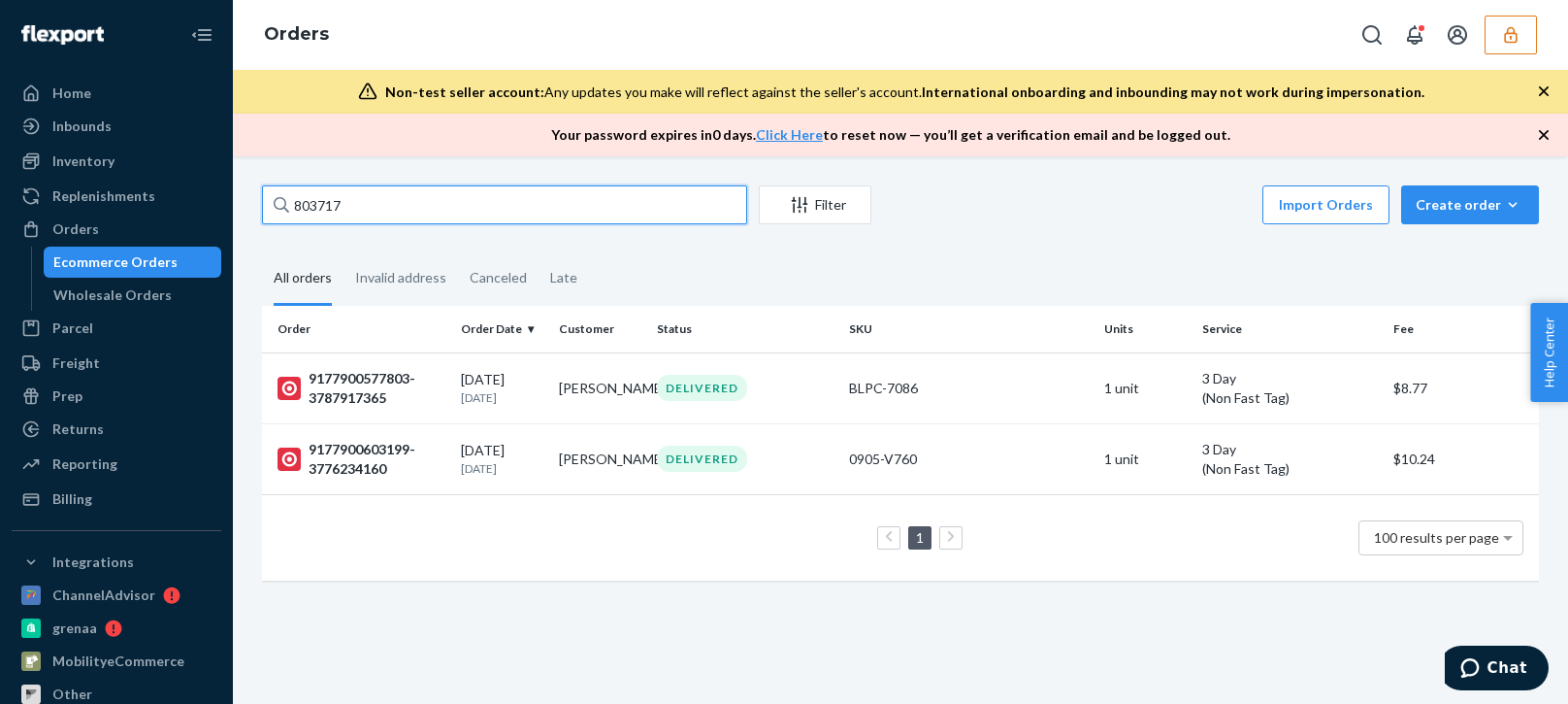
click at [381, 210] on input "803717" at bounding box center [504, 204] width 485 height 39
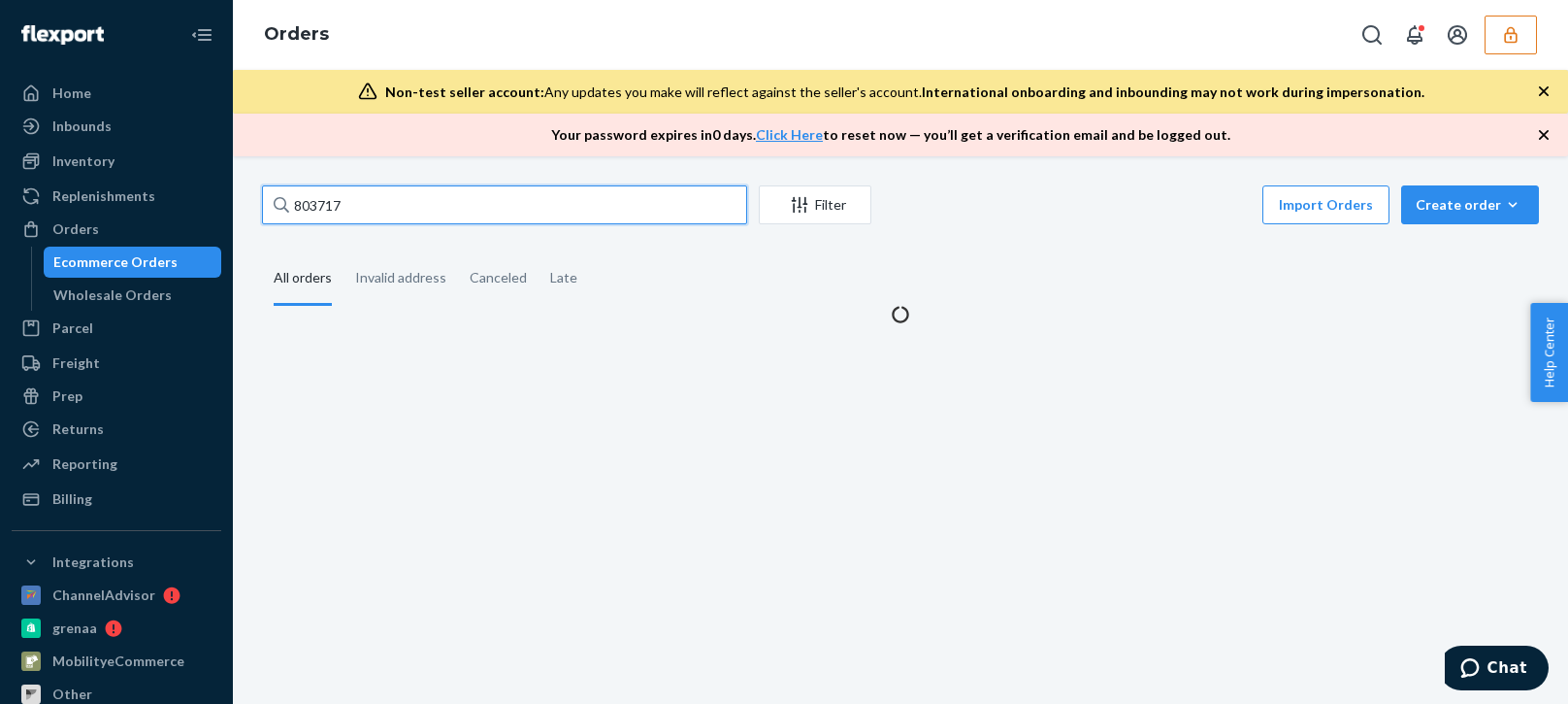
type input "803717"
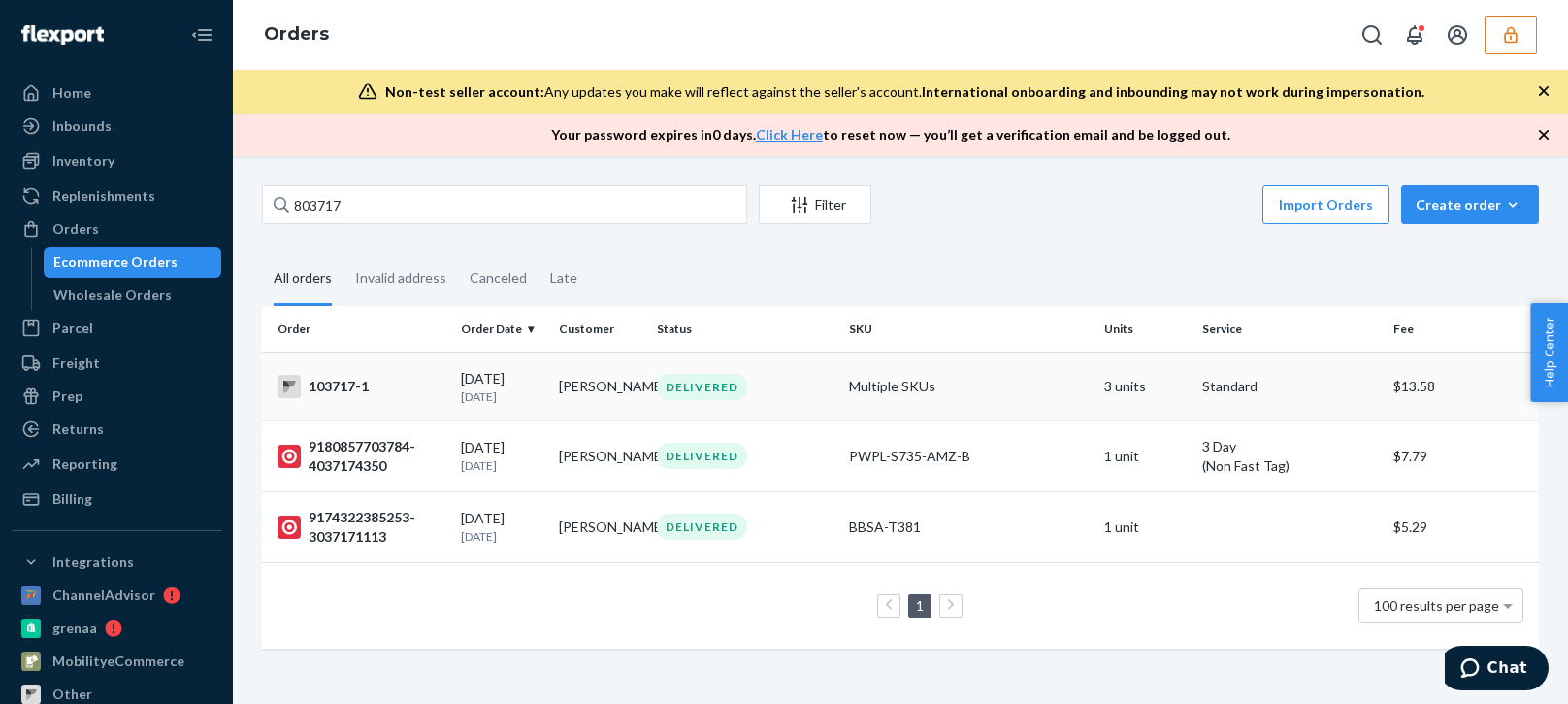
click at [416, 389] on div "103717-1" at bounding box center [361, 385] width 168 height 23
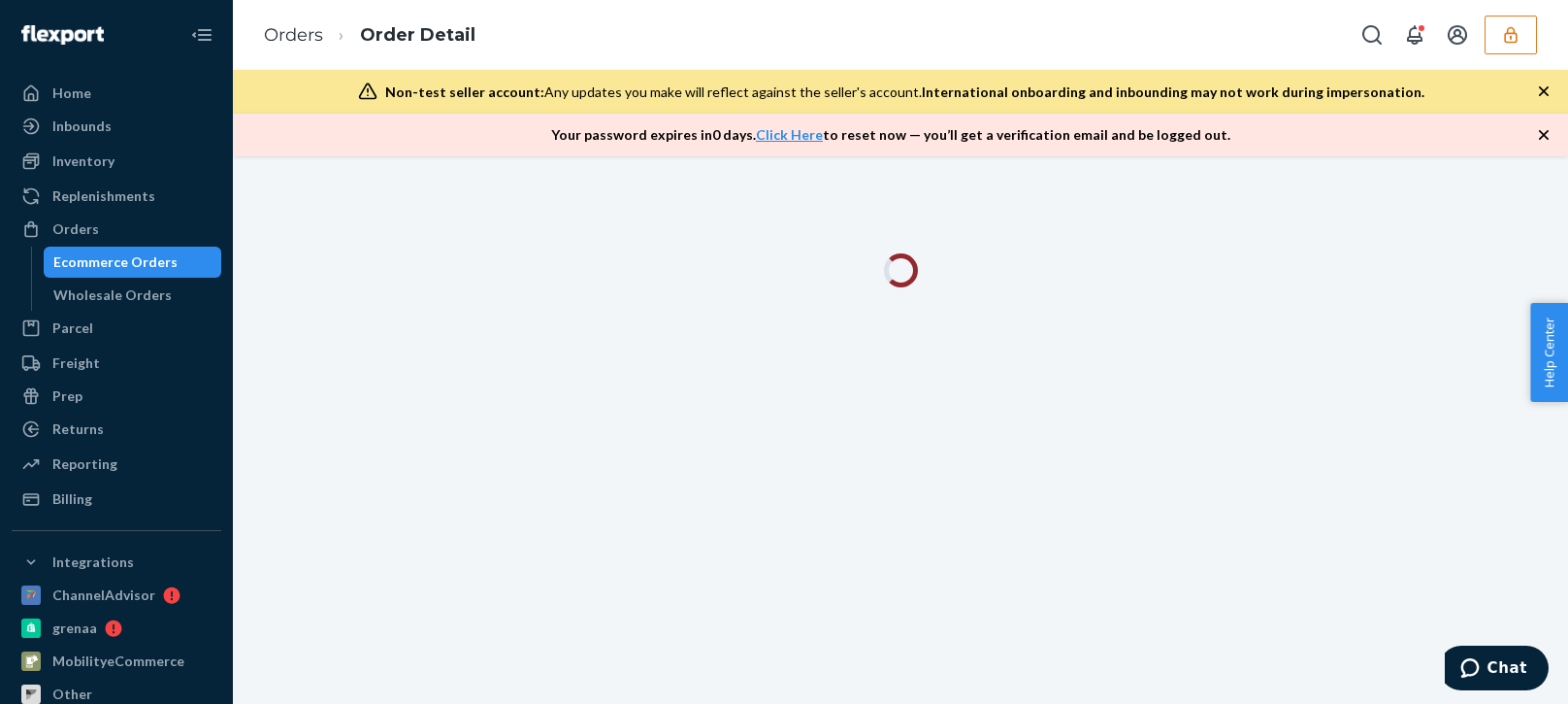
click at [1541, 134] on icon "button" at bounding box center [1543, 134] width 19 height 19
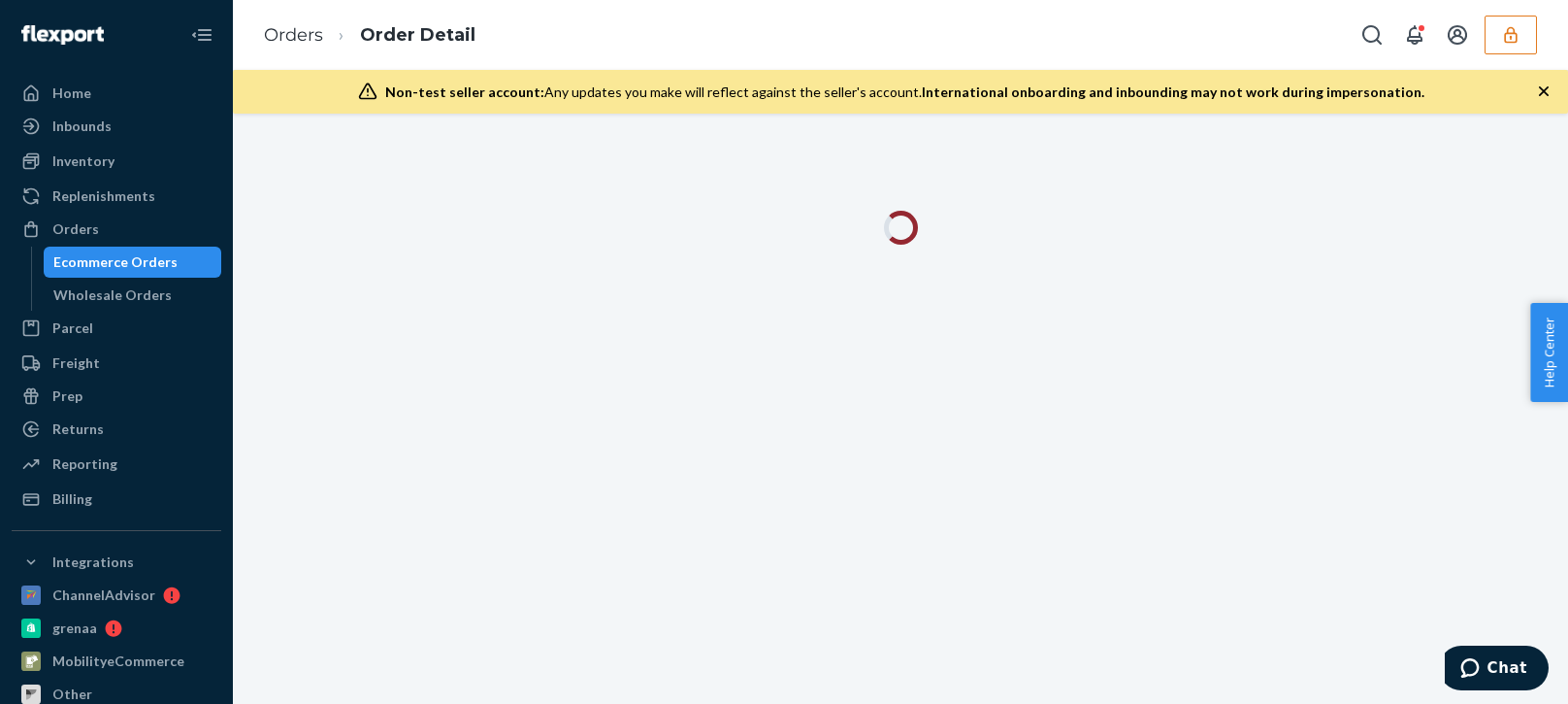
click at [1539, 100] on icon "button" at bounding box center [1543, 91] width 19 height 19
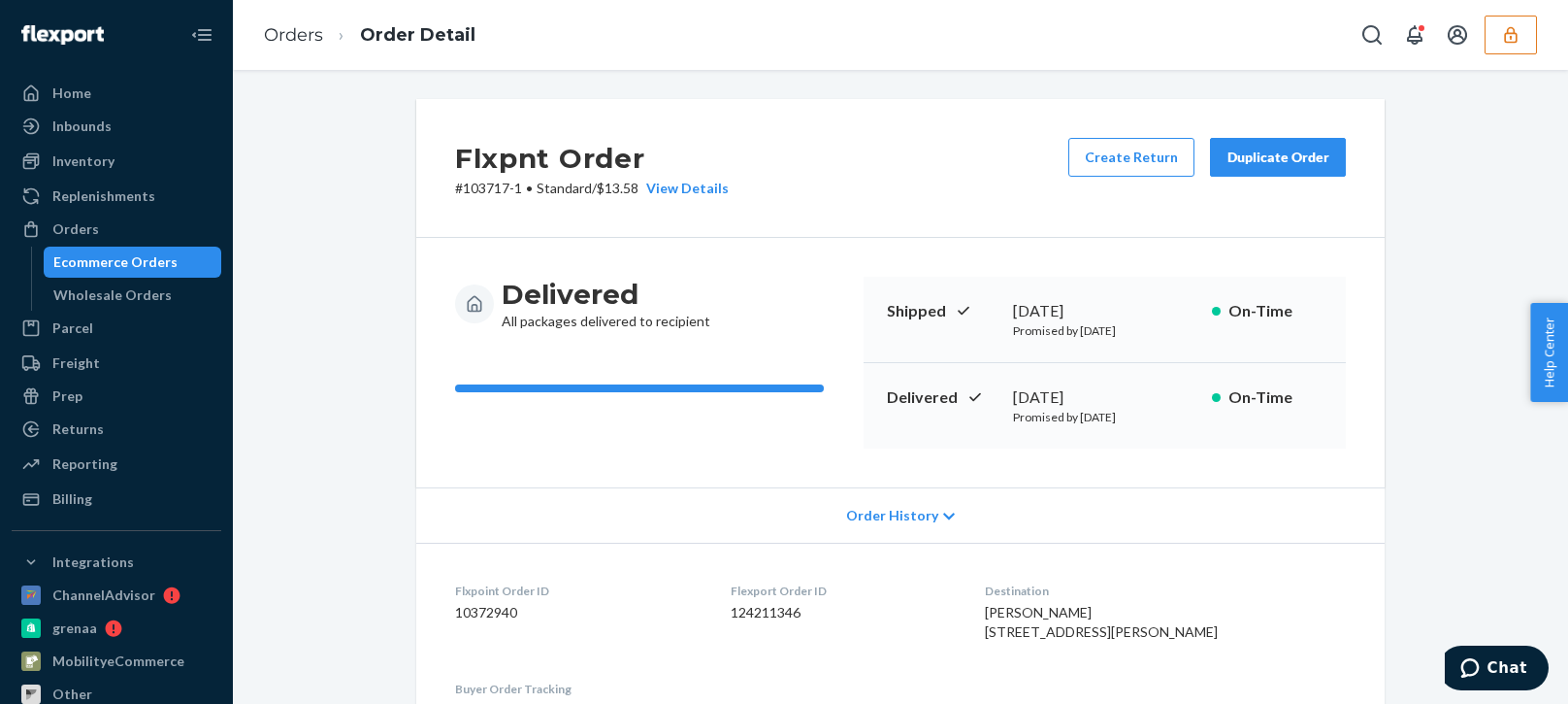
click at [892, 502] on div "Order History" at bounding box center [900, 515] width 969 height 56
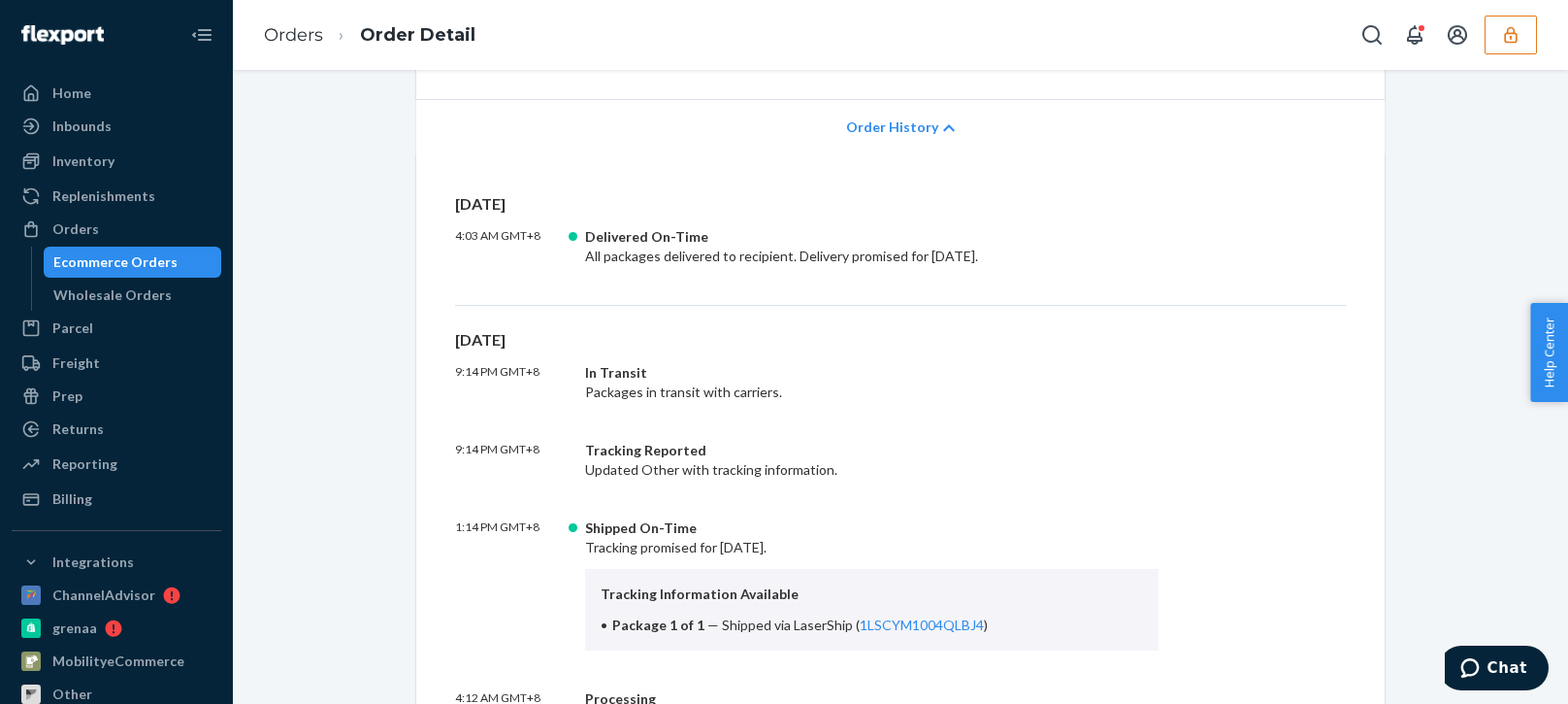
scroll to position [679, 0]
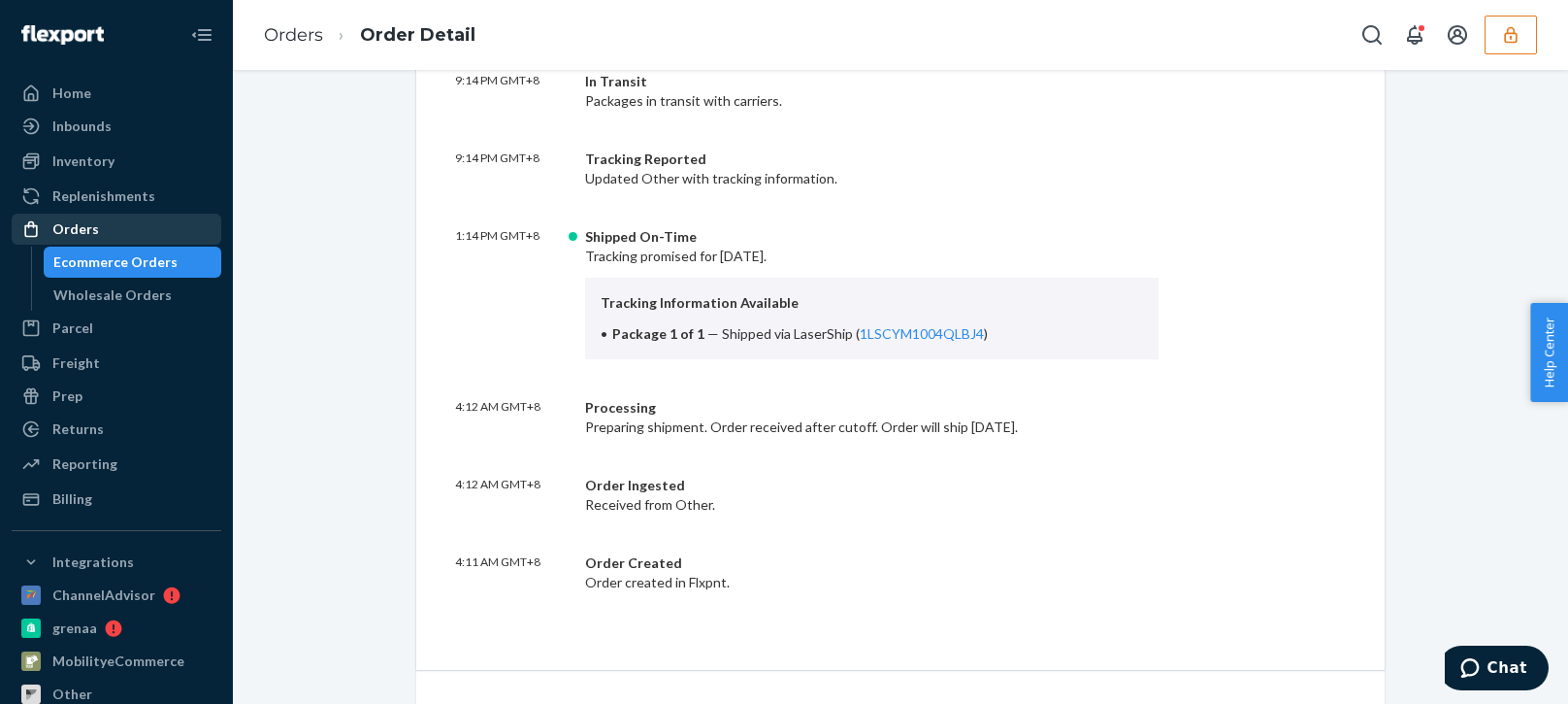
click at [150, 244] on link "Orders" at bounding box center [116, 228] width 210 height 31
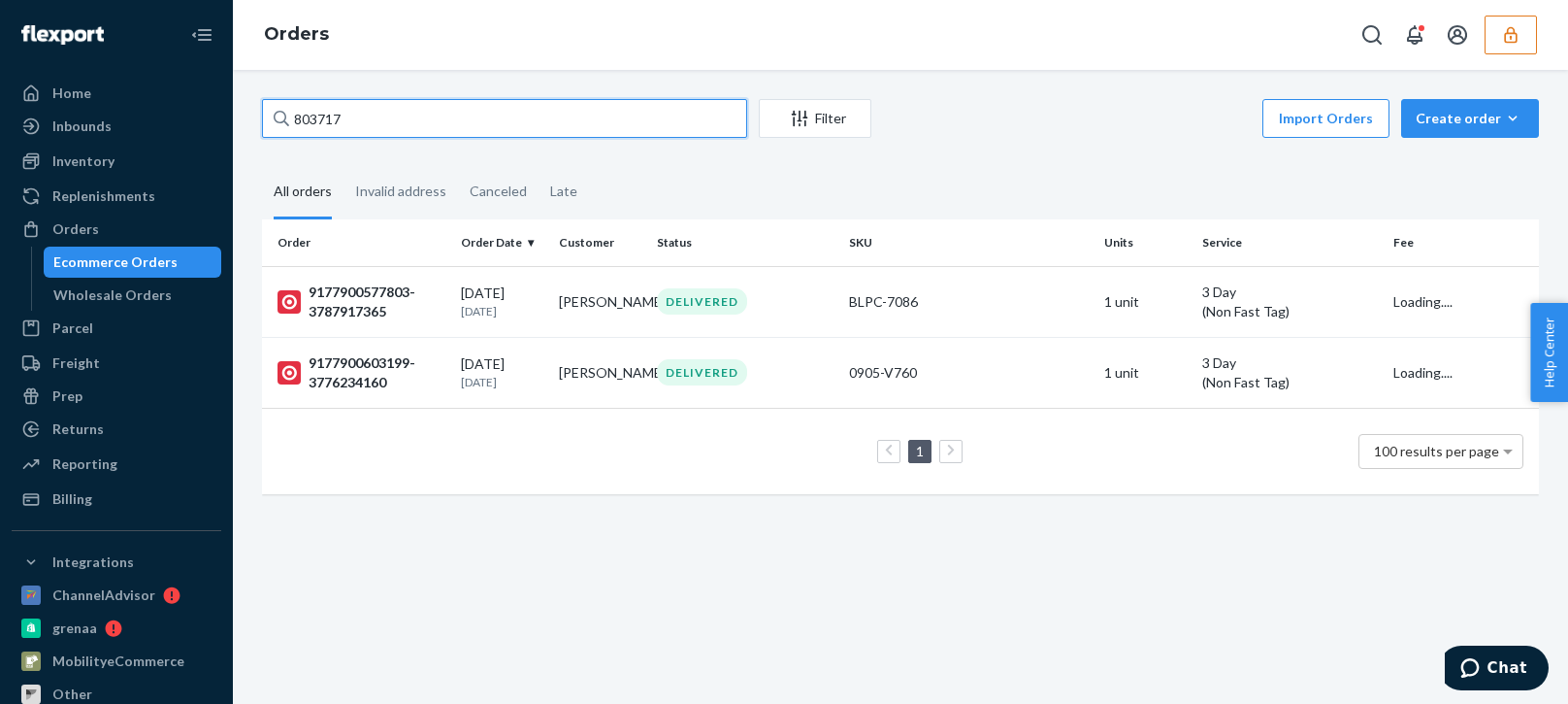
click at [414, 126] on input "803717" at bounding box center [504, 117] width 485 height 39
click at [314, 120] on input "803717" at bounding box center [504, 117] width 485 height 39
click at [323, 122] on input "803717" at bounding box center [504, 117] width 485 height 39
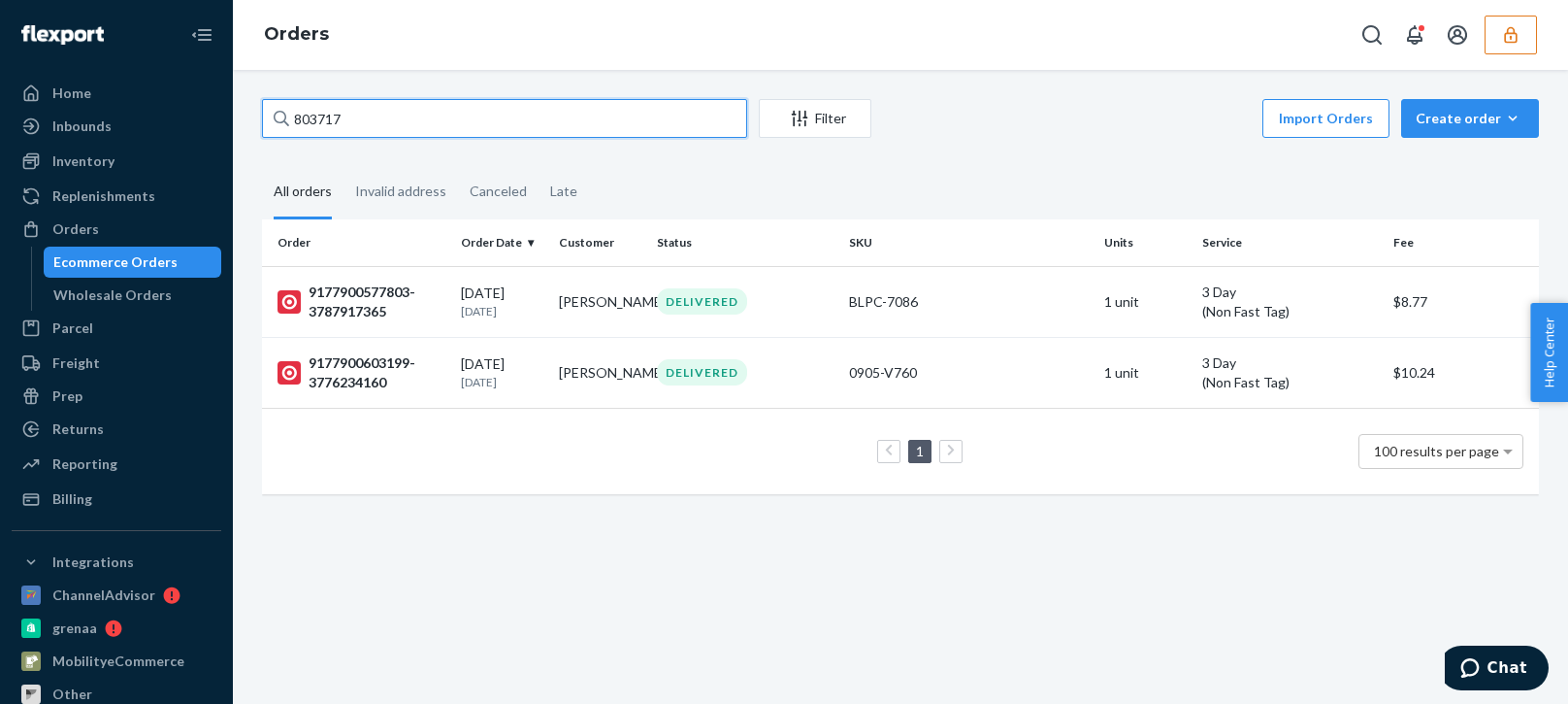
paste input "134639-1"
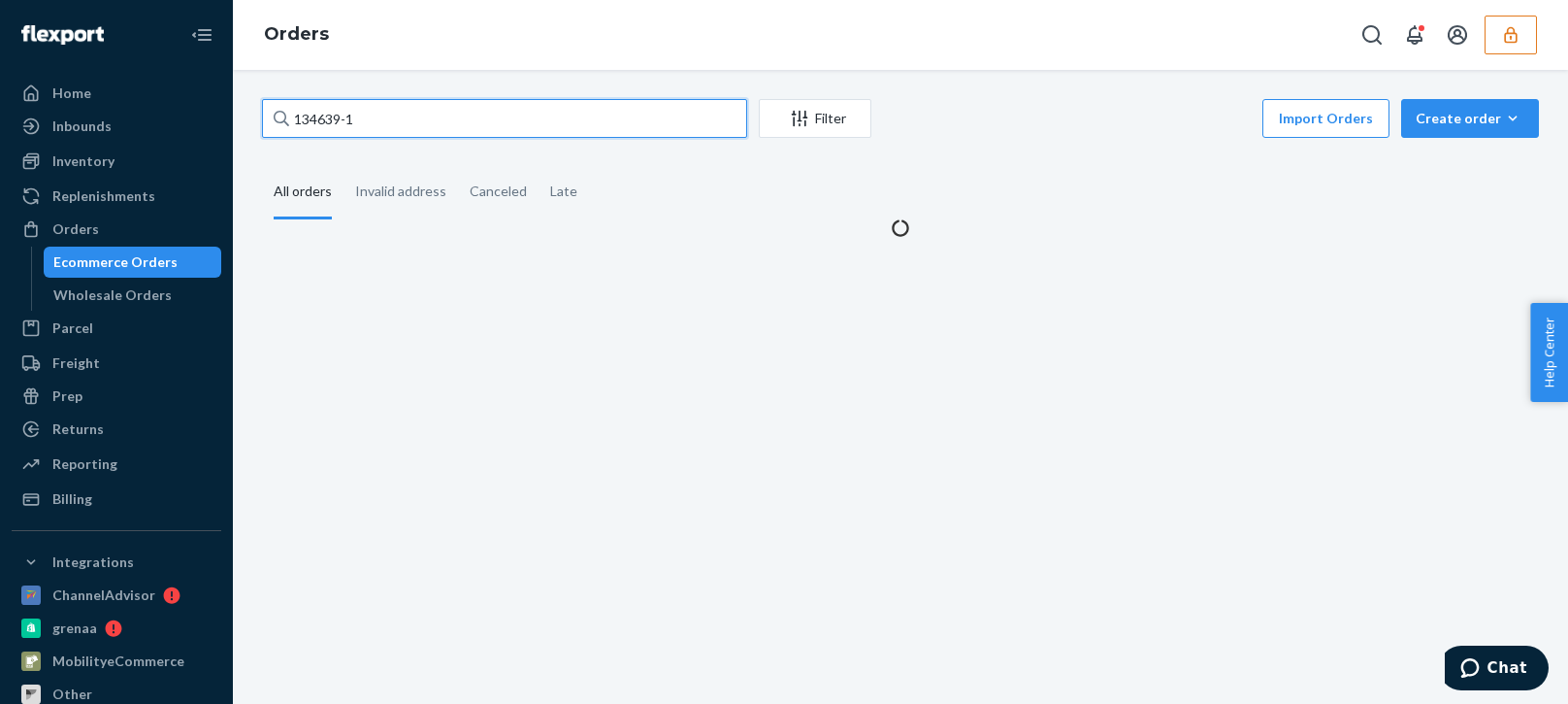
type input "134639-1"
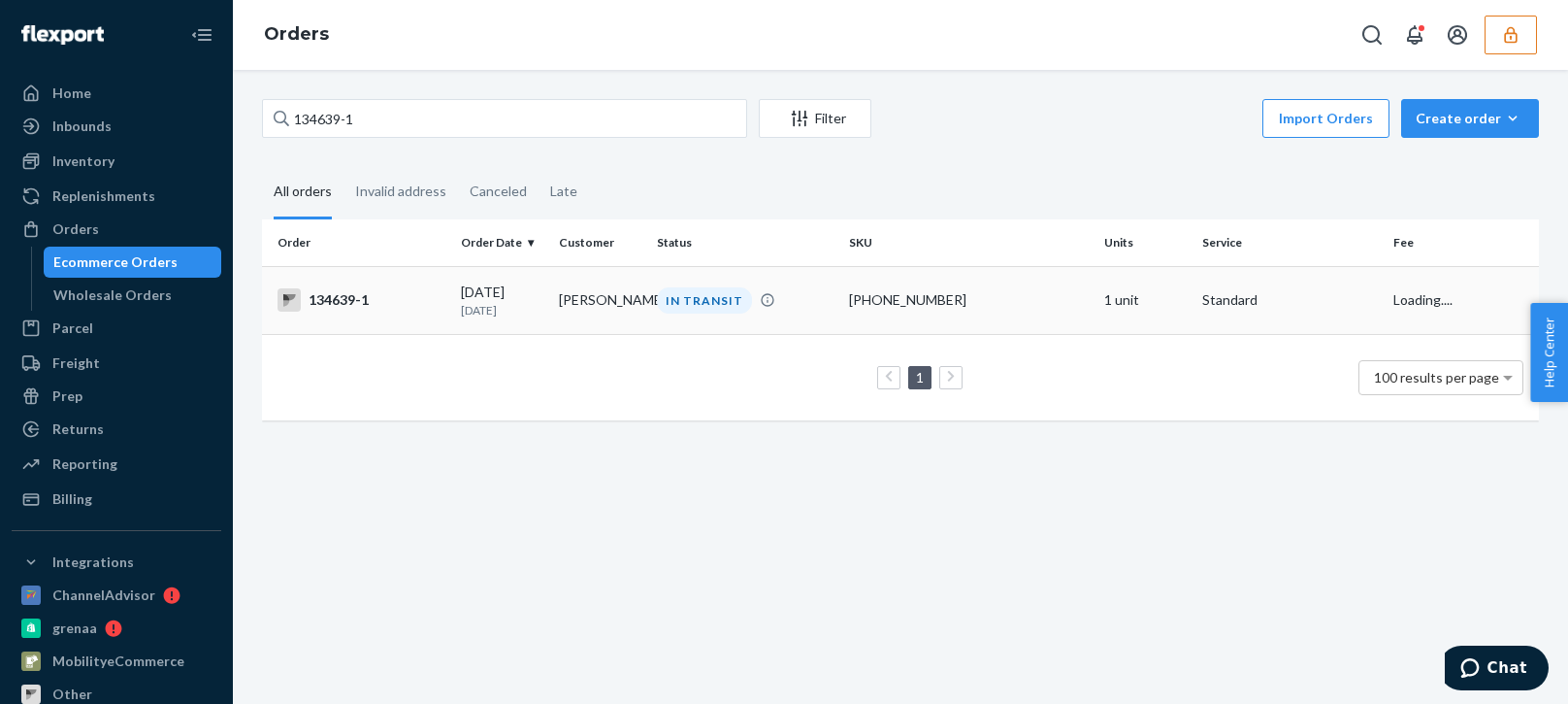
click at [544, 306] on td "[DATE] [DATE]" at bounding box center [502, 300] width 98 height 68
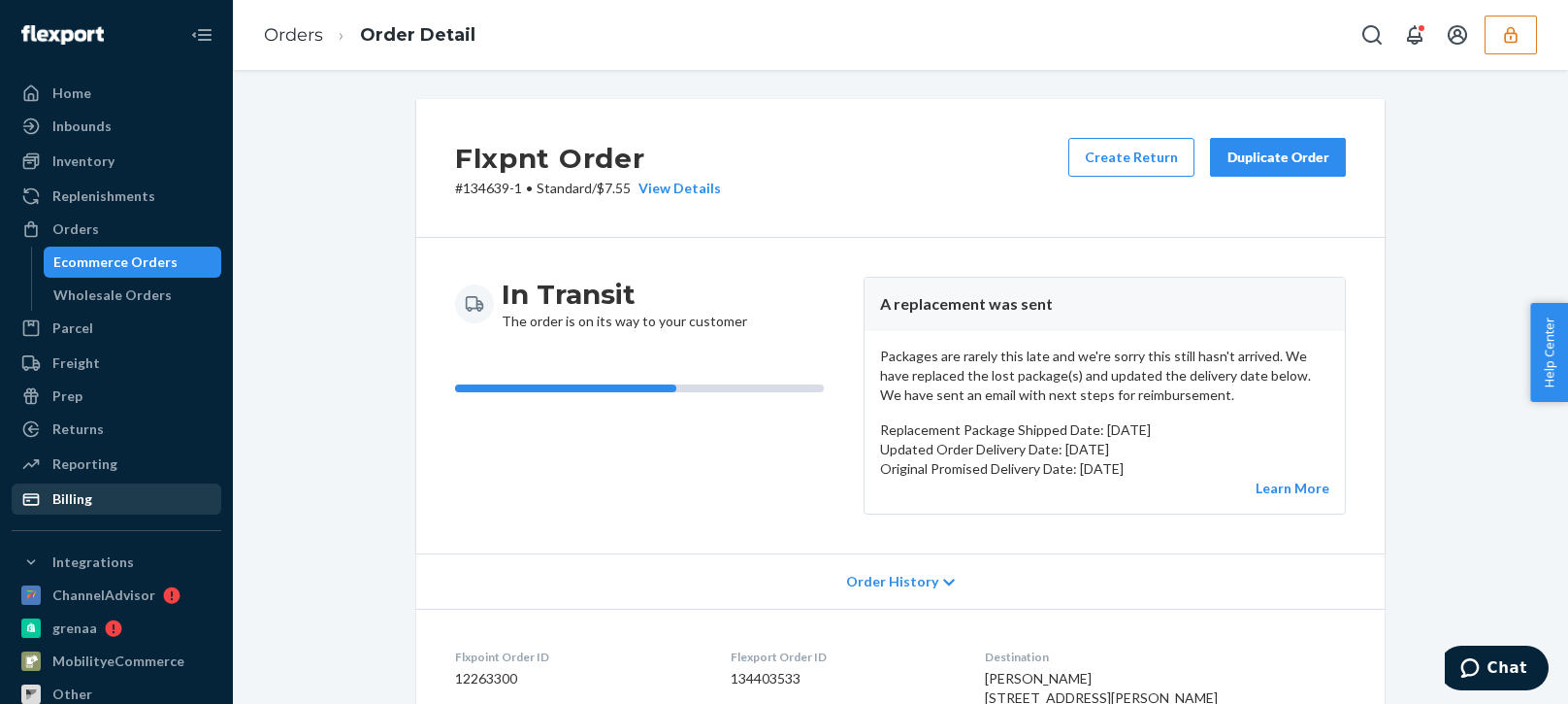
click at [102, 499] on div "Billing" at bounding box center [116, 498] width 206 height 27
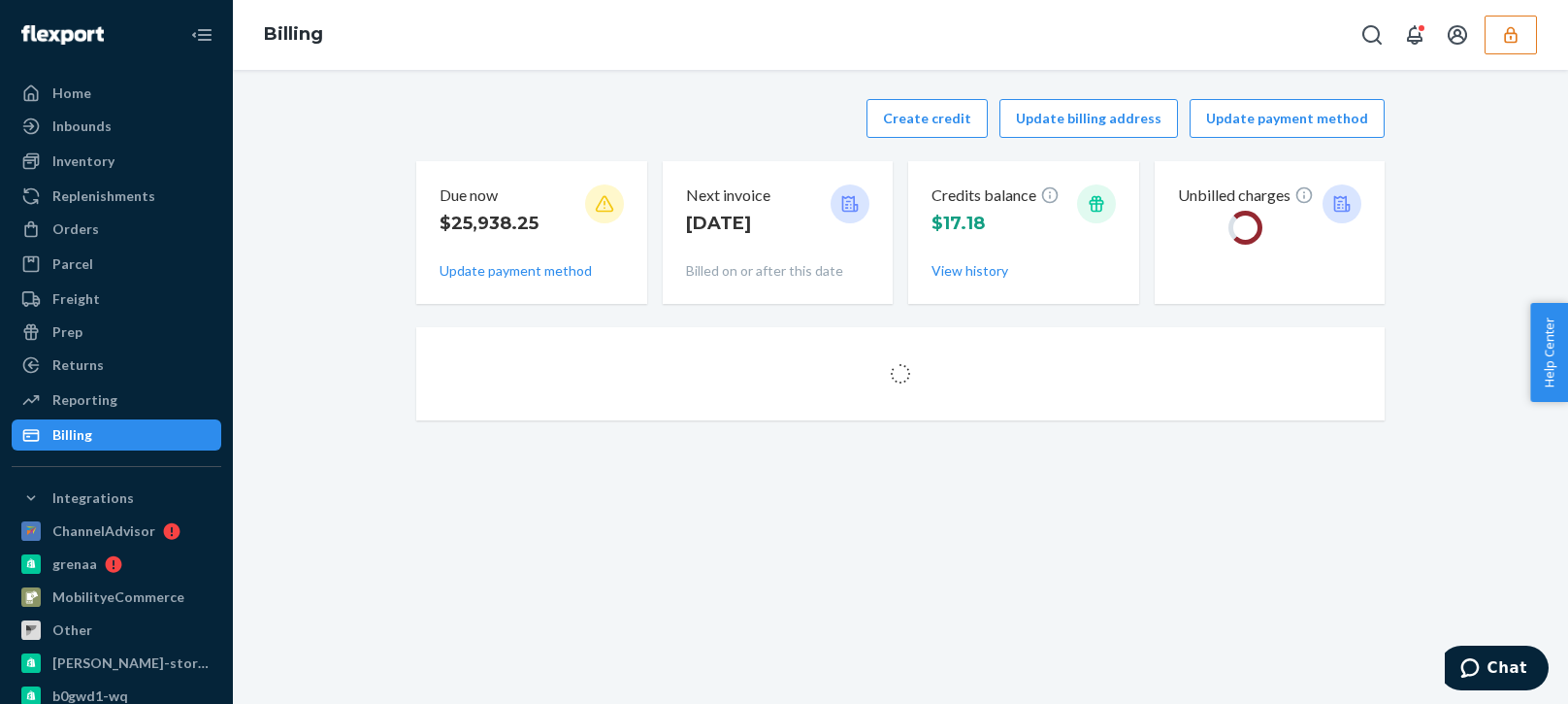
click at [646, 108] on div "Create credit Update billing address Update payment method" at bounding box center [900, 117] width 969 height 39
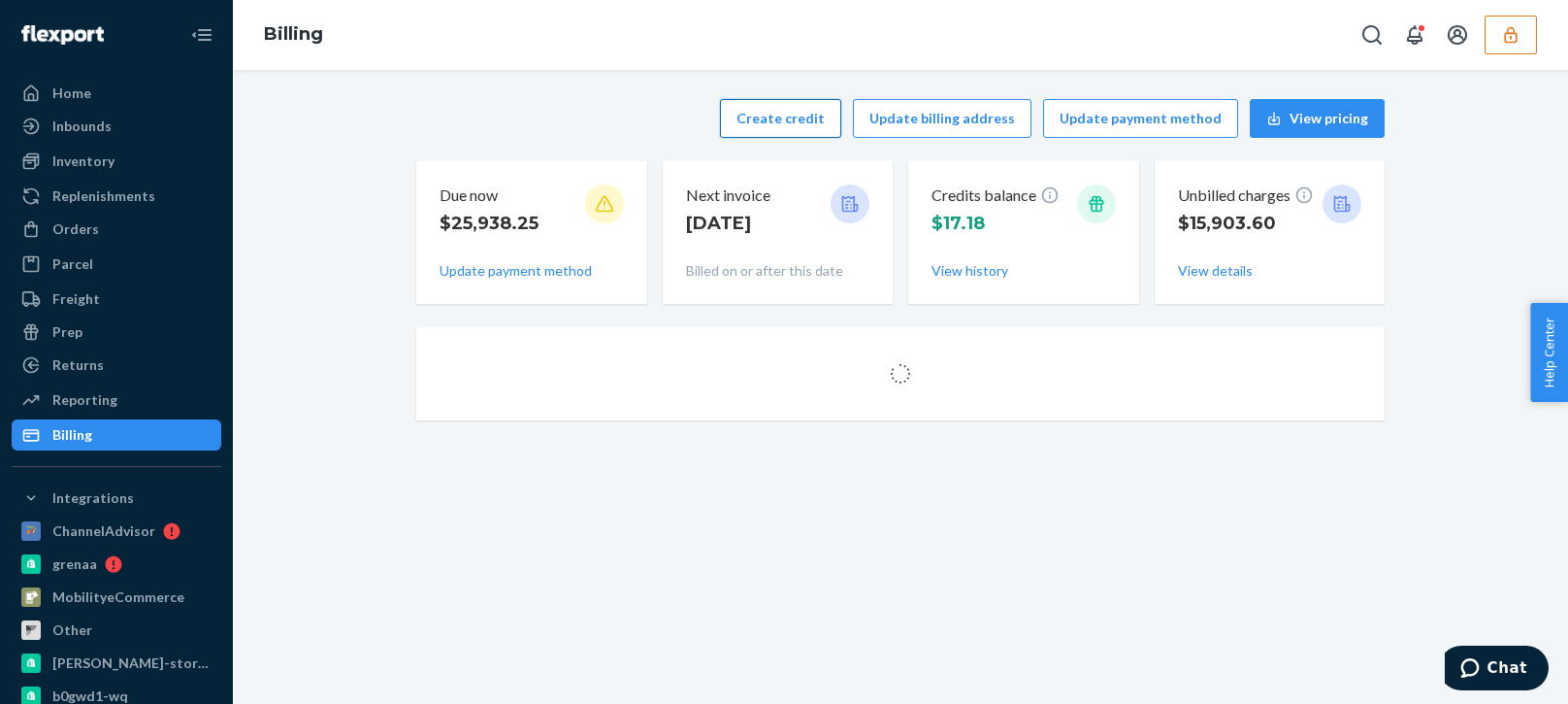
click at [809, 117] on button "Create credit" at bounding box center [781, 117] width 121 height 39
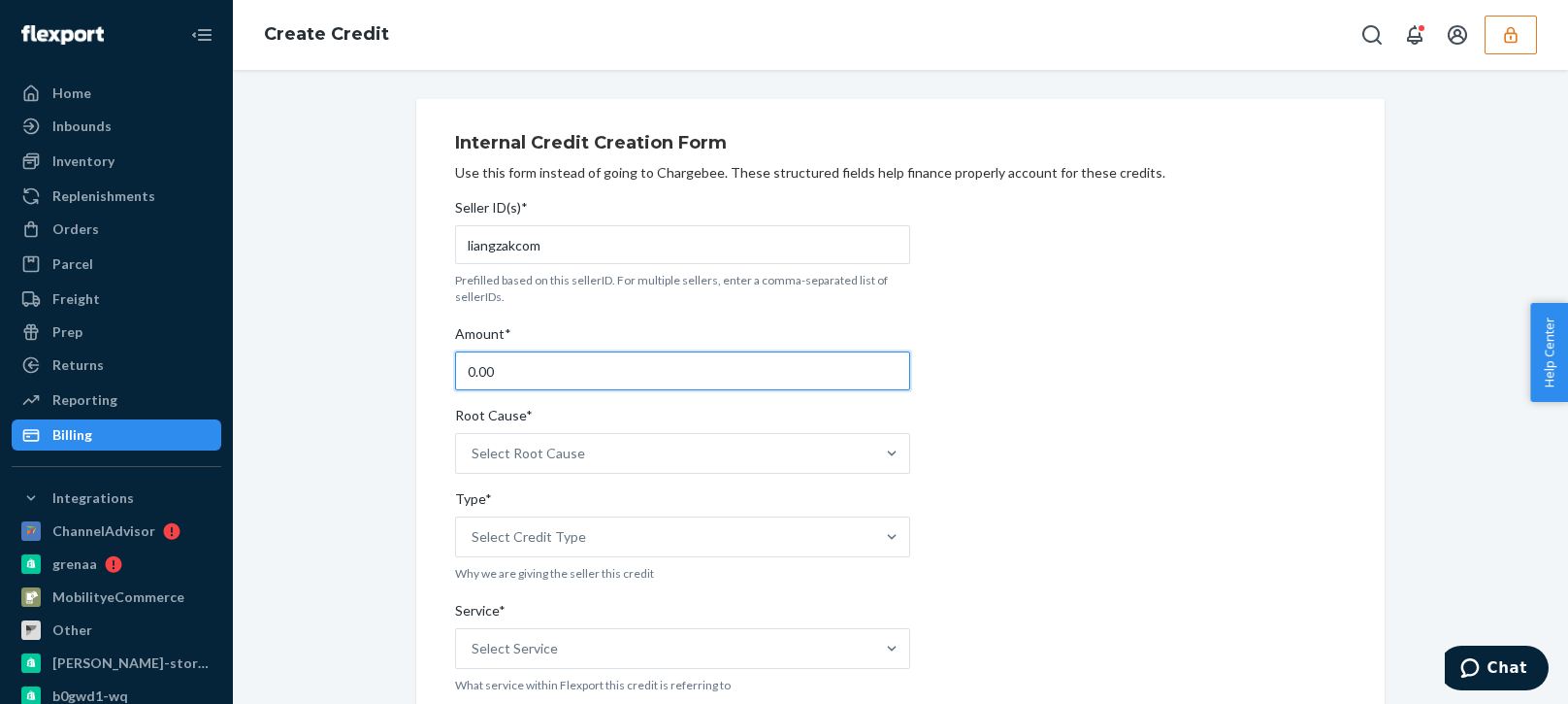
click at [559, 372] on input "0.00" at bounding box center [682, 370] width 455 height 39
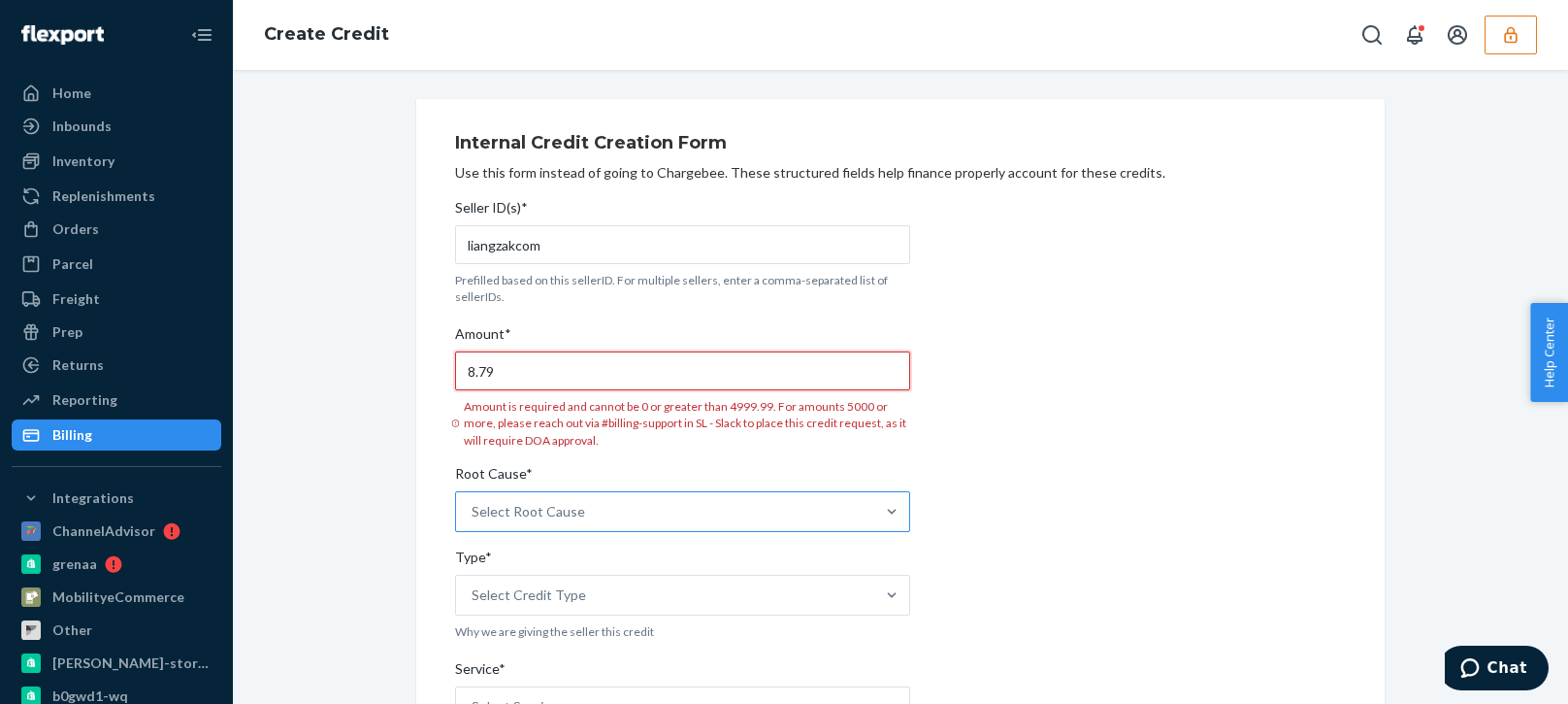
type input "8.79"
click at [645, 501] on div "Select Root Cause" at bounding box center [682, 511] width 455 height 41
click at [474, 502] on input "Root Cause* Select Root Cause" at bounding box center [473, 511] width 2 height 19
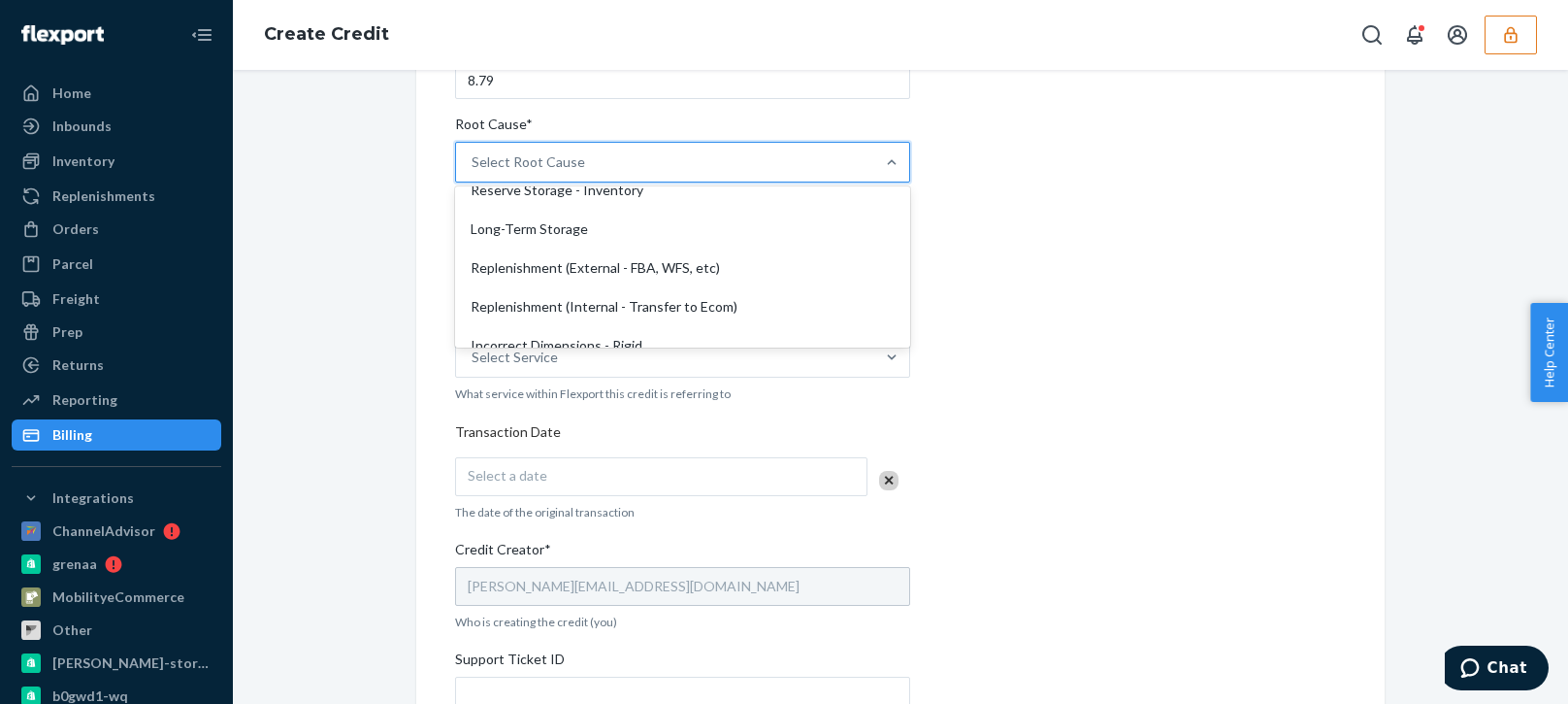
scroll to position [485, 0]
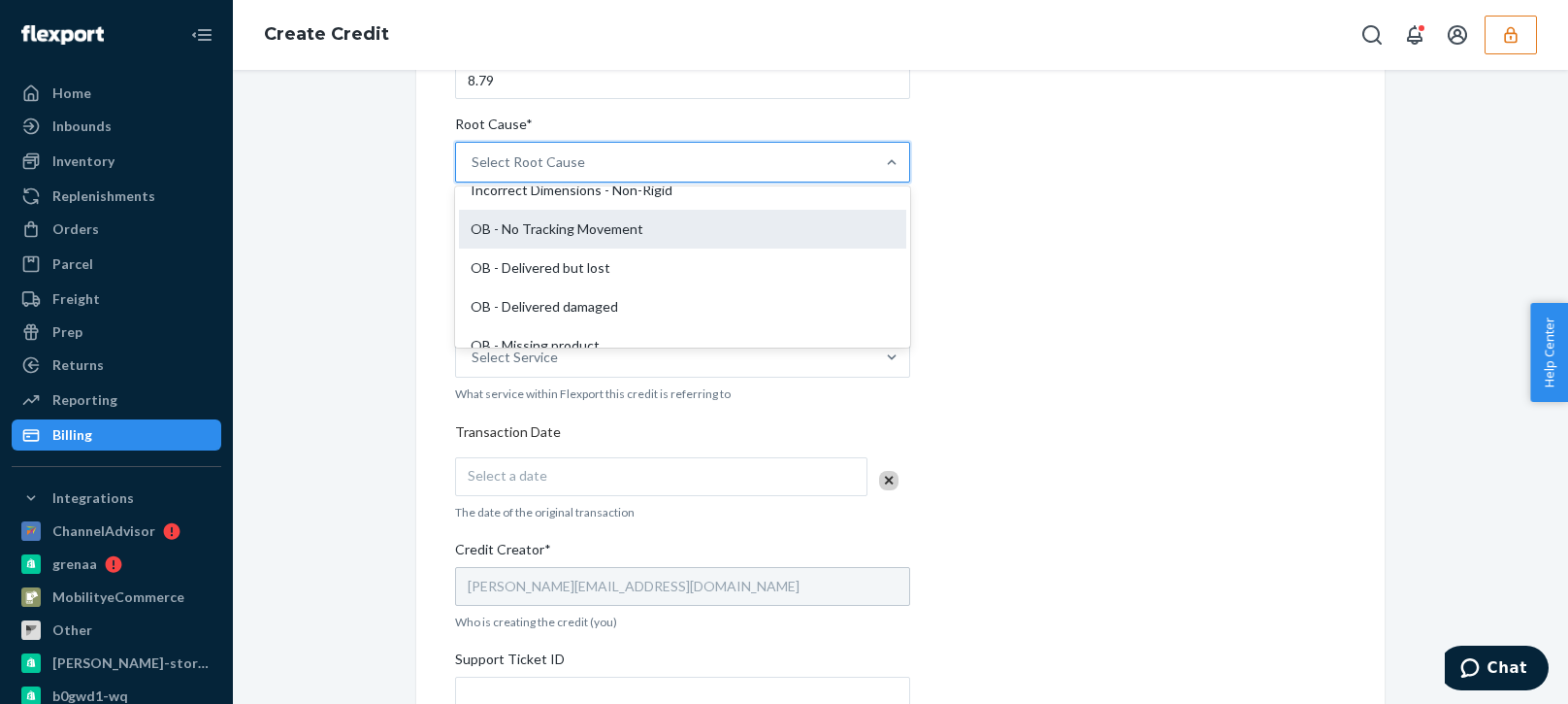
click at [557, 232] on div "OB - No Tracking Movement" at bounding box center [682, 229] width 447 height 39
click at [474, 172] on input "Root Cause* option OB - No Tracking Movement focused, 14 of 29. 29 results avai…" at bounding box center [473, 161] width 2 height 19
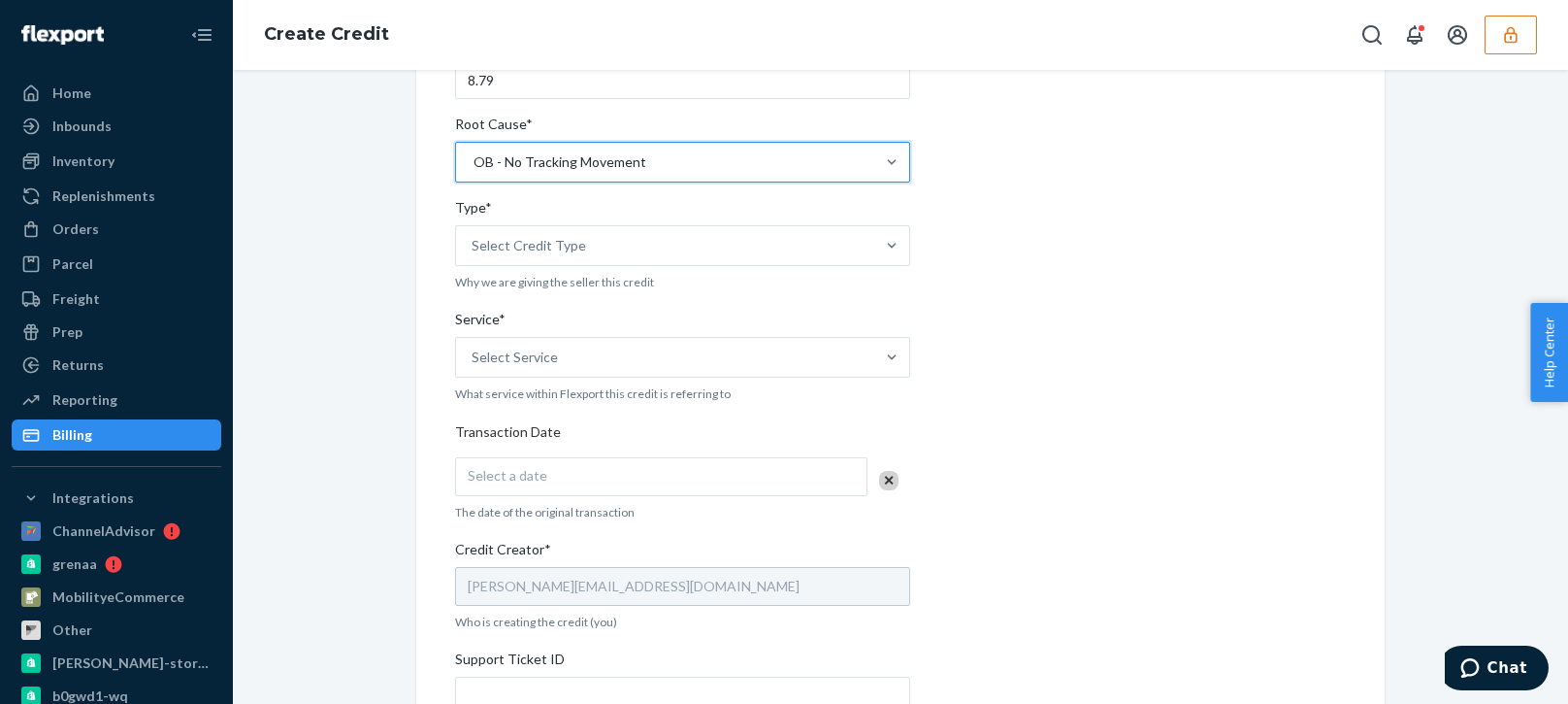
click at [402, 370] on div "Internal Credit Creation Form Use this form instead of going to Chargebee. Thes…" at bounding box center [901, 428] width 998 height 1241
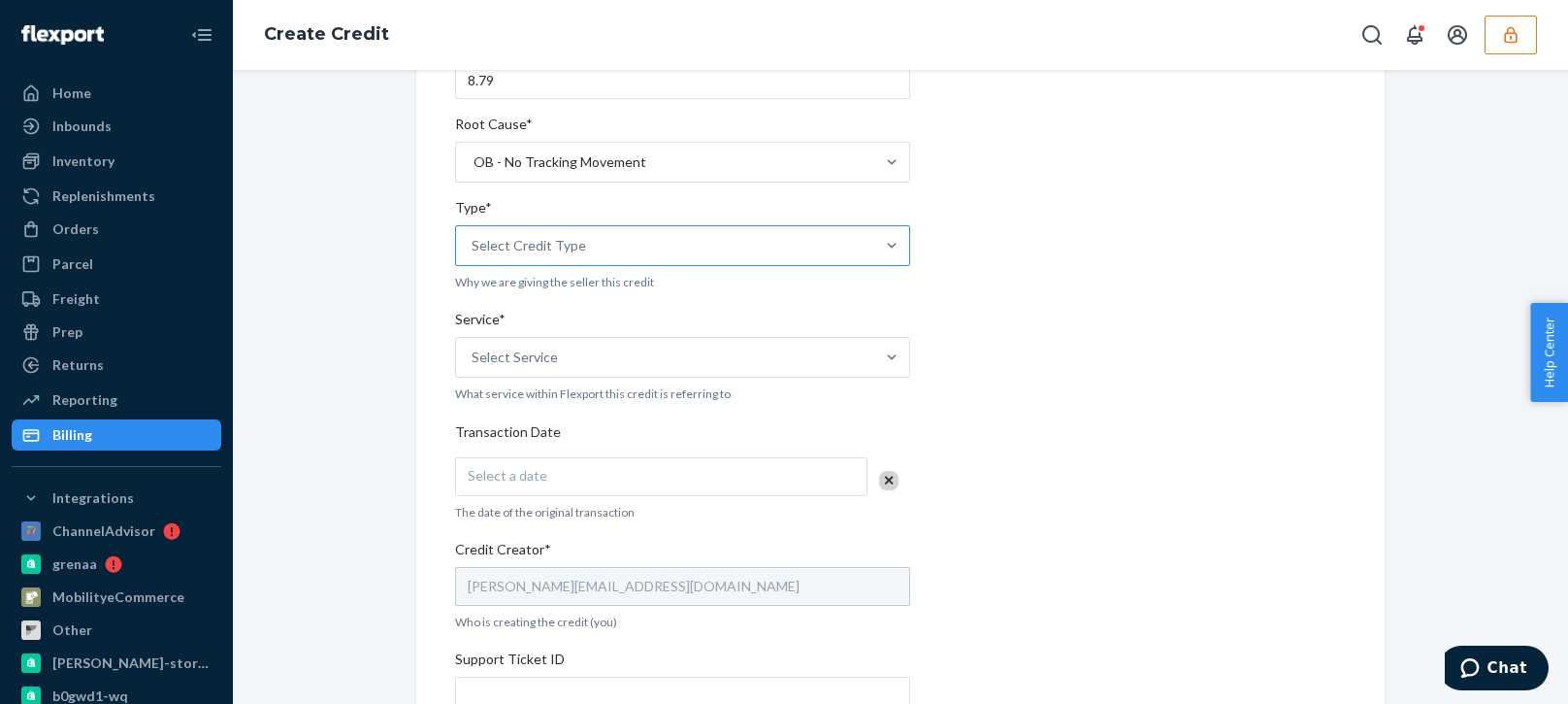
click at [595, 244] on div "Select Credit Type" at bounding box center [665, 245] width 418 height 39
click at [474, 244] on input "Type* Select Credit Type" at bounding box center [473, 245] width 2 height 19
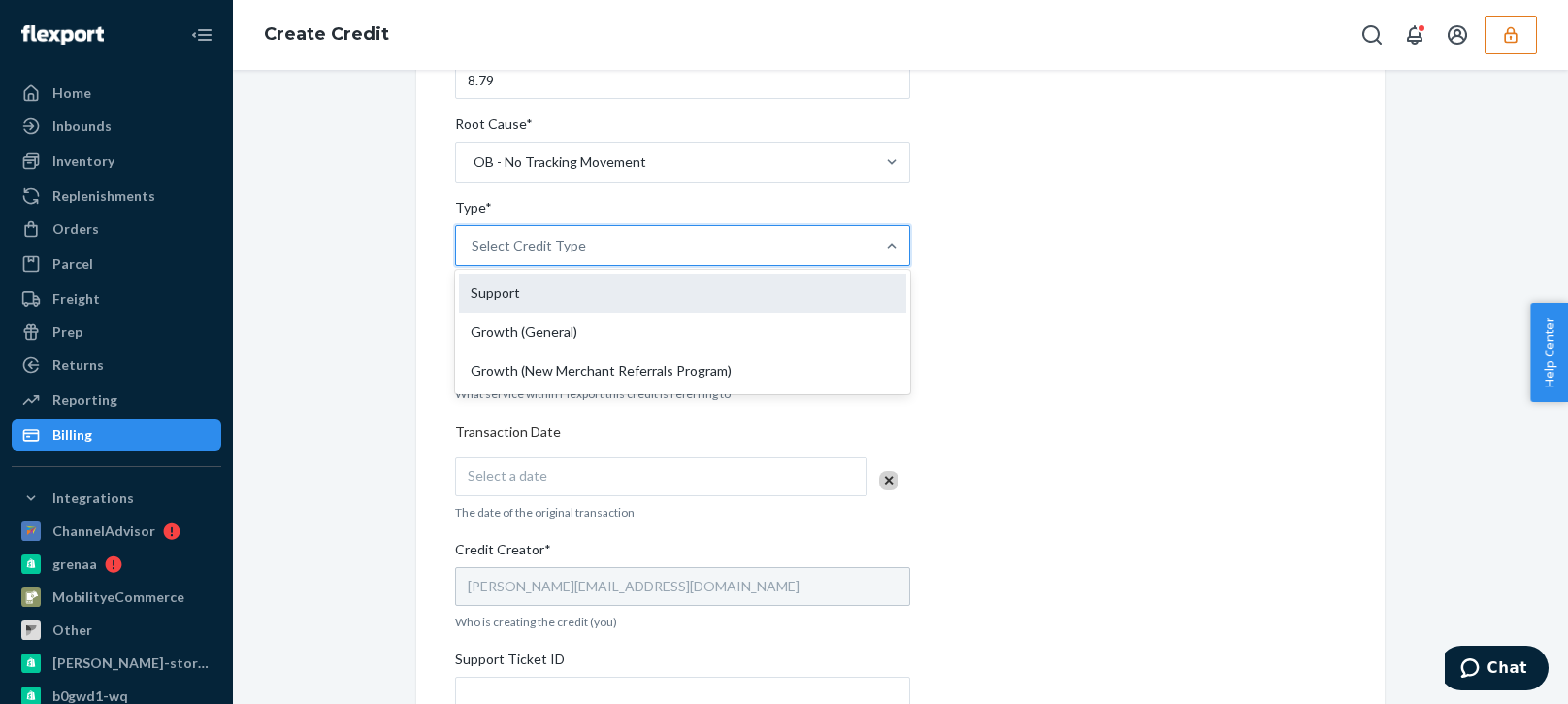
click at [520, 287] on div "Support" at bounding box center [682, 293] width 447 height 39
click at [474, 255] on input "Type* option Support focused, 1 of 3. 3 results available. Use Up and Down to c…" at bounding box center [473, 245] width 2 height 19
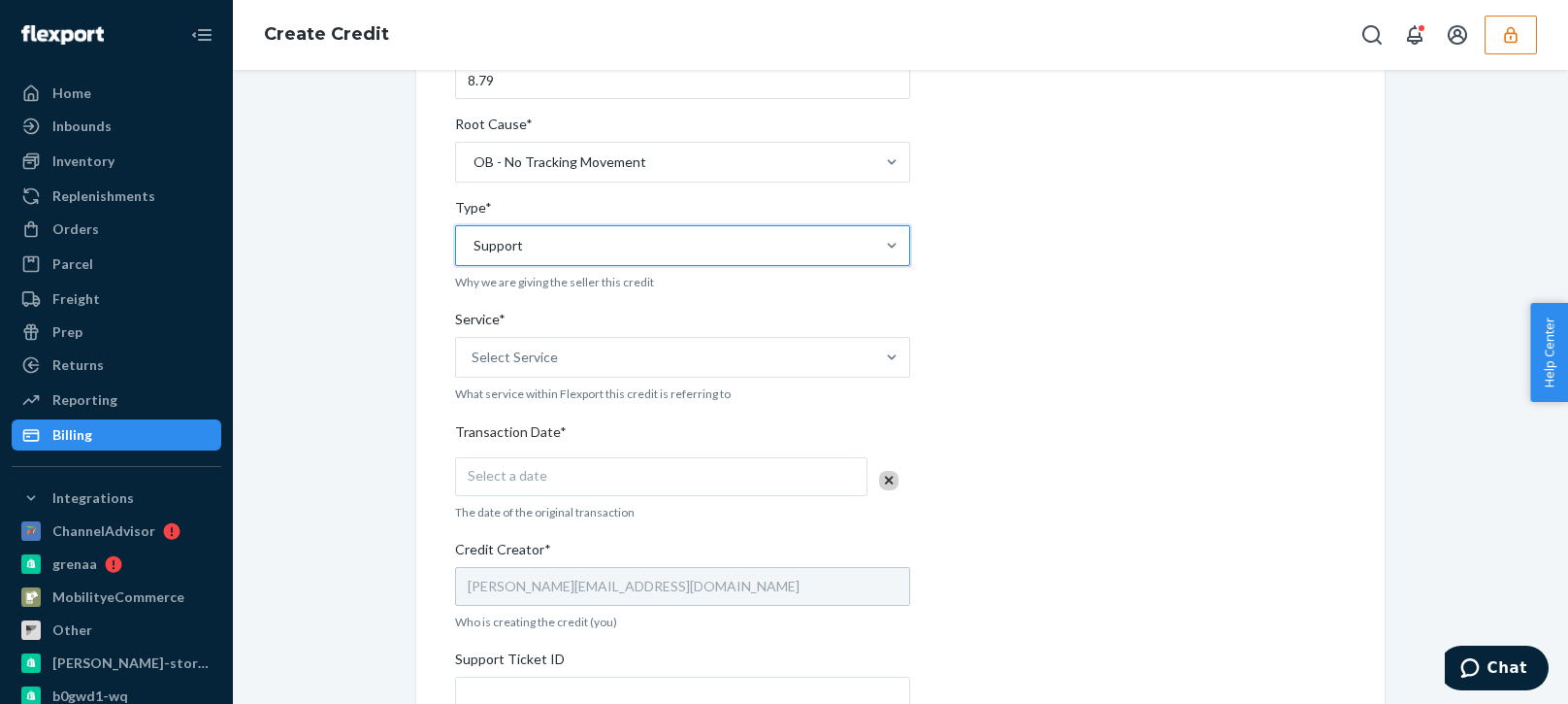
click at [402, 403] on div "Internal Credit Creation Form Use this form instead of going to Chargebee. Thes…" at bounding box center [901, 428] width 998 height 1241
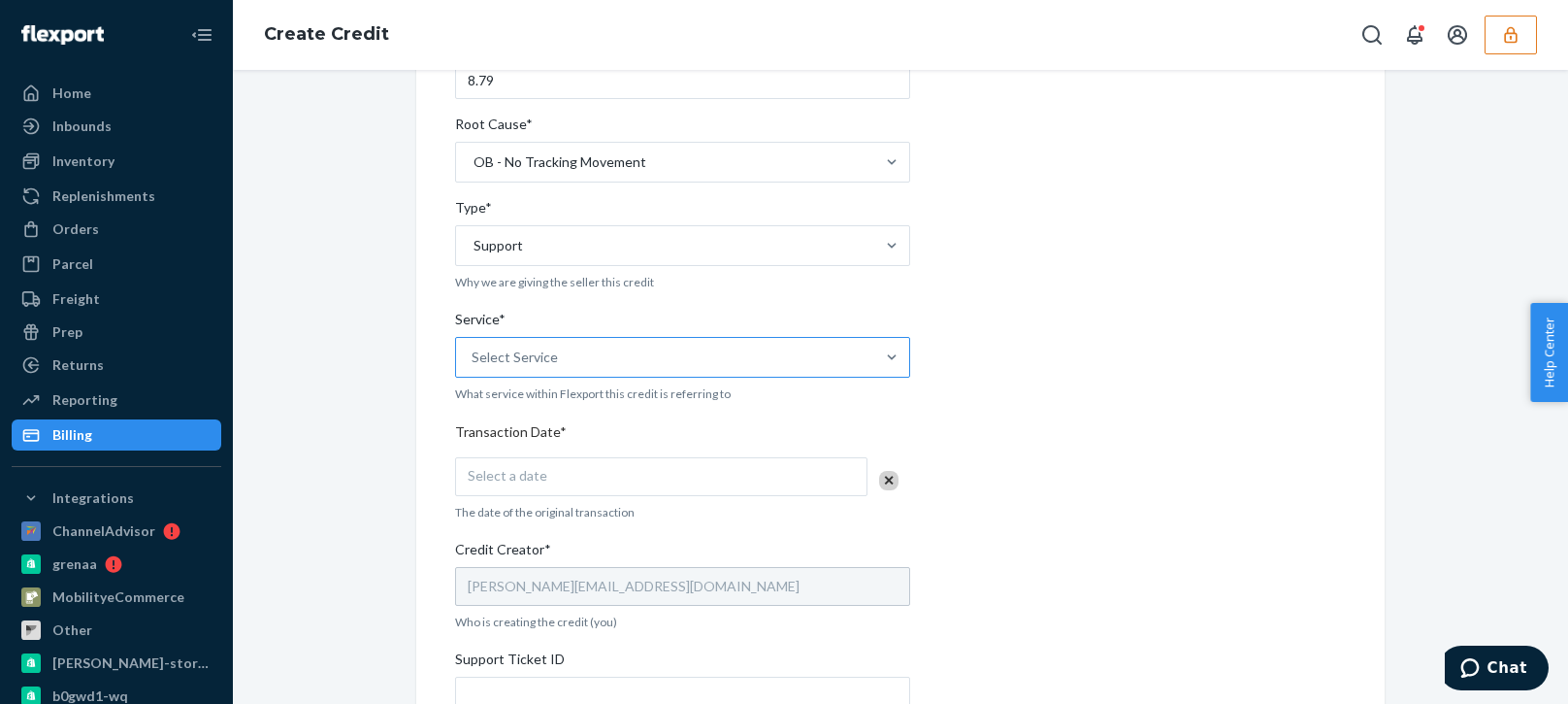
click at [578, 339] on div "Select Service" at bounding box center [665, 356] width 418 height 39
click at [474, 348] on input "Service* Select Service" at bounding box center [473, 356] width 2 height 19
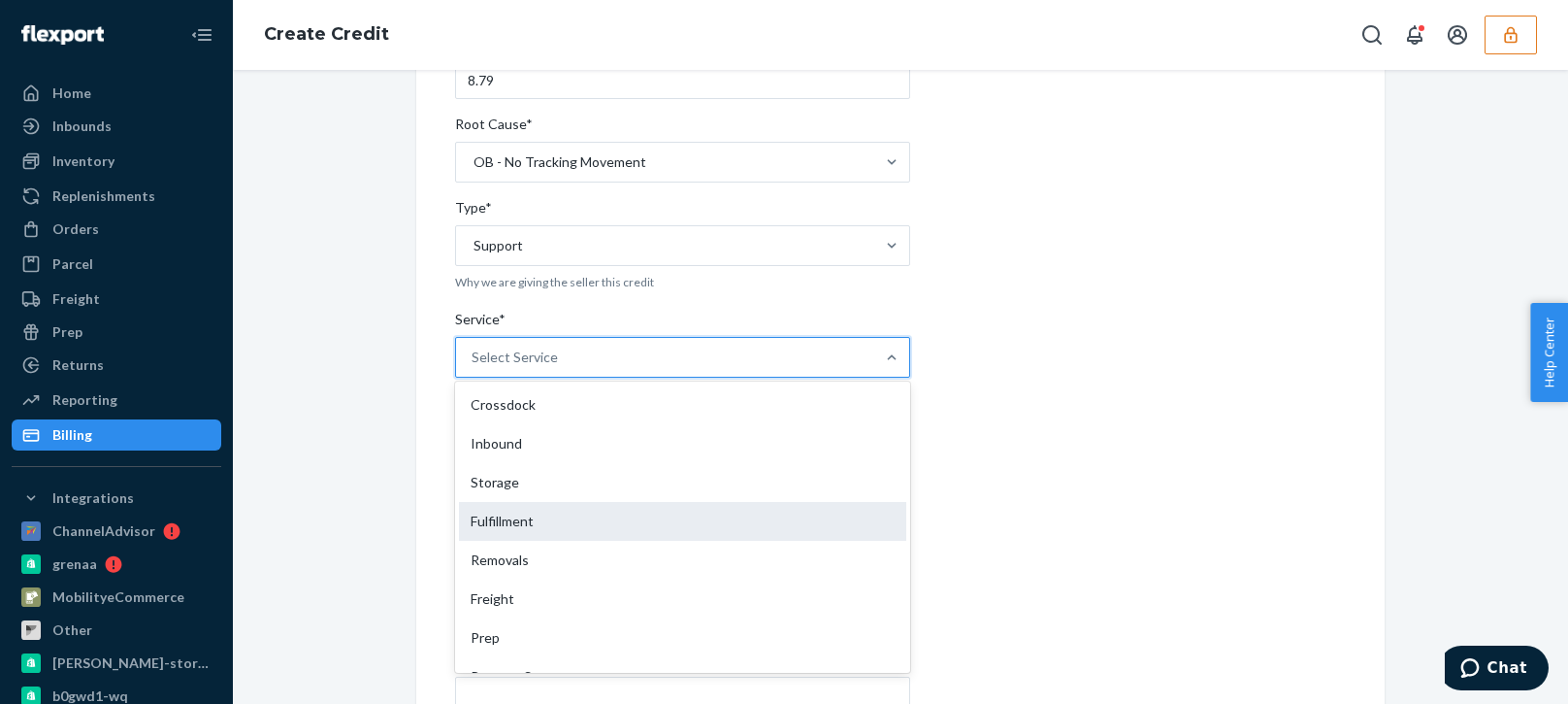
click at [505, 521] on div "Fulfillment" at bounding box center [682, 521] width 447 height 39
click at [474, 366] on input "Service* option Fulfillment focused, 4 of 10. 10 results available. Use Up and …" at bounding box center [473, 356] width 2 height 19
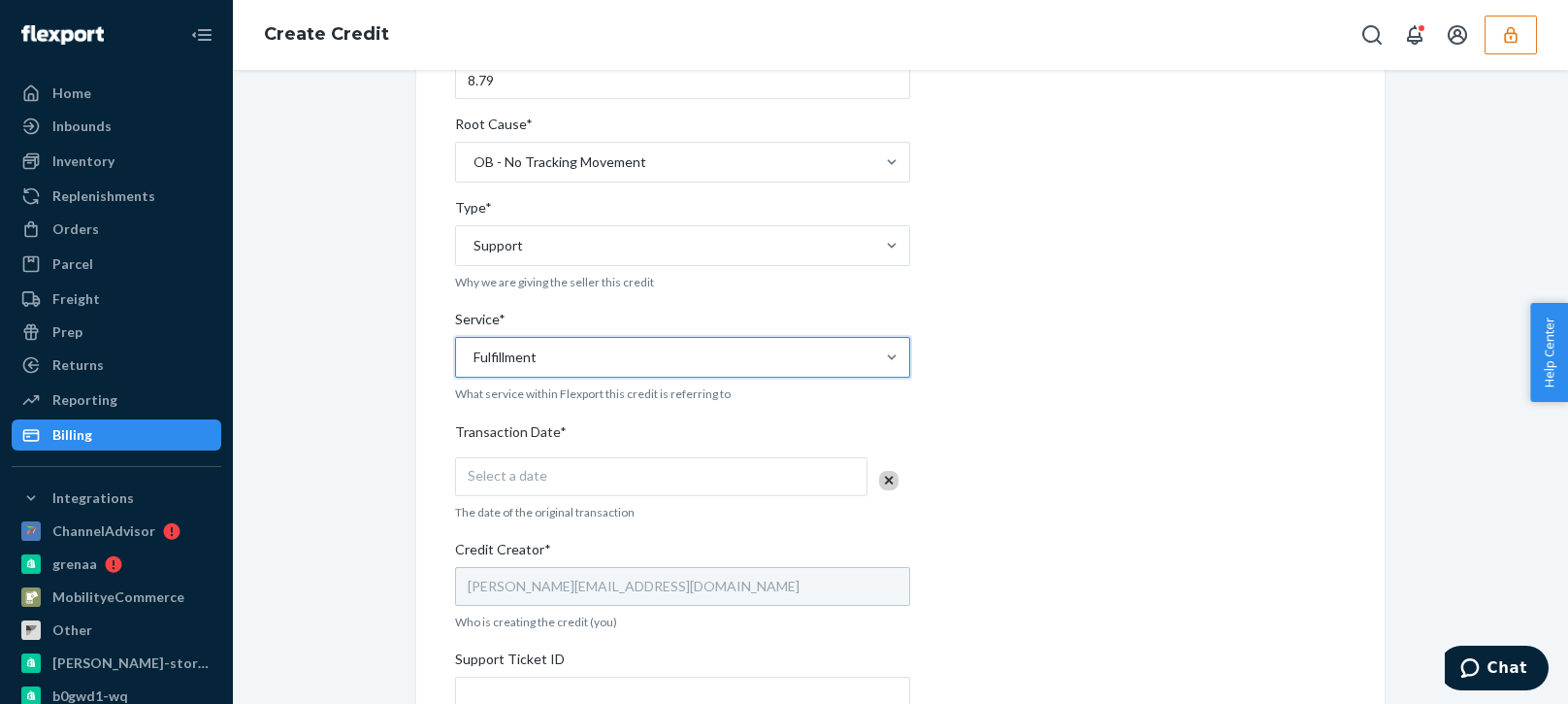
click at [387, 580] on div "Internal Credit Creation Form Use this form instead of going to Chargebee. Thes…" at bounding box center [901, 428] width 1306 height 1241
click at [596, 483] on div "Select a date" at bounding box center [661, 476] width 412 height 39
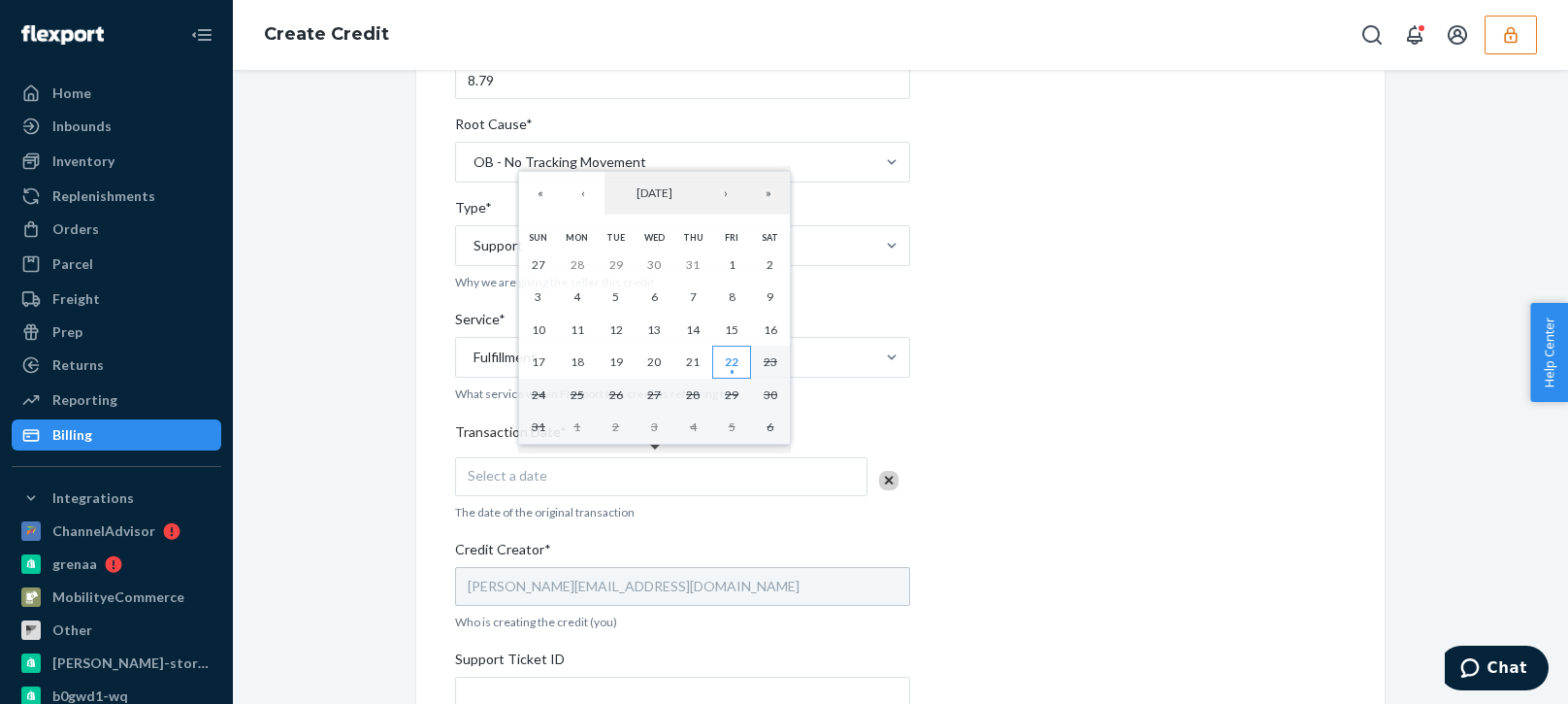
click at [736, 368] on abbr "22" at bounding box center [732, 361] width 14 height 15
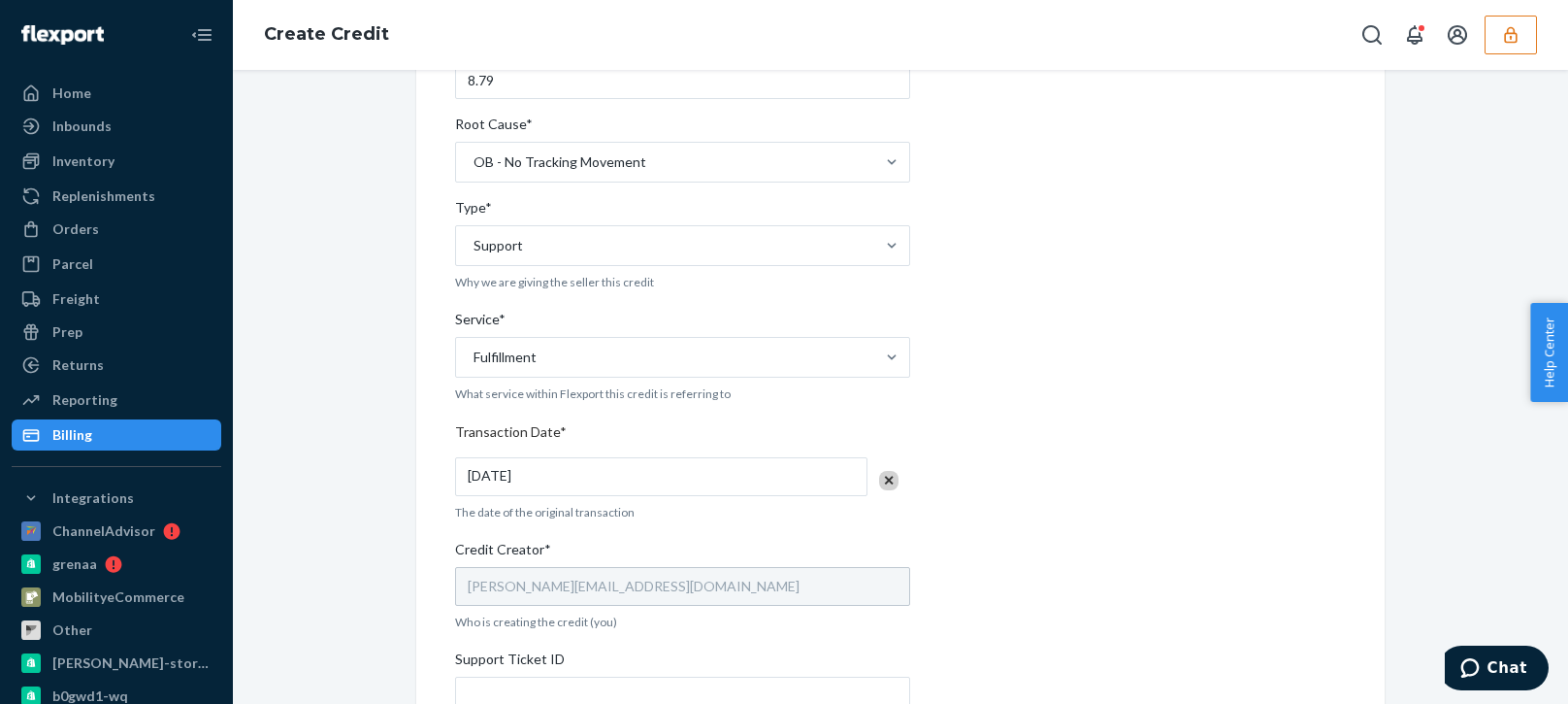
scroll to position [635, 0]
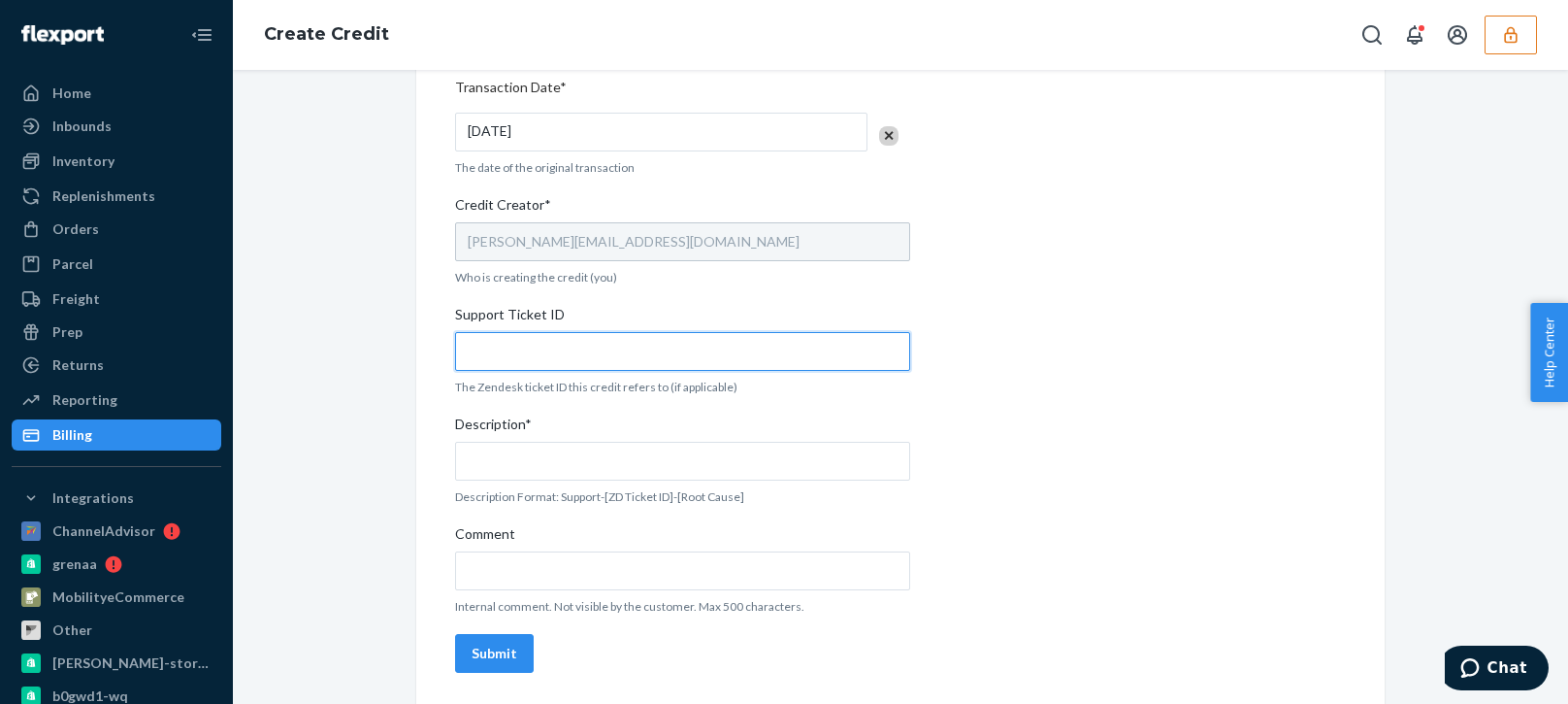
click at [517, 358] on input "Support Ticket ID" at bounding box center [682, 351] width 455 height 39
paste input "803717"
type input "803717"
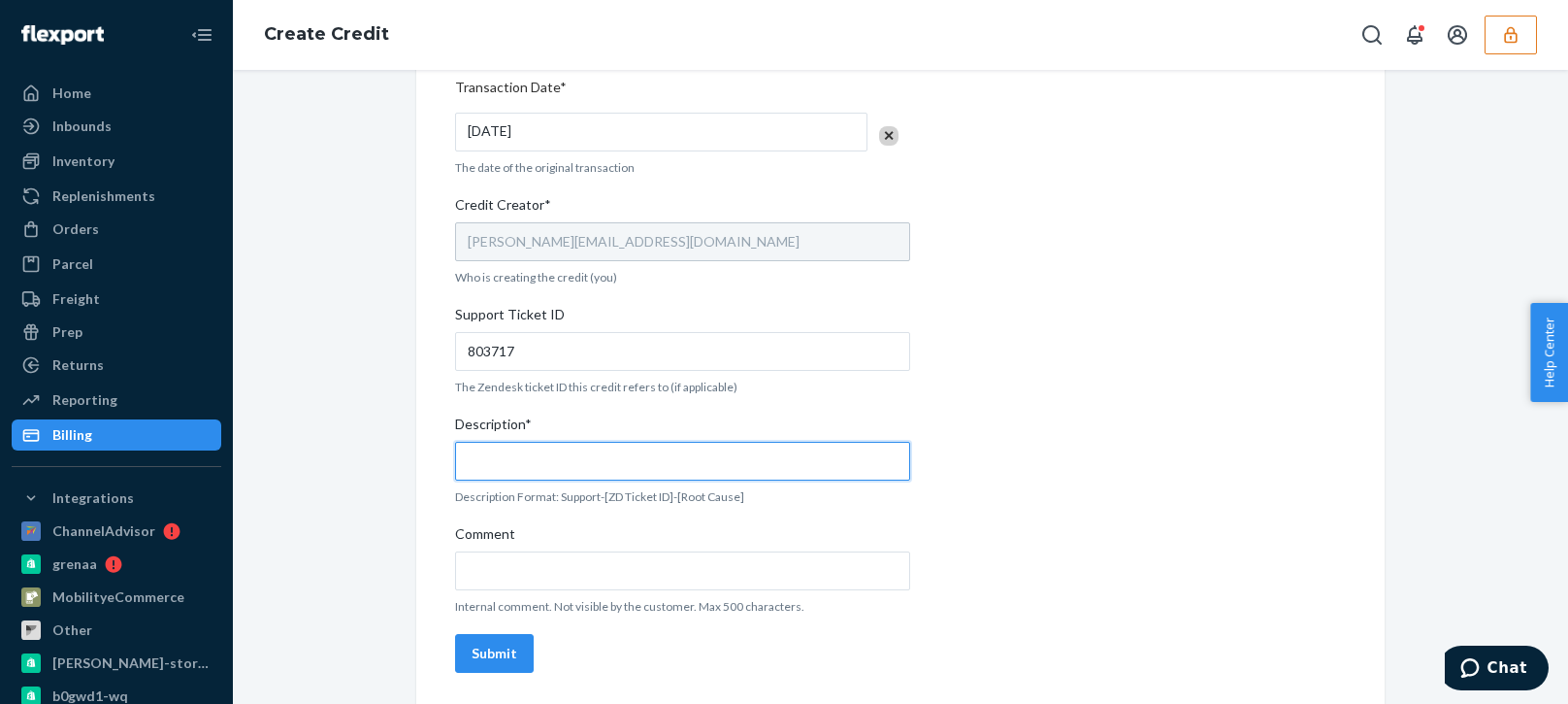
click at [546, 467] on input "Description*" at bounding box center [682, 460] width 455 height 39
paste input "803717"
type input "Support 803717 / OB - No tracking movement"
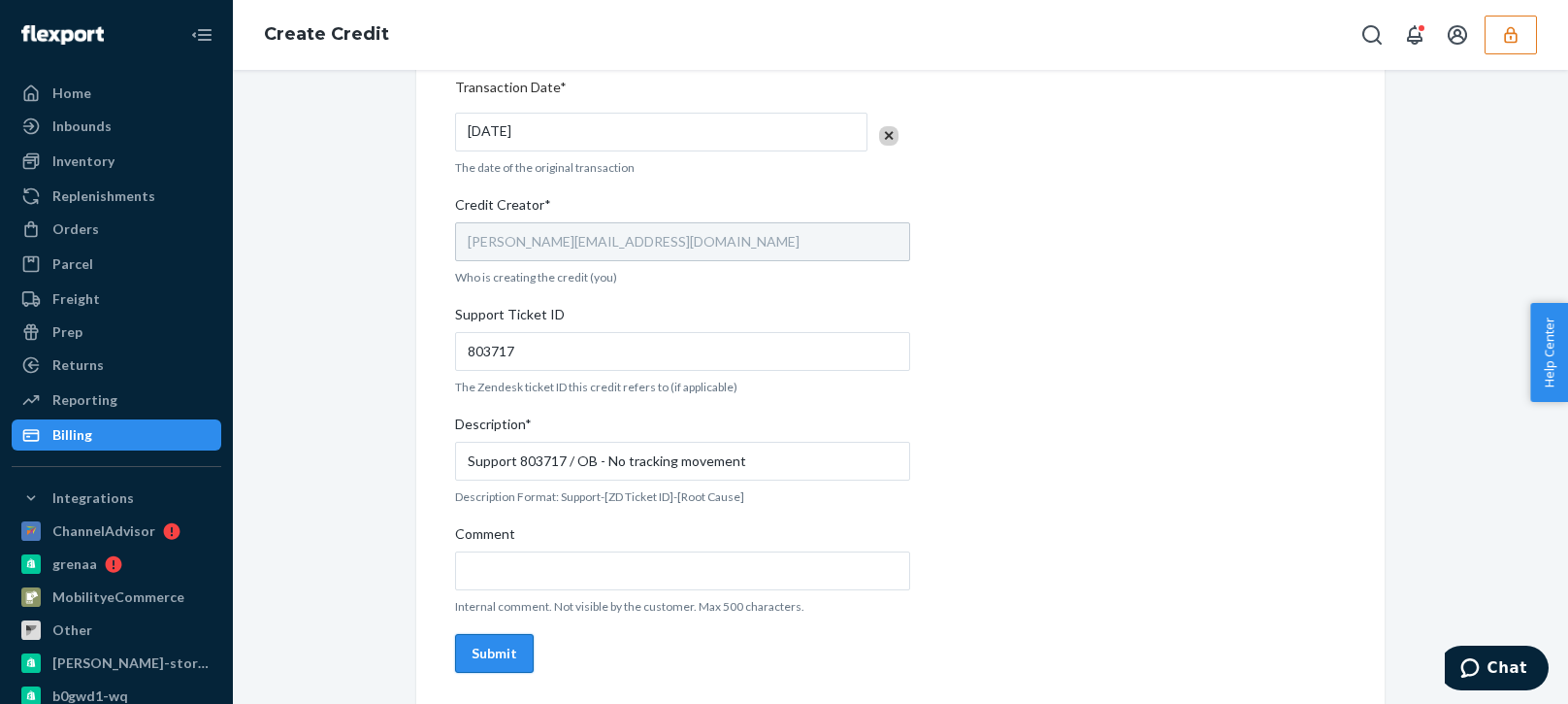
click at [487, 664] on button "Submit" at bounding box center [494, 652] width 79 height 39
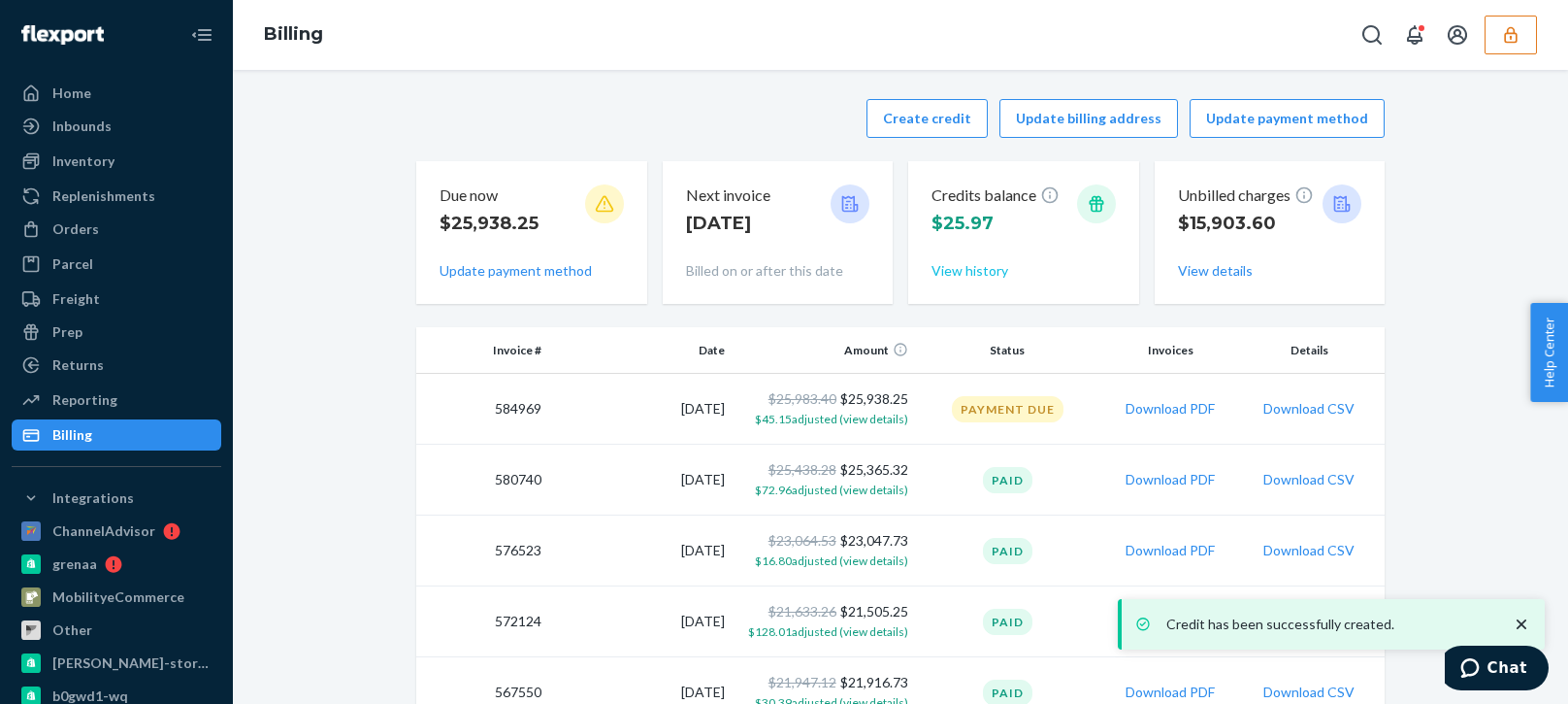
click at [942, 278] on button "View history" at bounding box center [970, 270] width 77 height 19
click at [969, 259] on div "Credits balance $25.97 View history" at bounding box center [1023, 232] width 184 height 112
click at [970, 270] on button "View history" at bounding box center [970, 270] width 77 height 19
